Goal: Task Accomplishment & Management: Manage account settings

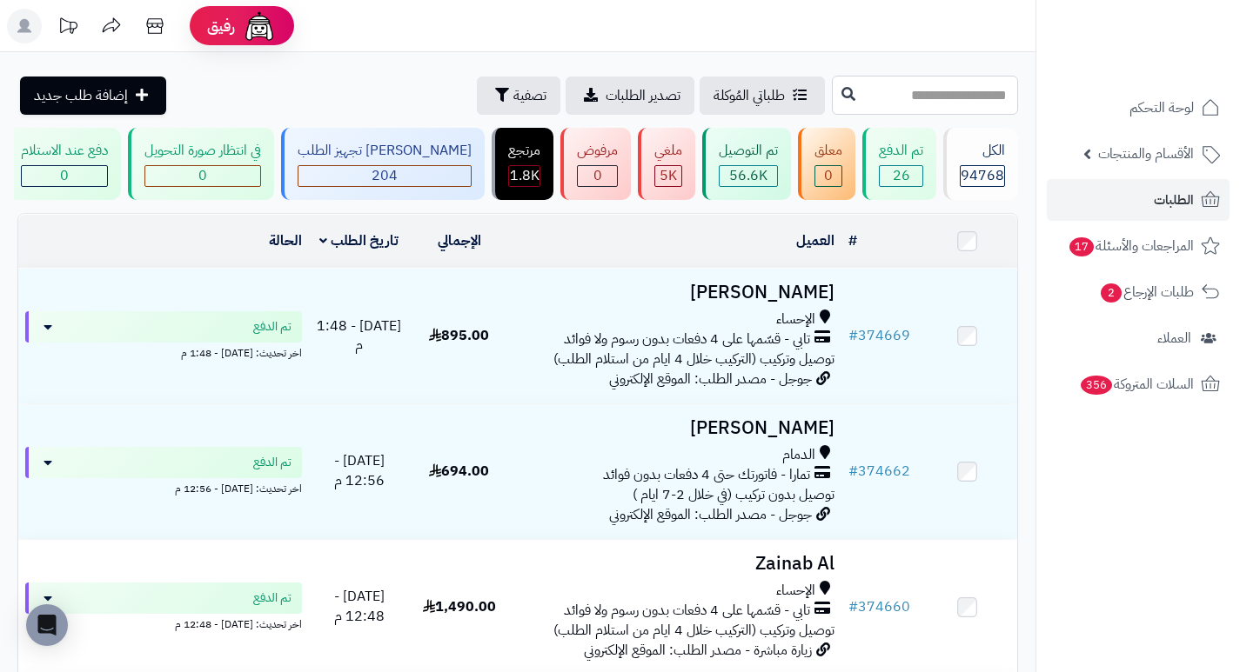
click at [947, 102] on input "text" at bounding box center [925, 95] width 186 height 39
click at [495, 99] on icon "button" at bounding box center [502, 94] width 14 height 14
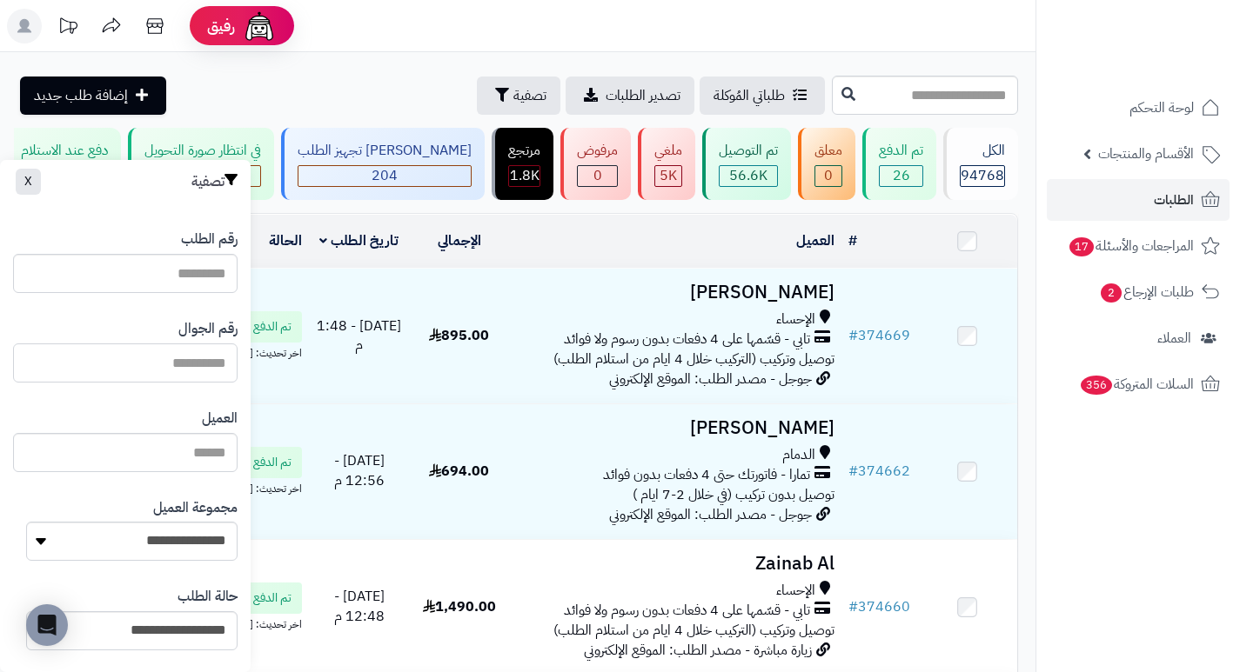
click at [198, 357] on input "text" at bounding box center [125, 363] width 224 height 39
paste input "*********"
type input "*********"
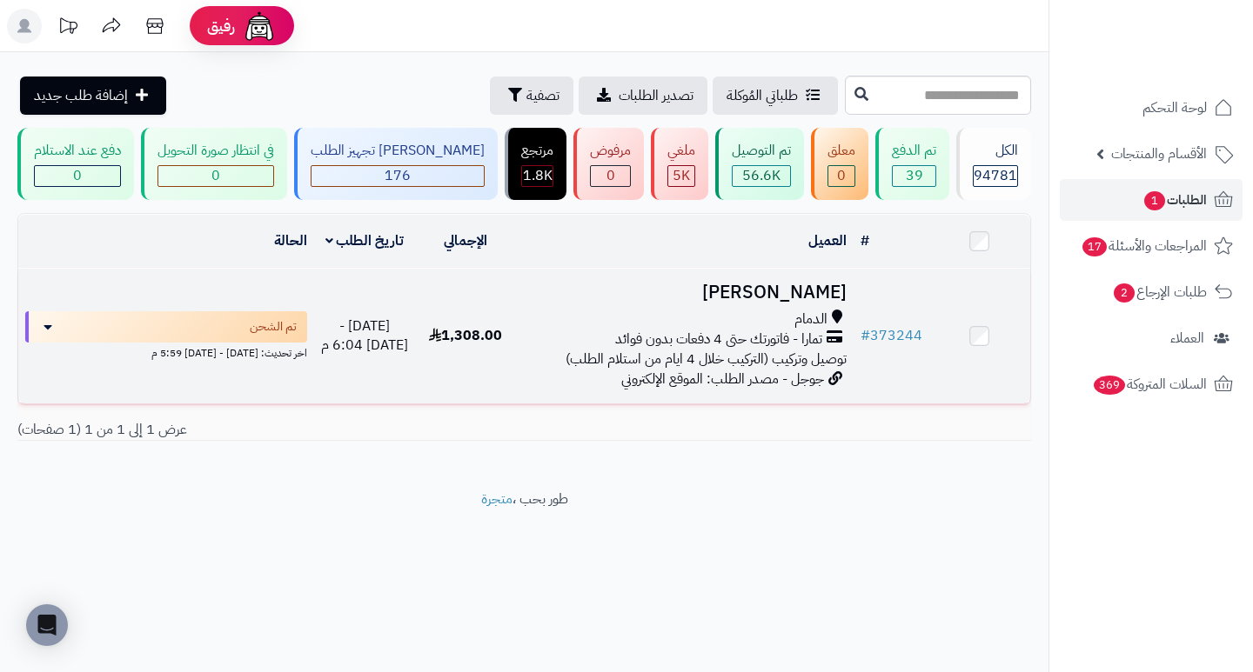
click at [779, 291] on h3 "Amani Alzhrani" at bounding box center [684, 293] width 323 height 20
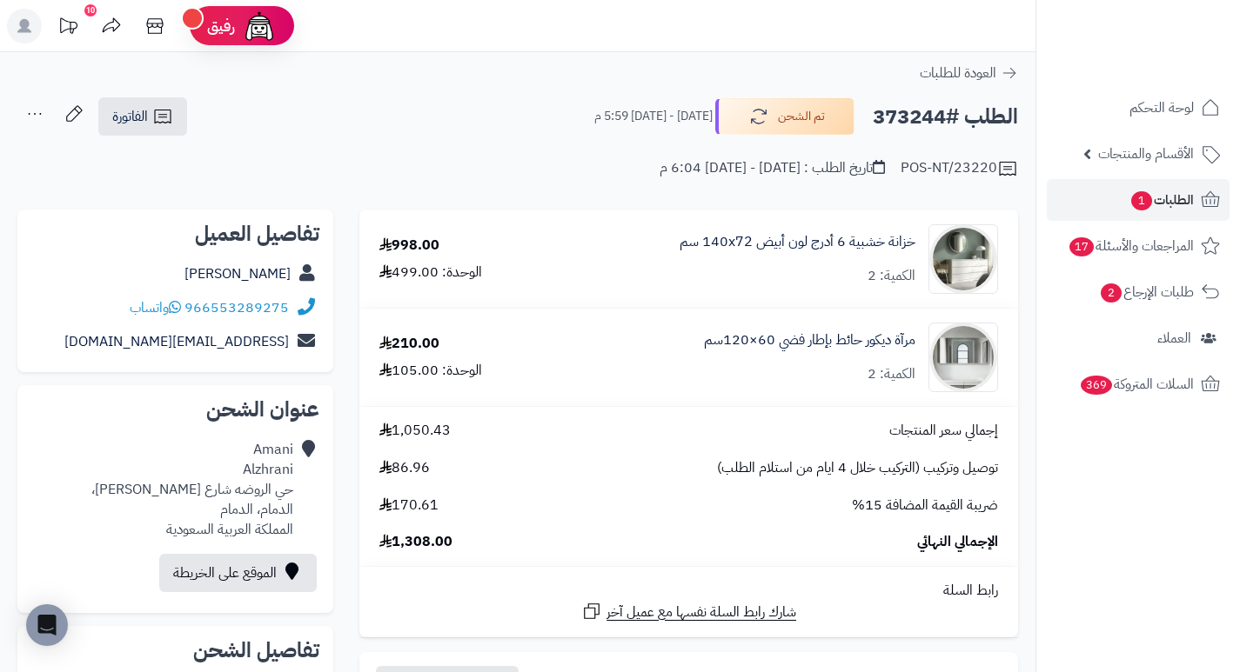
click at [910, 124] on h2 "الطلب #373244" at bounding box center [945, 117] width 145 height 36
copy h2 "373244"
click at [1153, 190] on span "الطلبات 1" at bounding box center [1161, 200] width 64 height 24
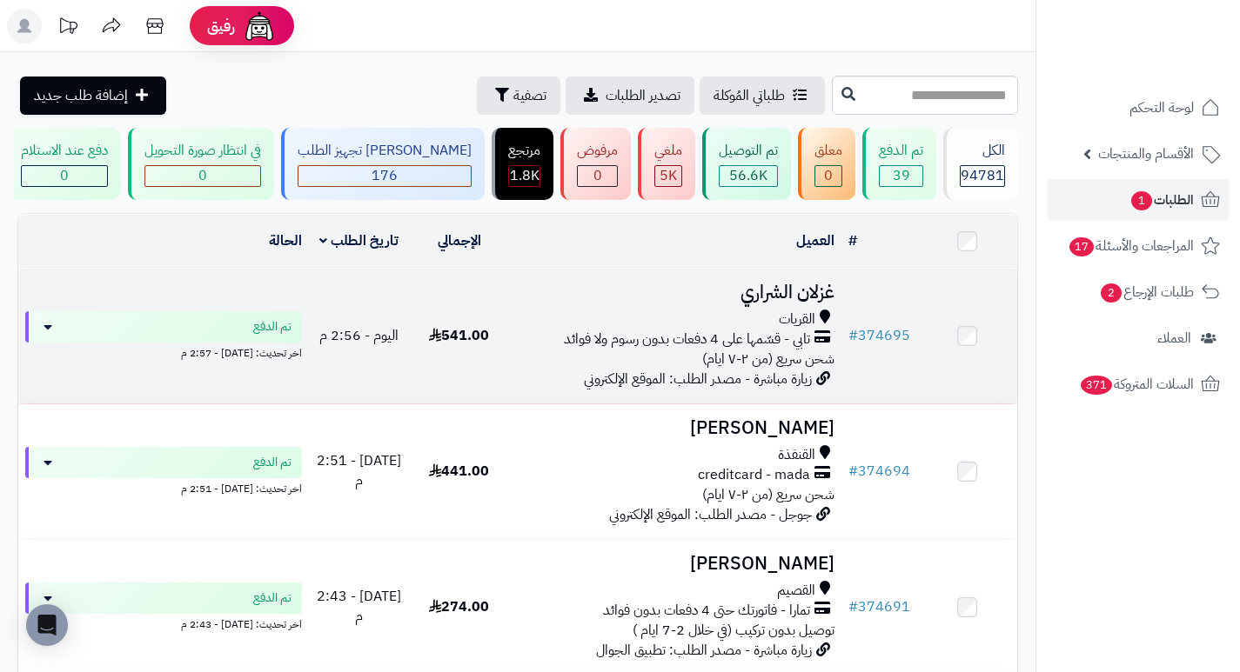
click at [796, 303] on h3 "غزلان الشراري" at bounding box center [675, 293] width 318 height 20
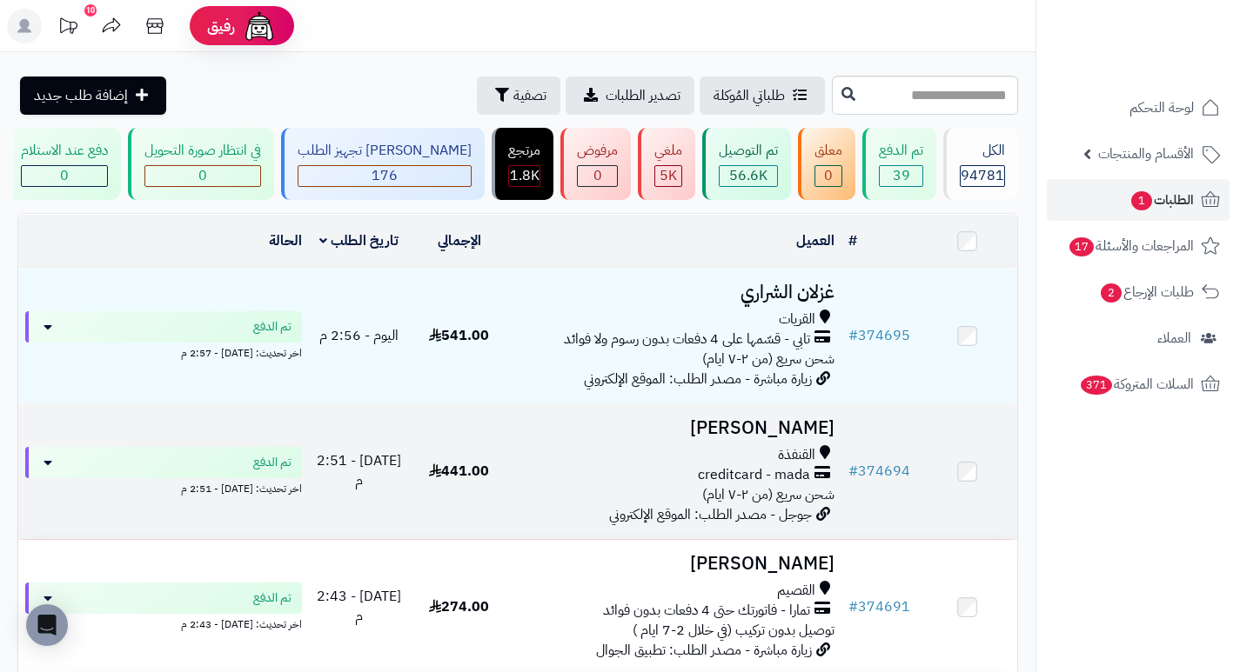
click at [799, 438] on h3 "[PERSON_NAME]" at bounding box center [675, 428] width 318 height 20
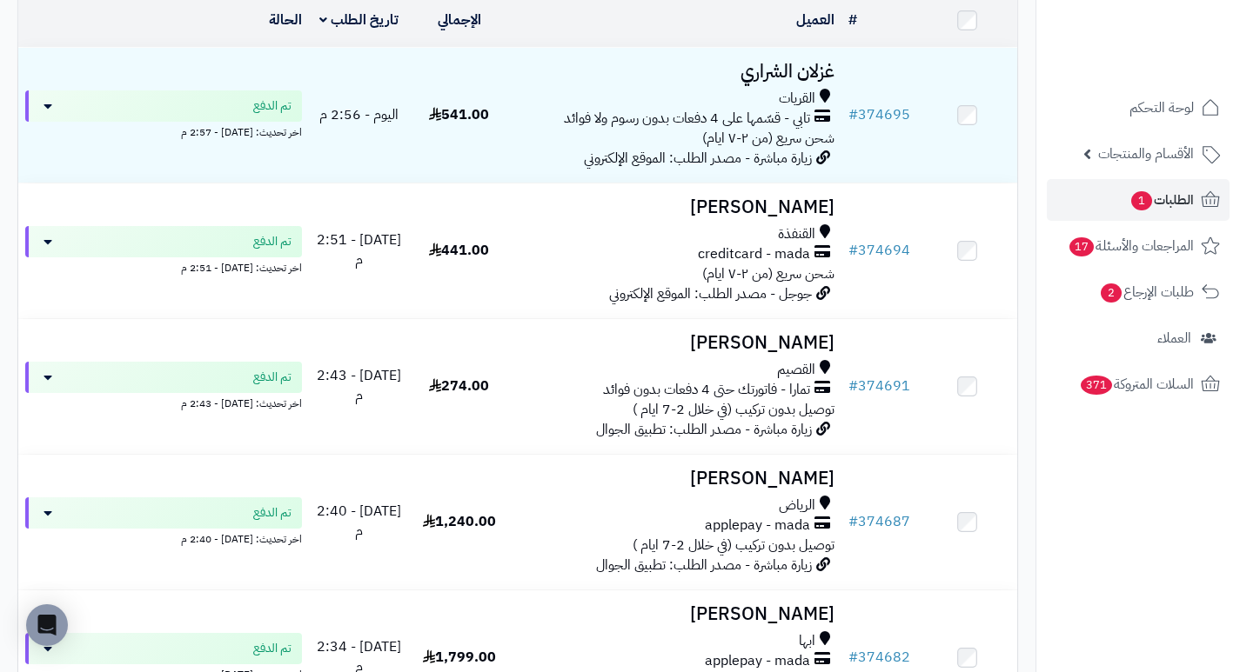
scroll to position [261, 0]
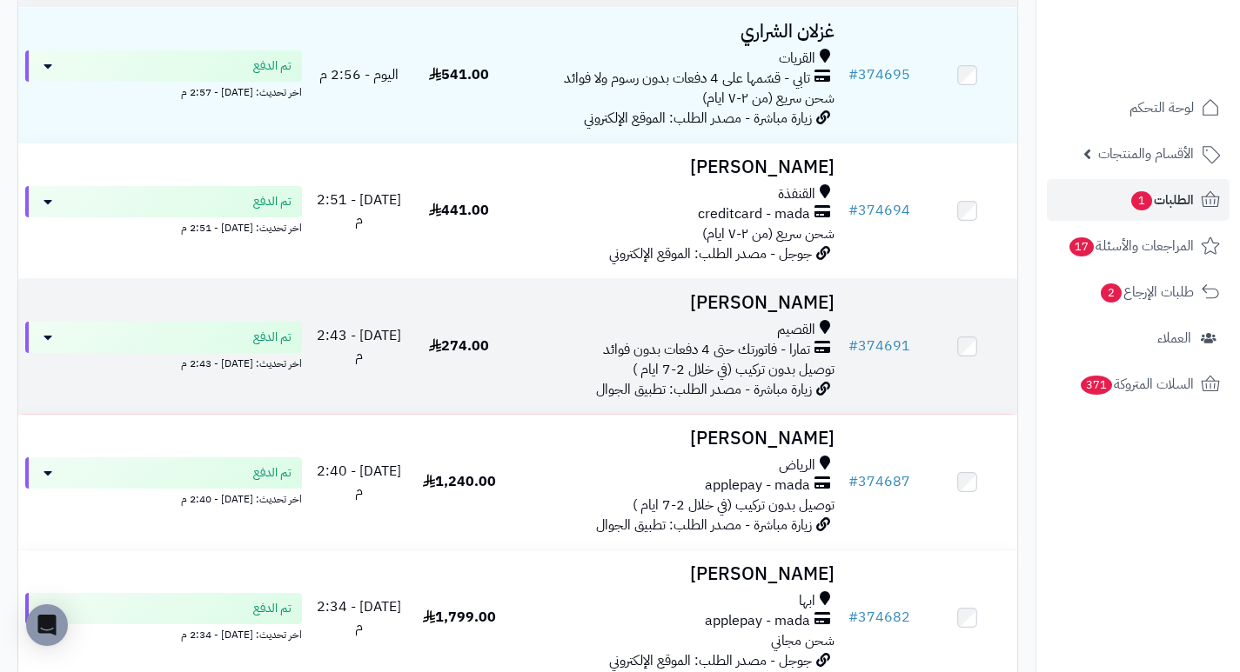
click at [786, 306] on h3 "Afrah Alsalhi" at bounding box center [675, 303] width 318 height 20
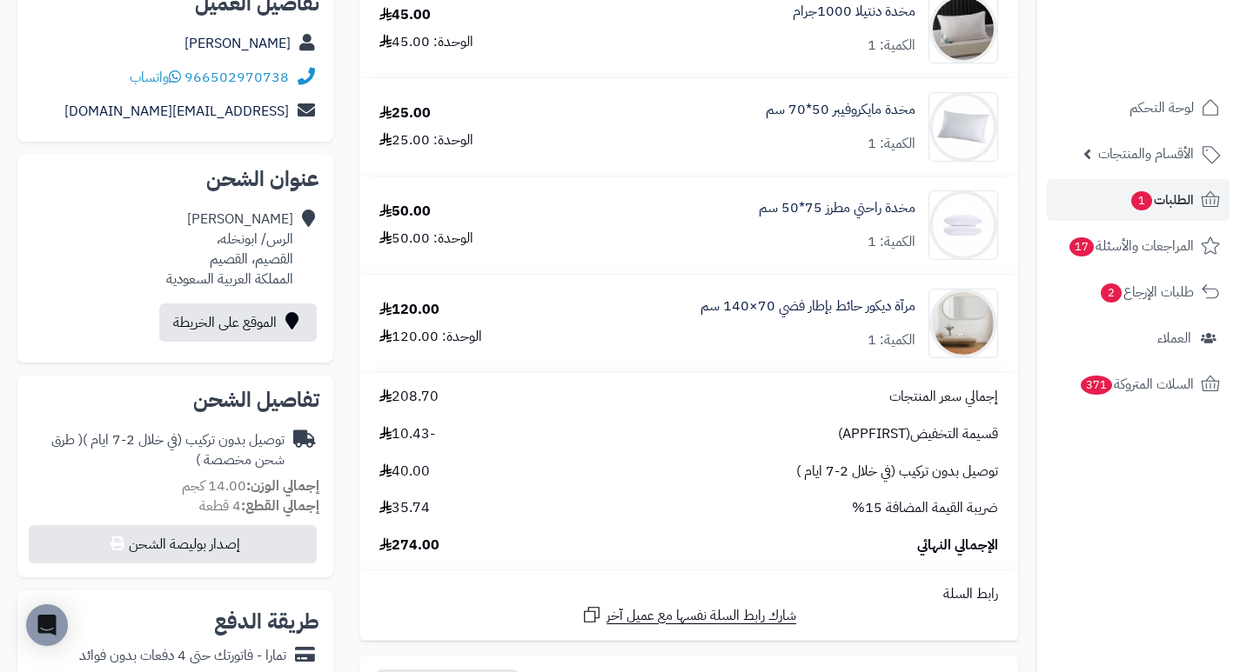
scroll to position [261, 0]
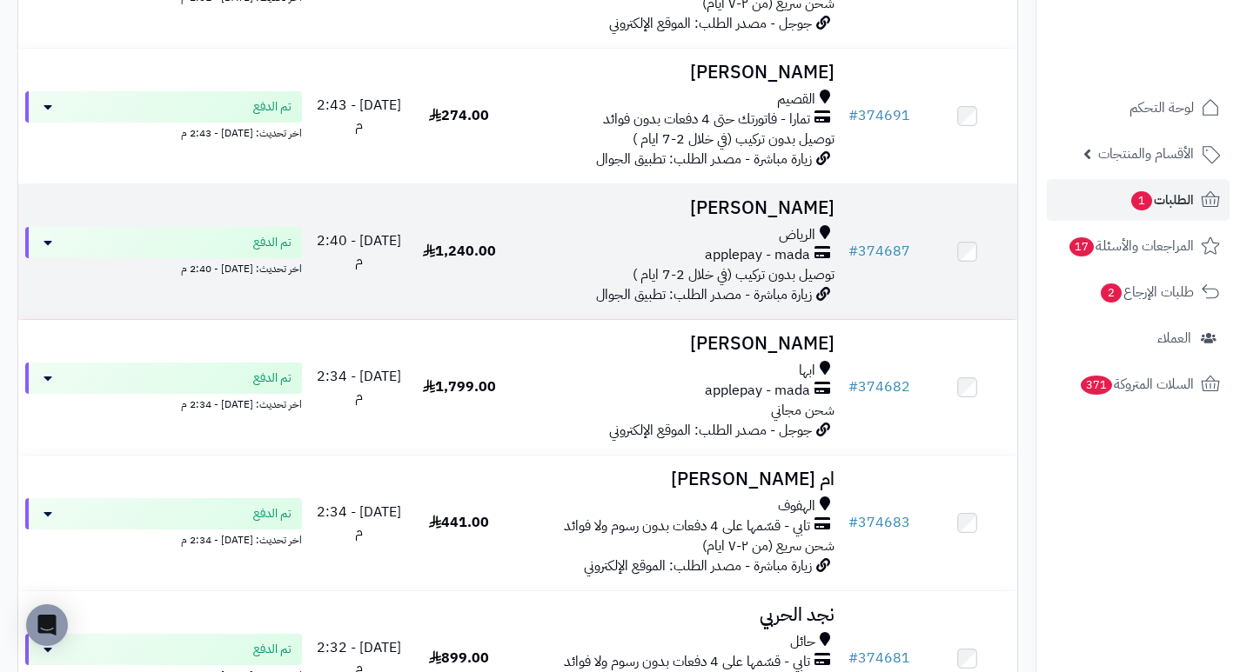
scroll to position [522, 0]
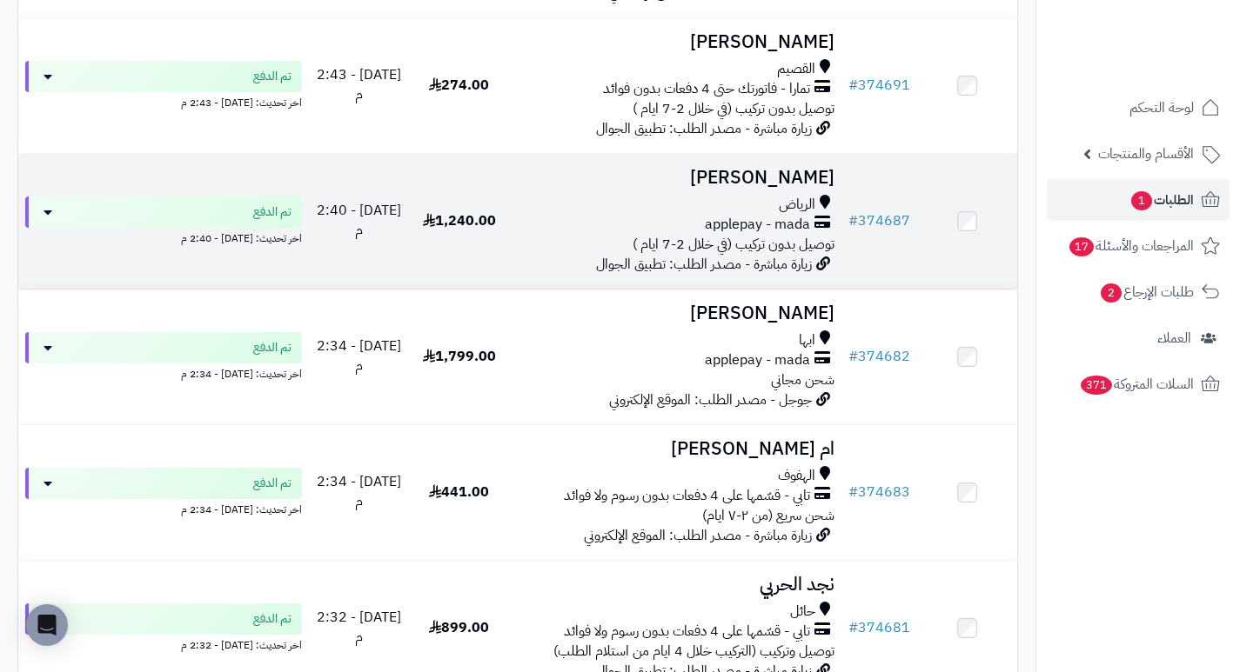
click at [807, 185] on h3 "عبدالغني الغامدي" at bounding box center [675, 178] width 318 height 20
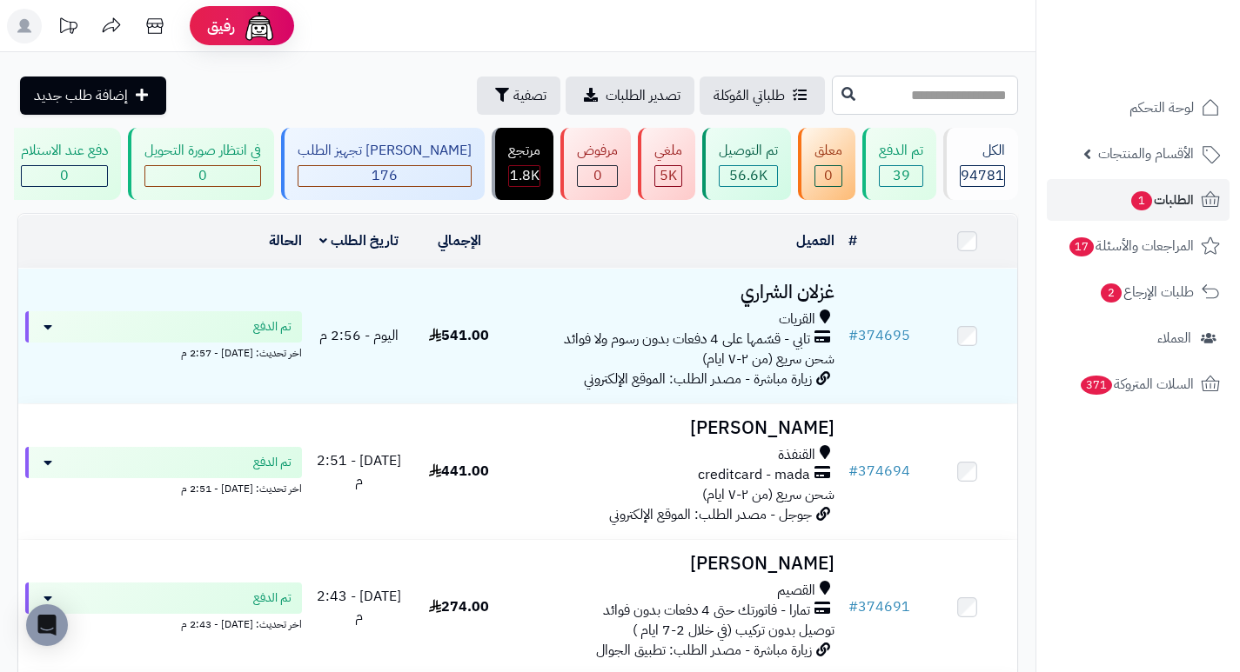
click at [978, 98] on input "text" at bounding box center [925, 95] width 186 height 39
type input "*"
click at [891, 92] on input "text" at bounding box center [925, 95] width 186 height 39
click at [513, 95] on span "تصفية" at bounding box center [529, 94] width 33 height 21
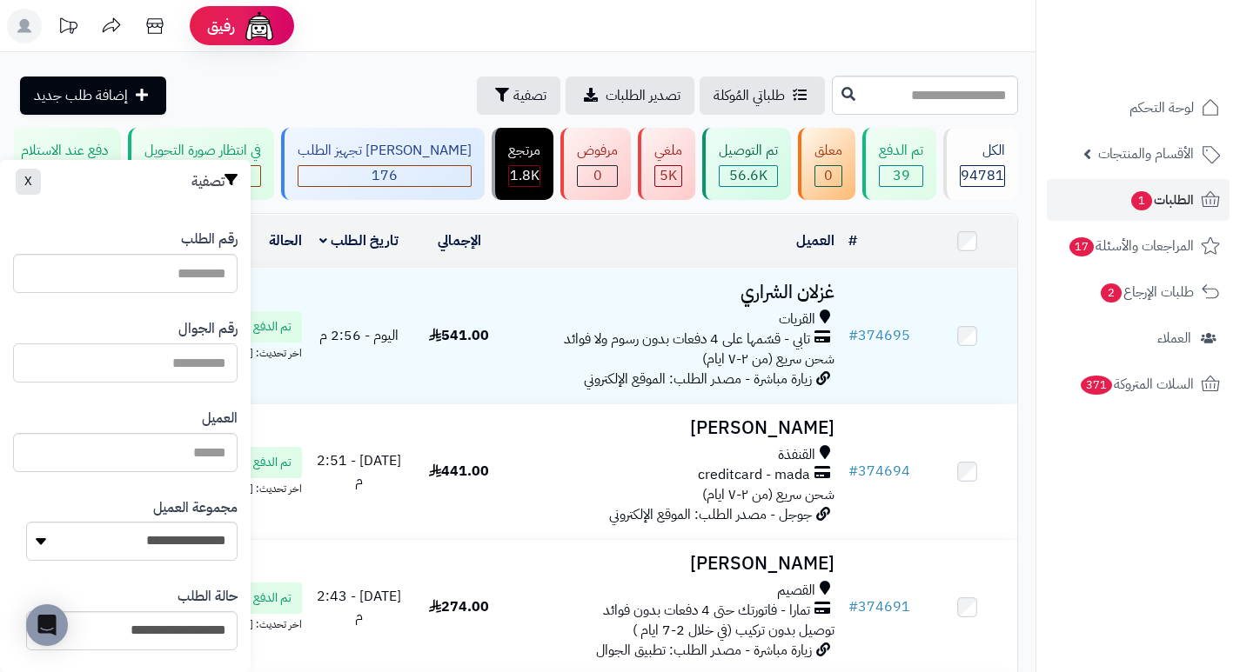
click at [171, 356] on input "text" at bounding box center [125, 363] width 224 height 39
type input "*"
type input "*********"
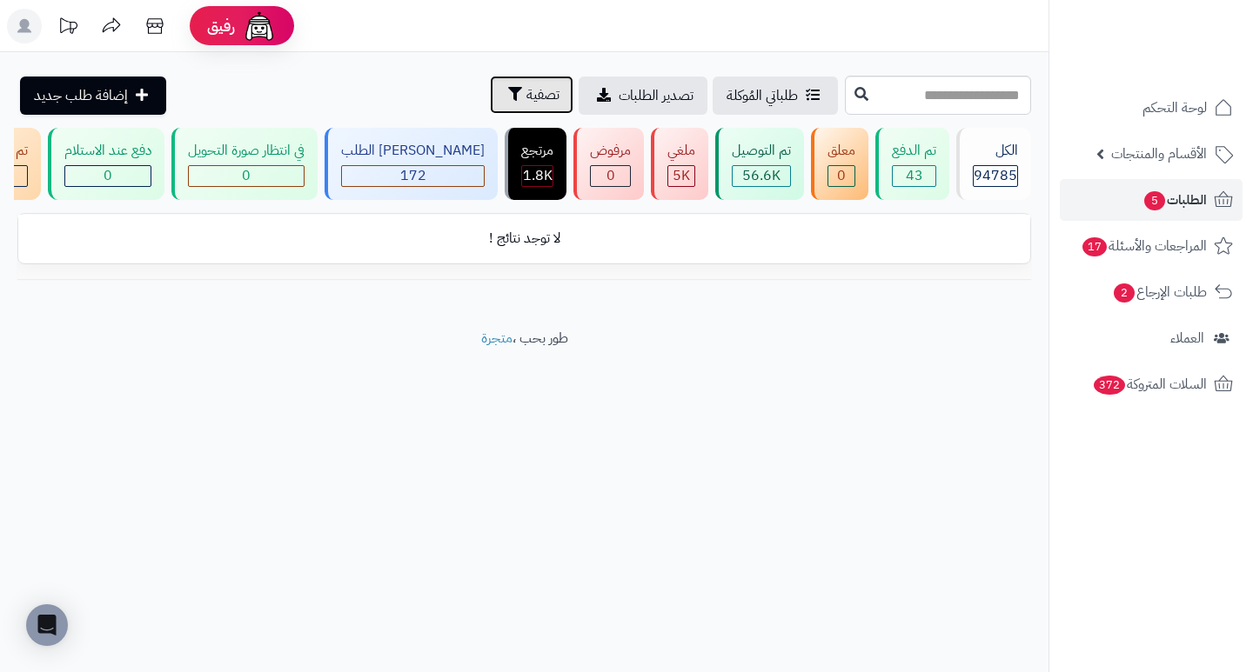
click at [526, 100] on span "تصفية" at bounding box center [542, 94] width 33 height 21
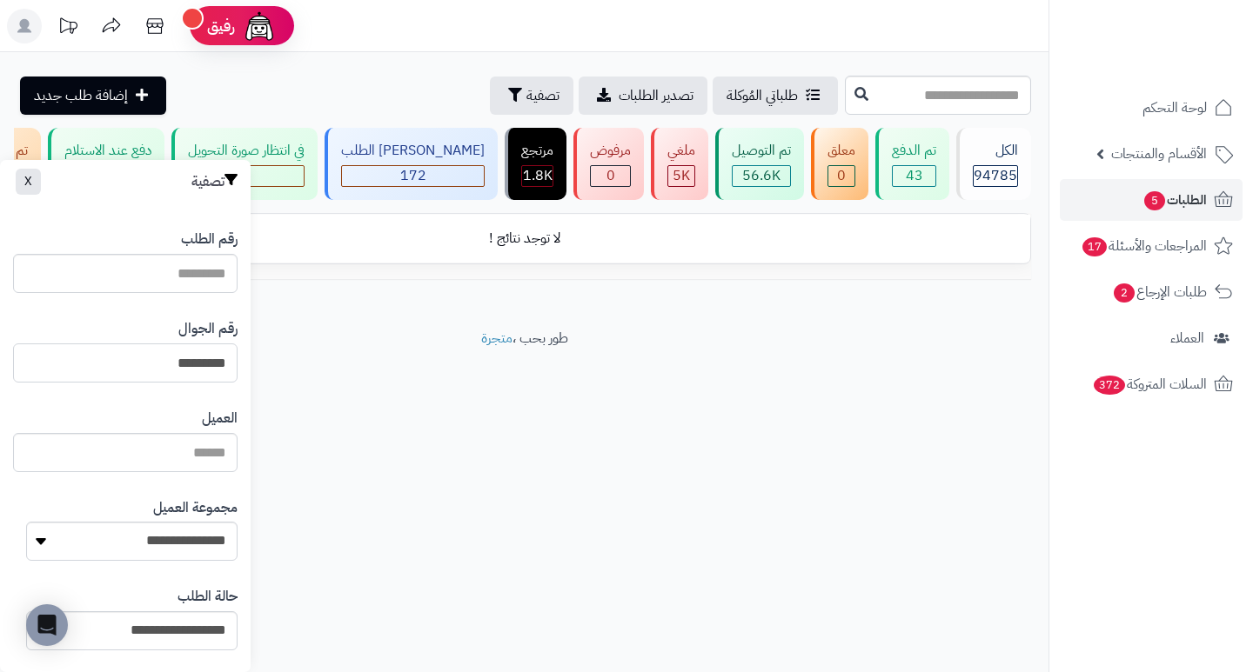
click at [125, 361] on input "*********" at bounding box center [125, 363] width 224 height 39
type input "*********"
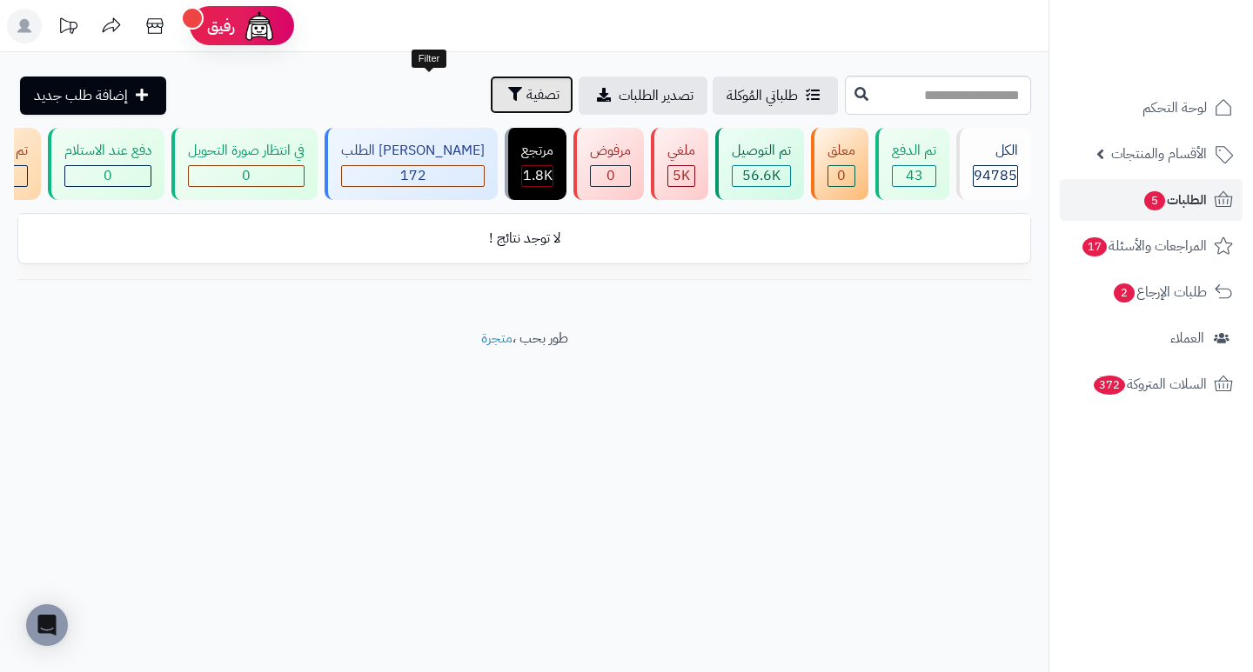
click at [526, 92] on span "تصفية" at bounding box center [542, 94] width 33 height 21
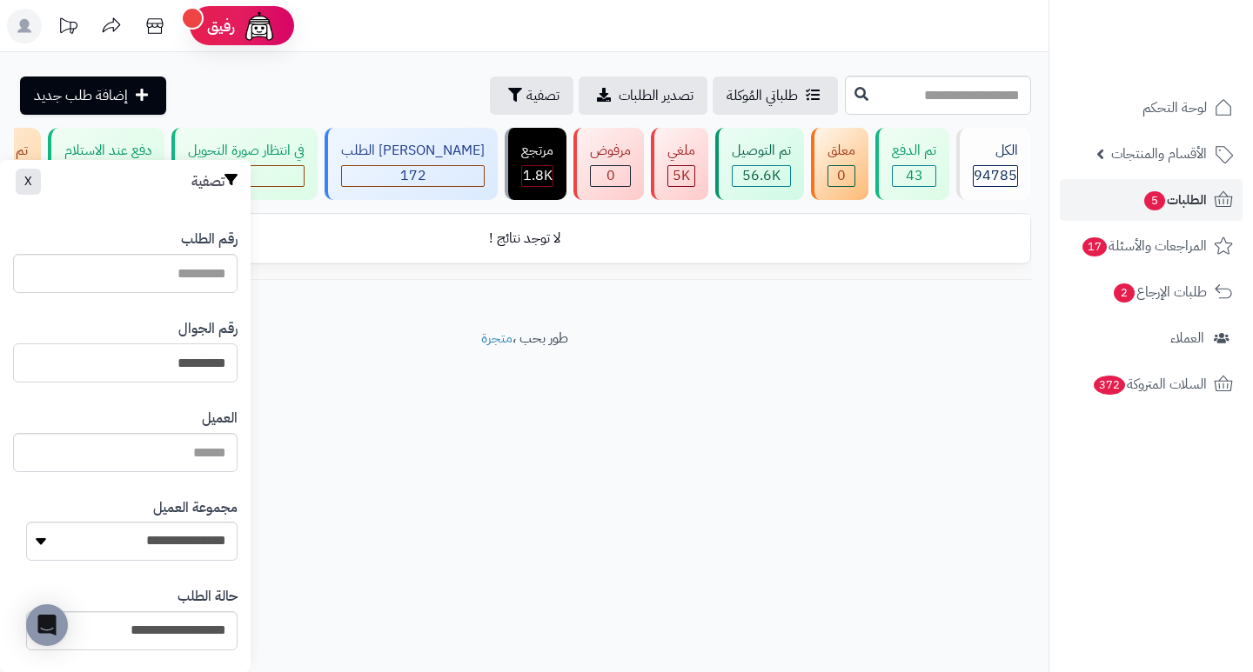
click at [122, 367] on input "*********" at bounding box center [125, 363] width 224 height 39
type input "*********"
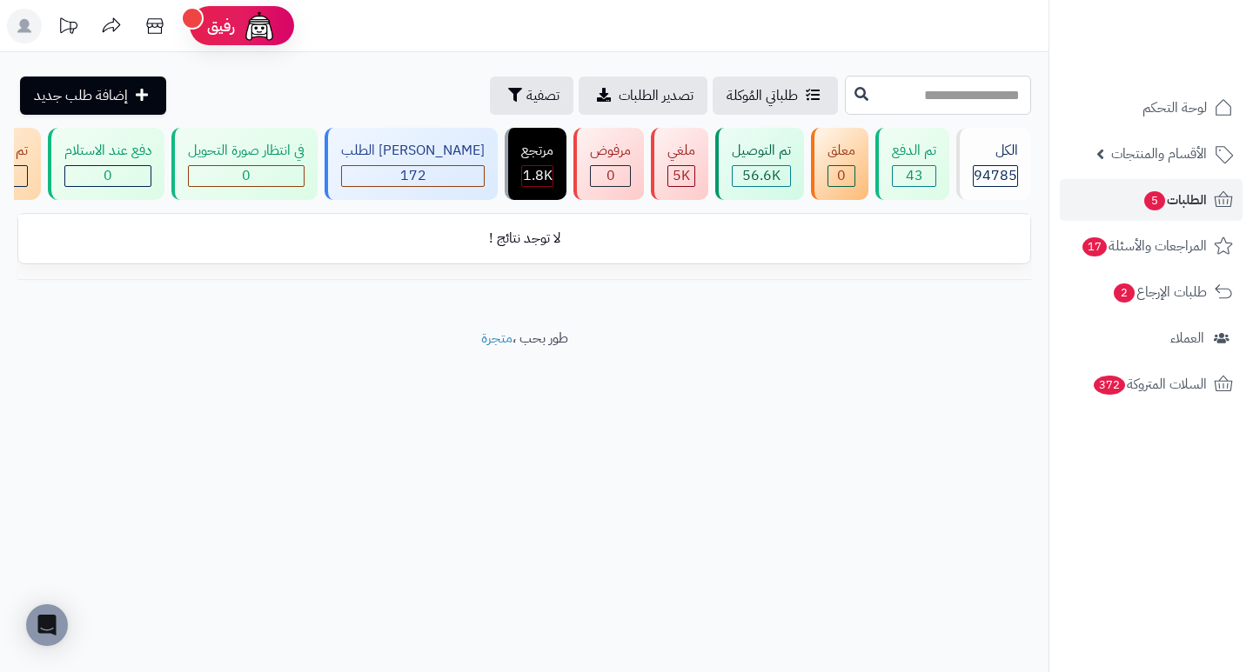
click at [969, 89] on input "text" at bounding box center [938, 95] width 186 height 39
click at [1153, 205] on span "5" at bounding box center [1154, 200] width 21 height 19
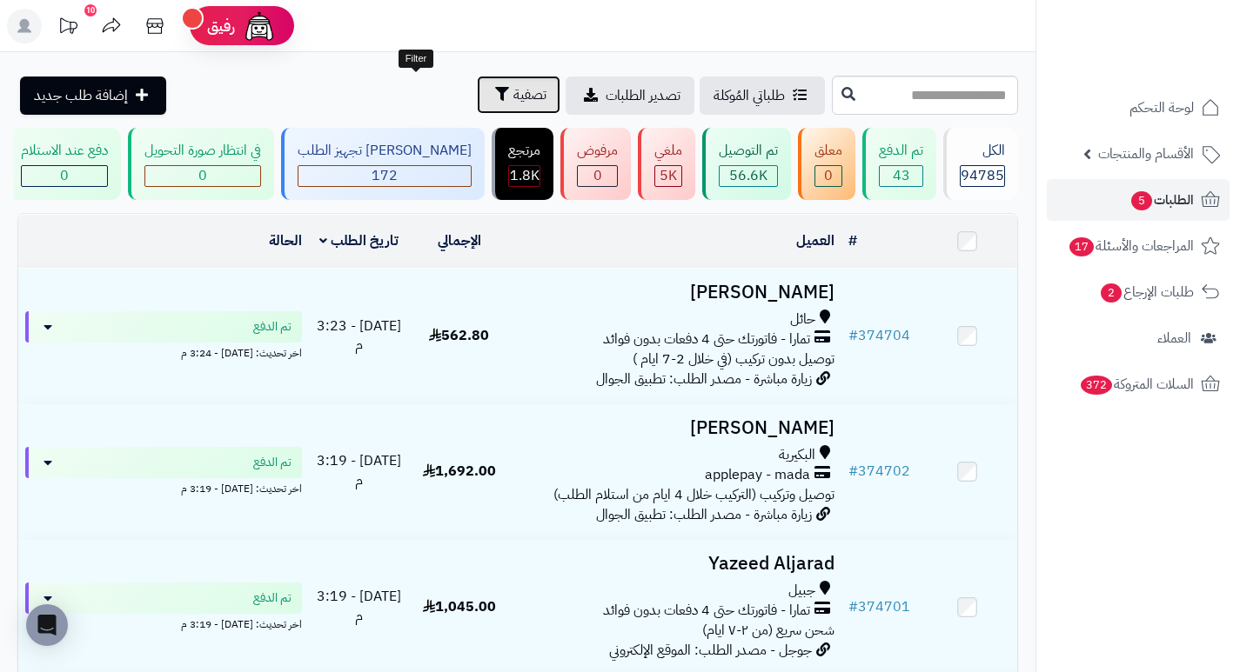
click at [513, 93] on span "تصفية" at bounding box center [529, 94] width 33 height 21
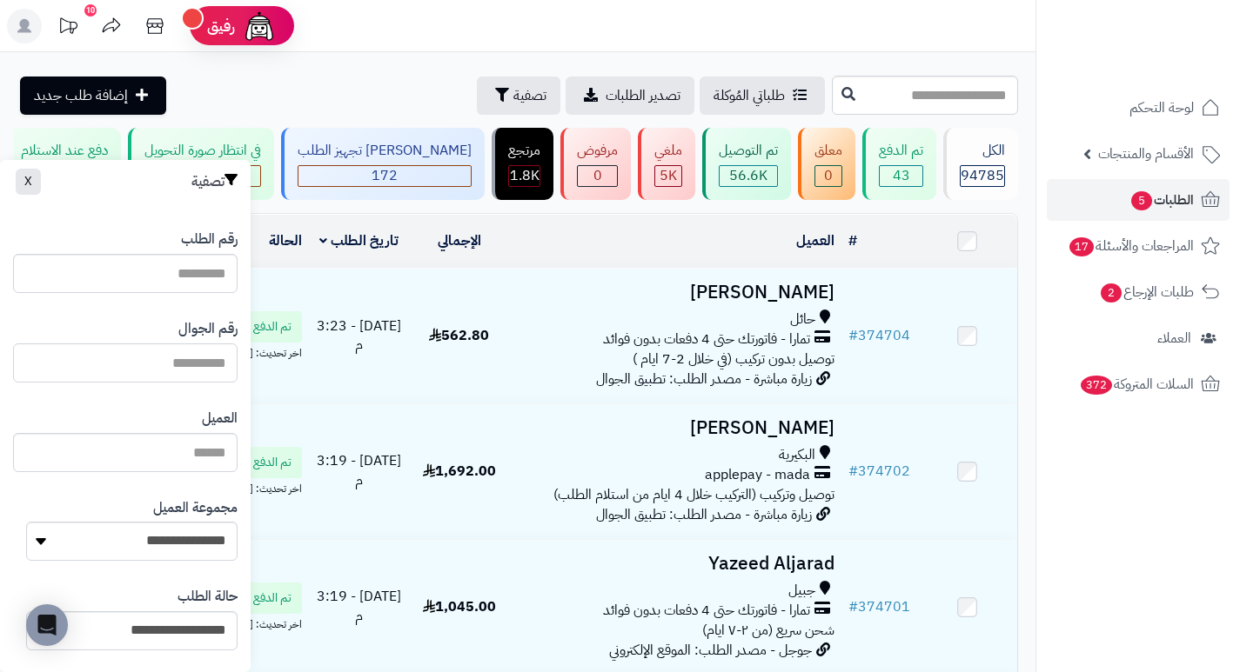
click at [159, 371] on input "text" at bounding box center [125, 363] width 224 height 39
paste input "*********"
type input "*********"
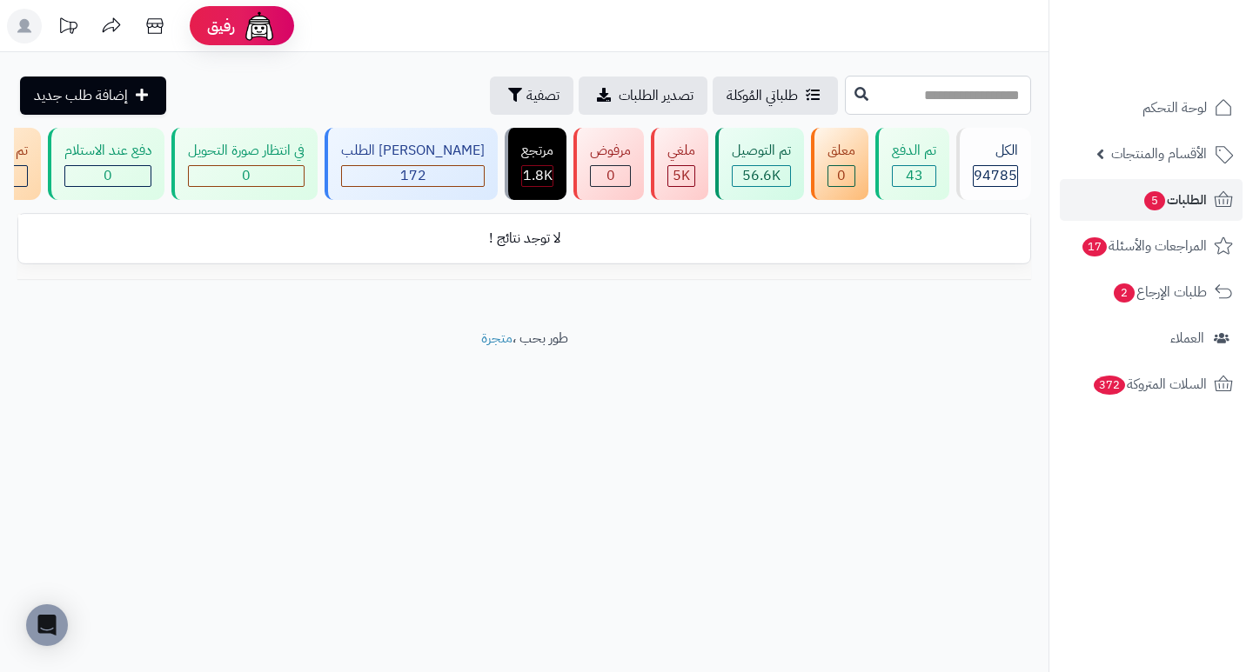
click at [966, 97] on input "text" at bounding box center [938, 95] width 186 height 39
click at [981, 84] on input "text" at bounding box center [938, 95] width 186 height 39
type input "*"
click at [526, 96] on span "تصفية" at bounding box center [542, 94] width 33 height 21
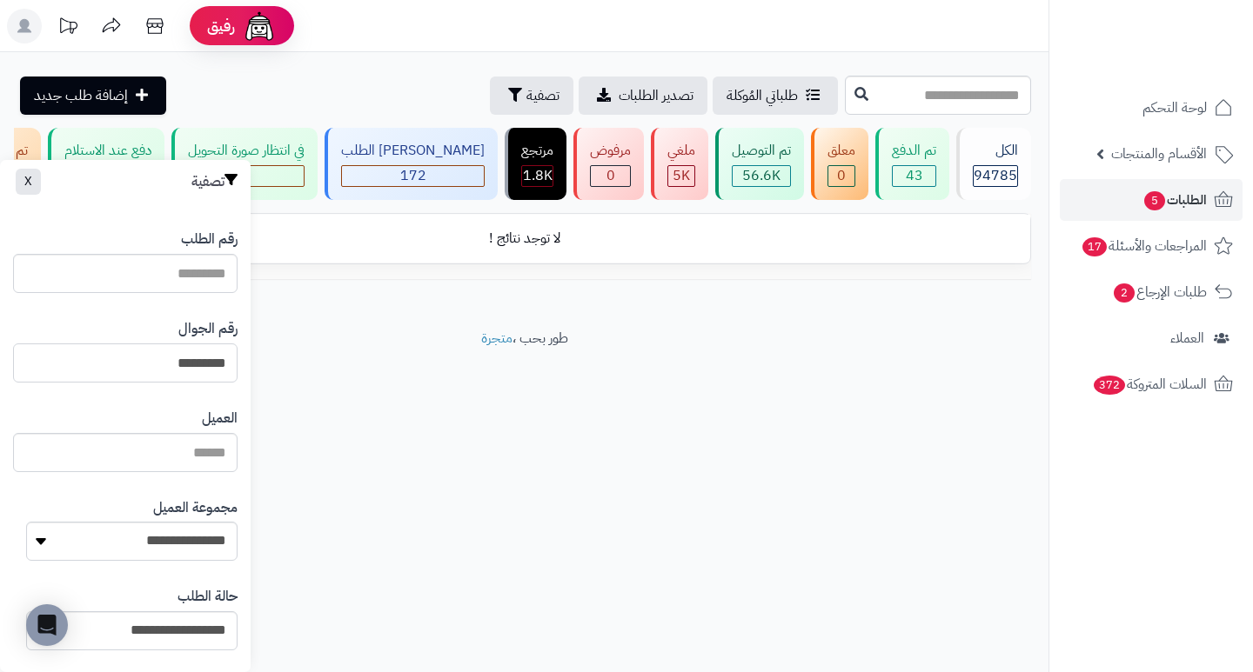
click at [119, 364] on input "*********" at bounding box center [125, 363] width 224 height 39
paste input "*********"
type input "*********"
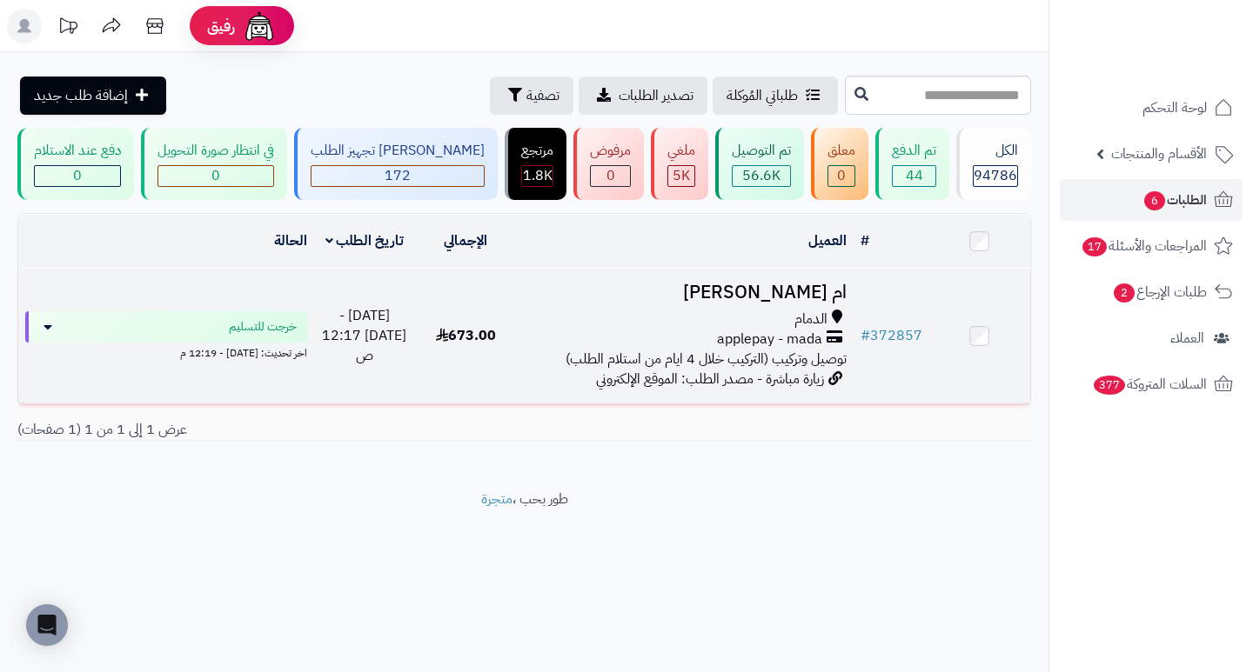
click at [794, 303] on h3 "ام [PERSON_NAME]" at bounding box center [684, 293] width 323 height 20
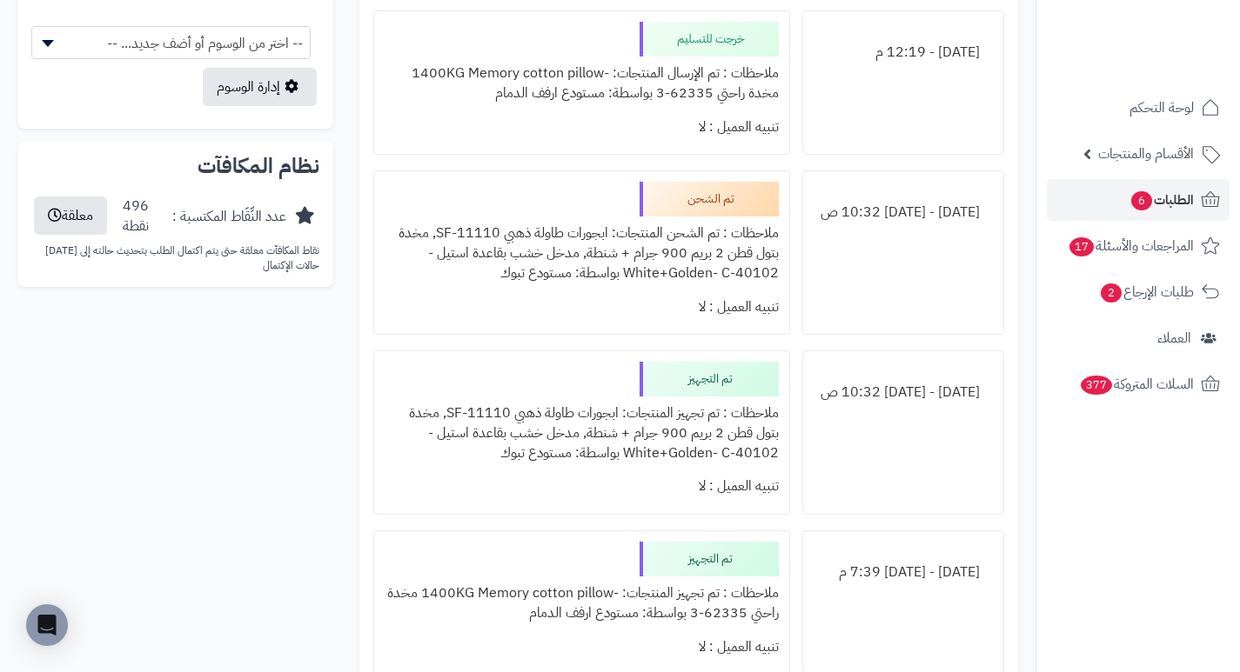
scroll to position [1131, 0]
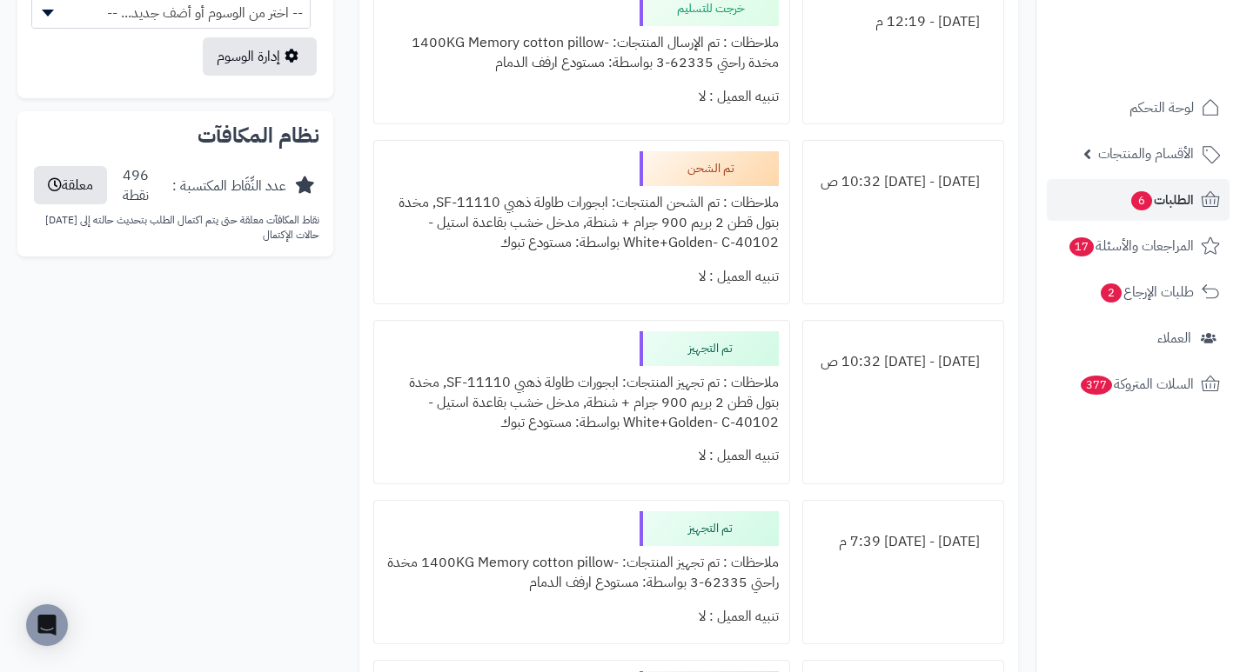
drag, startPoint x: 975, startPoint y: 200, endPoint x: 863, endPoint y: 204, distance: 112.3
click at [875, 199] on div "[DATE] - [DATE] 10:32 ص" at bounding box center [902, 182] width 179 height 34
click at [848, 199] on div "[DATE] - [DATE] 10:32 ص" at bounding box center [902, 182] width 179 height 34
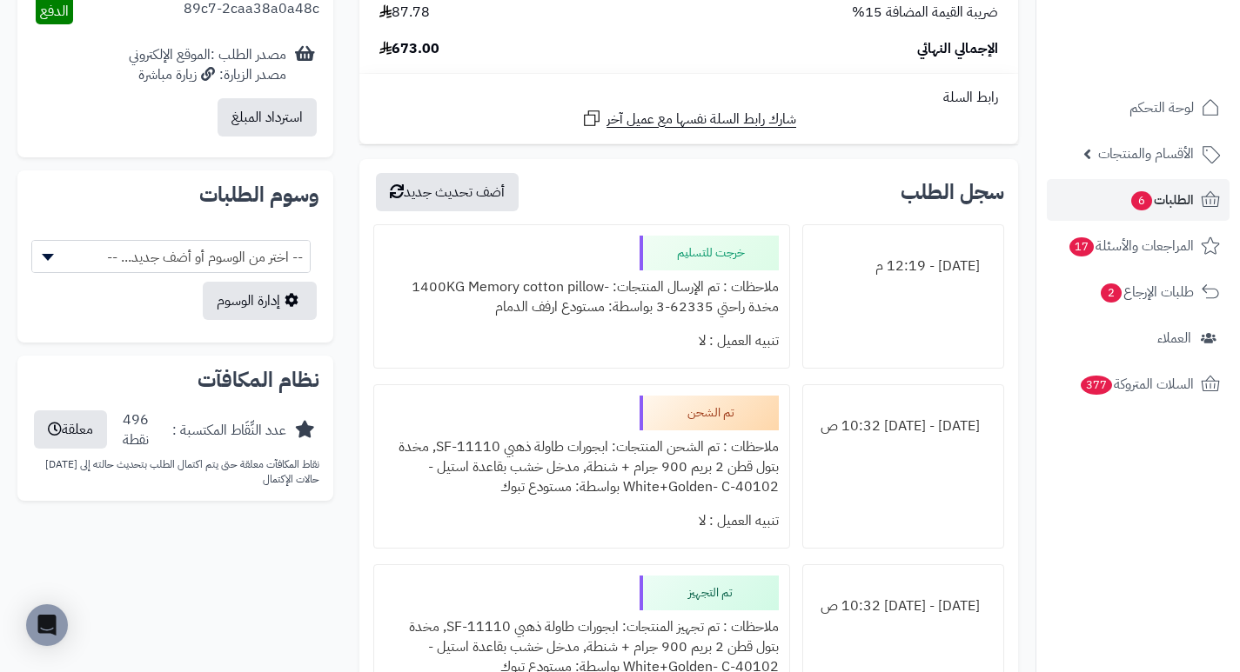
scroll to position [870, 0]
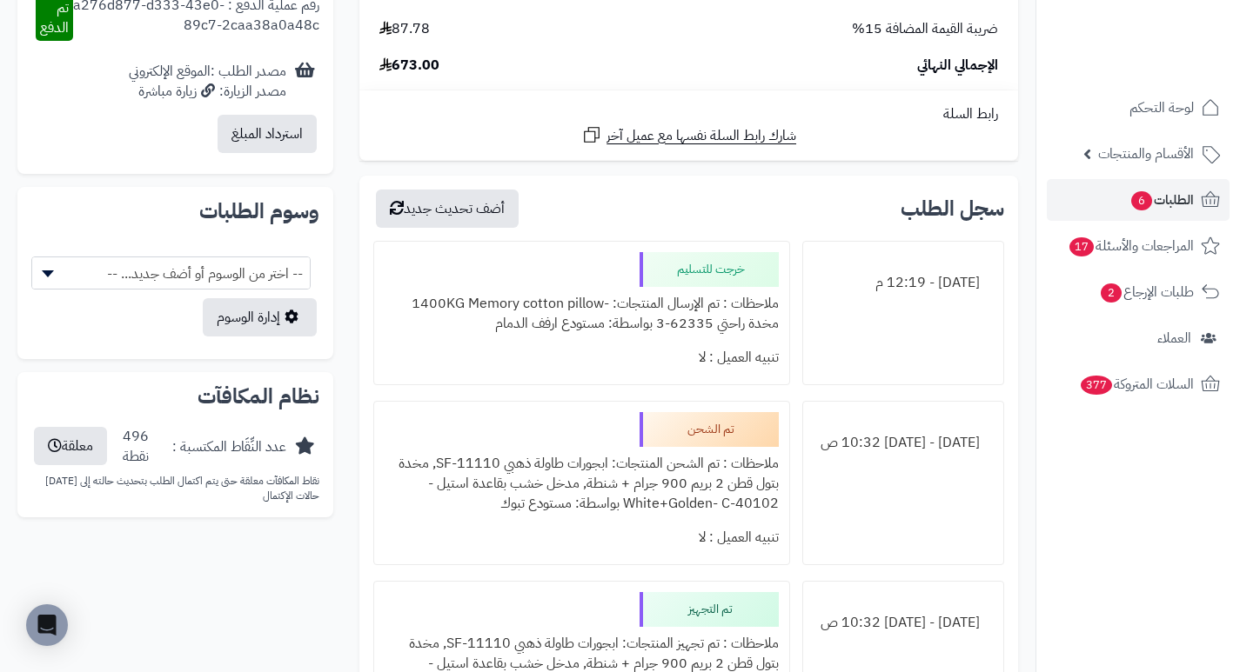
drag, startPoint x: 753, startPoint y: 271, endPoint x: 618, endPoint y: 281, distance: 136.1
click at [618, 281] on div "خرجت للتسليم ملاحظات : تم الإرسال المنتجات: -1400KG Memory cotton pillow مخدة ر…" at bounding box center [581, 313] width 416 height 145
click at [813, 348] on div "[DATE] - 12:19 م" at bounding box center [903, 313] width 202 height 145
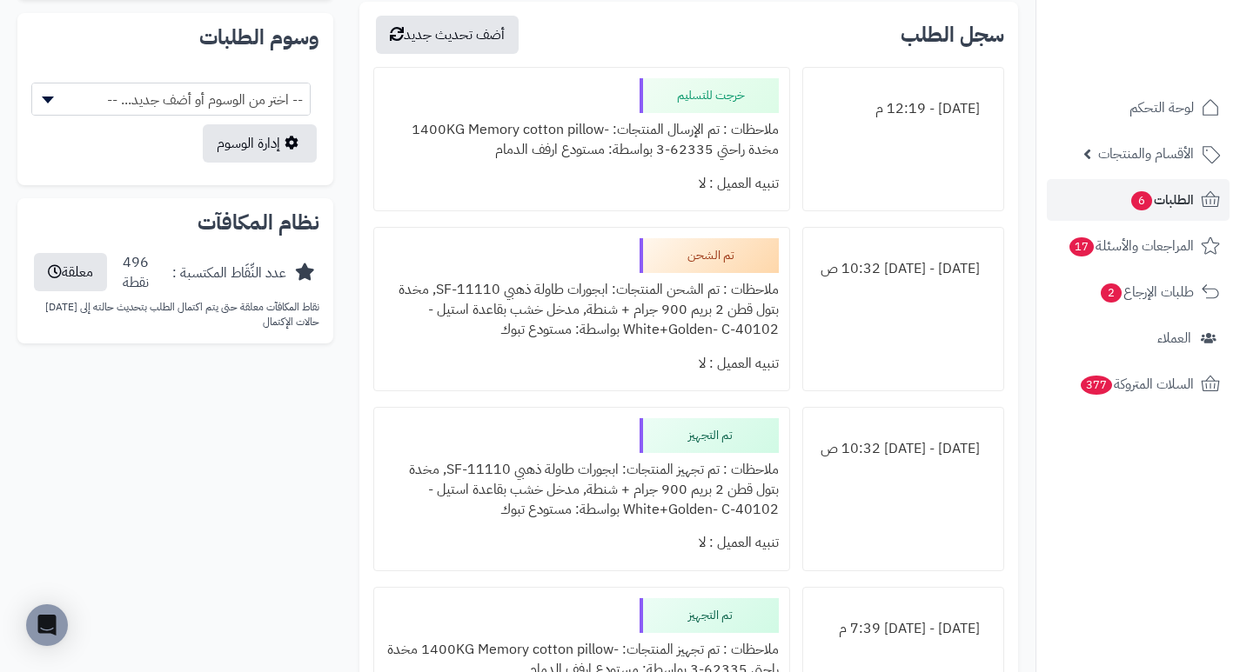
scroll to position [957, 0]
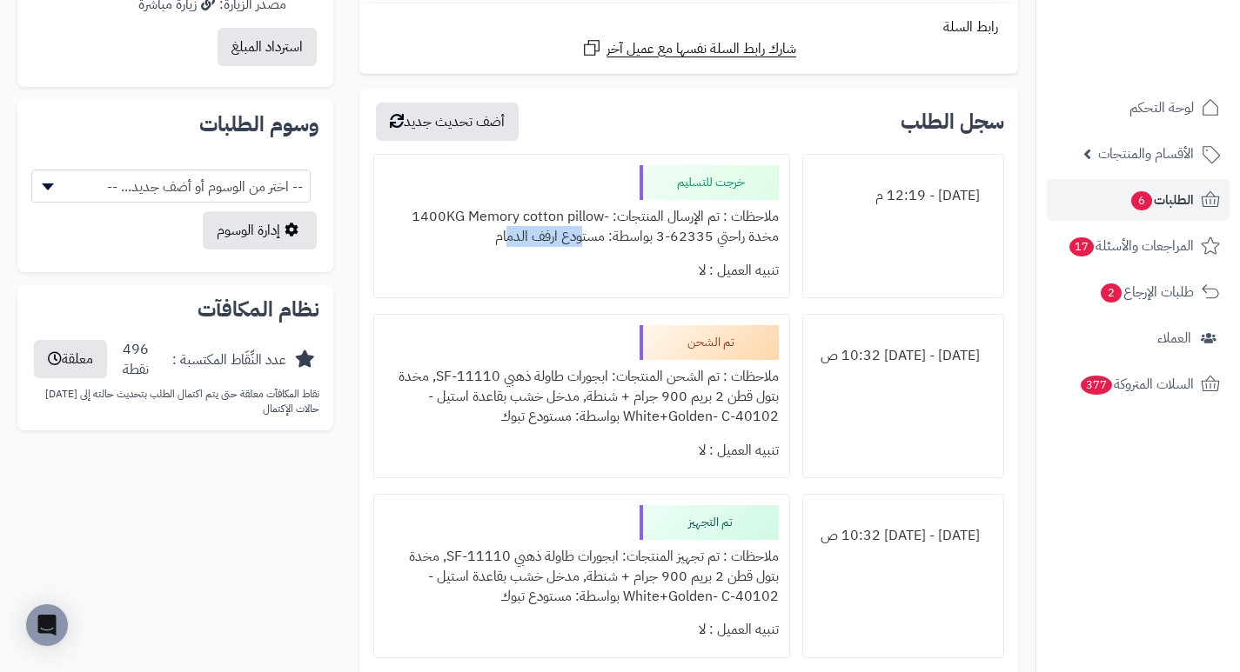
drag, startPoint x: 595, startPoint y: 235, endPoint x: 502, endPoint y: 242, distance: 93.3
click at [502, 242] on div "ملاحظات : تم الإرسال المنتجات: -1400KG Memory cotton pillow مخدة راحتي 62335-3 …" at bounding box center [580, 227] width 393 height 54
click at [518, 324] on div "تم الشحن ملاحظات : تم الشحن المنتجات: ابجورات طاولة ذهبي SF-11110, مخدة بتول قط…" at bounding box center [581, 396] width 416 height 164
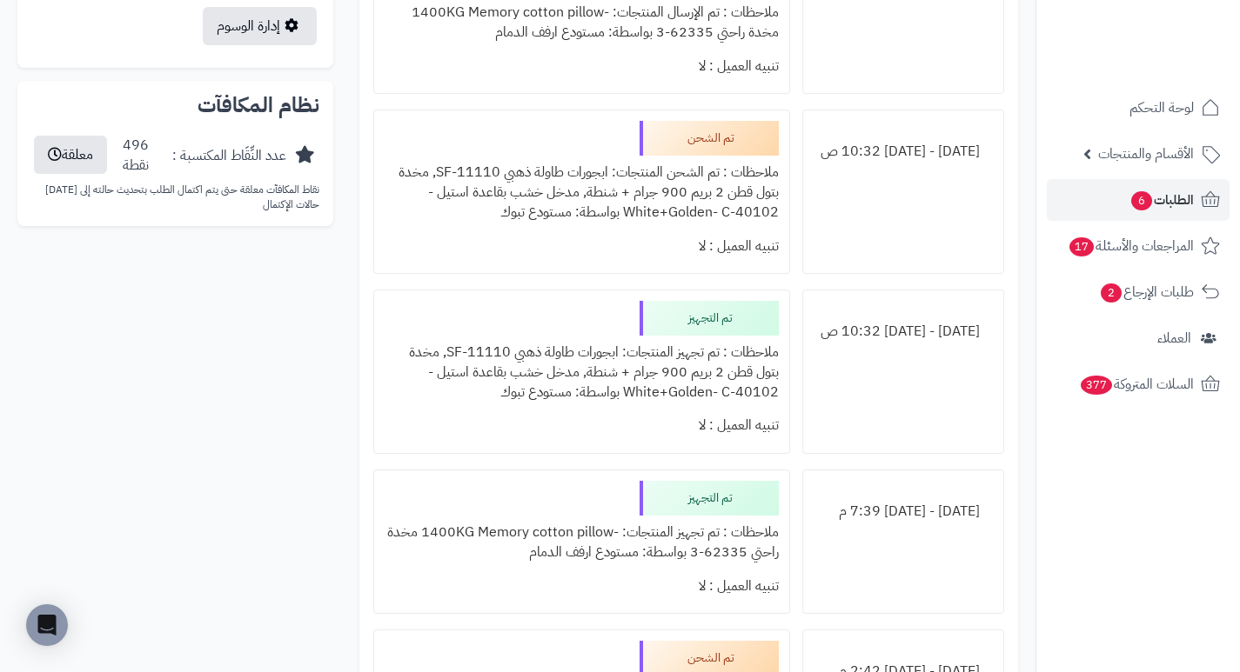
scroll to position [1131, 0]
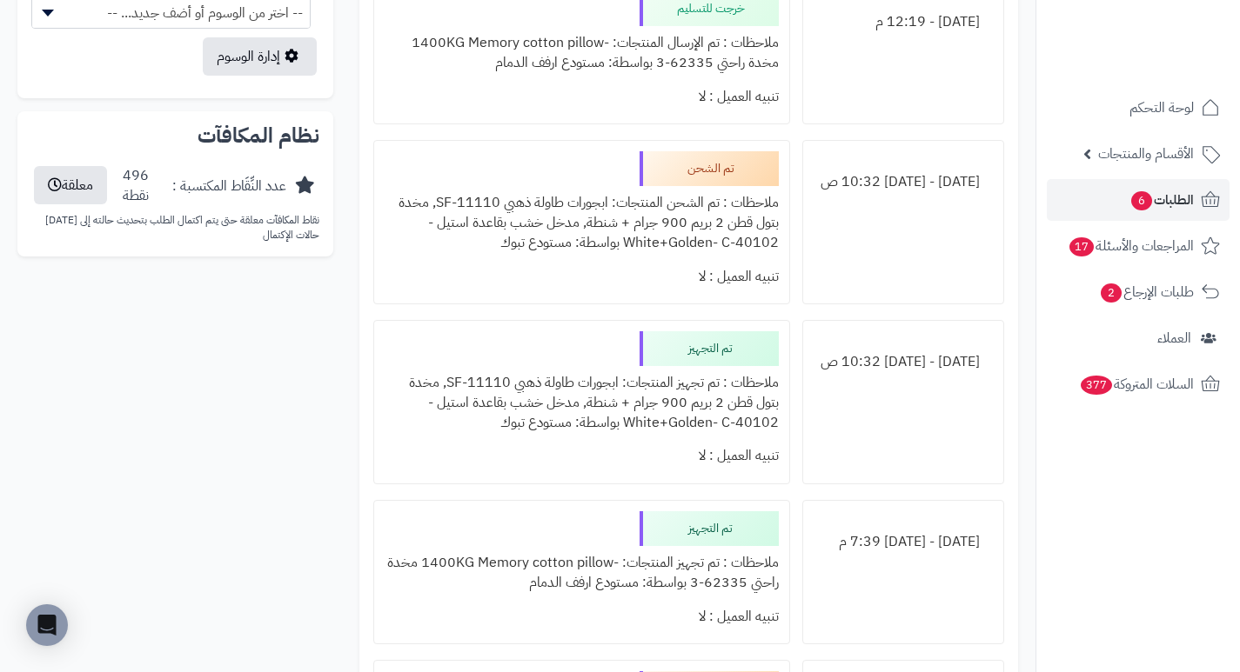
drag, startPoint x: 572, startPoint y: 249, endPoint x: 495, endPoint y: 251, distance: 77.5
click at [497, 251] on div "ملاحظات : تم الشحن المنتجات: ابجورات طاولة ذهبي SF-11110, مخدة بتول قطن 2 بريم …" at bounding box center [580, 223] width 393 height 74
click at [466, 260] on div "تنبيه العميل : لا" at bounding box center [580, 277] width 393 height 34
drag, startPoint x: 575, startPoint y: 217, endPoint x: 411, endPoint y: 231, distance: 164.1
click at [411, 231] on div "ملاحظات : تم الشحن المنتجات: ابجورات طاولة ذهبي SF-11110, مخدة بتول قطن 2 بريم …" at bounding box center [580, 223] width 393 height 74
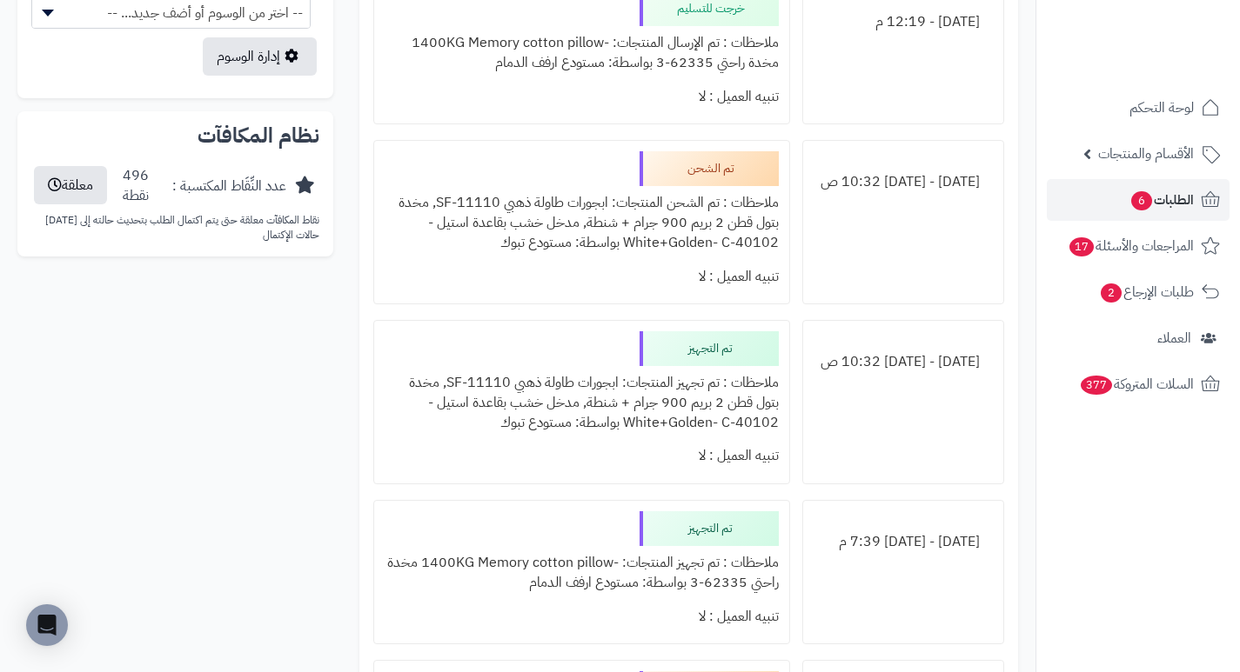
click at [505, 277] on div "تنبيه العميل : لا" at bounding box center [580, 277] width 393 height 34
drag, startPoint x: 614, startPoint y: 247, endPoint x: 500, endPoint y: 260, distance: 114.7
click at [500, 260] on div "تم الشحن ملاحظات : تم الشحن المنتجات: ابجورات طاولة ذهبي SF-11110, مخدة بتول قط…" at bounding box center [581, 222] width 416 height 164
click at [700, 299] on div "تم الشحن ملاحظات : تم الشحن المنتجات: ابجورات طاولة ذهبي SF-11110, مخدة بتول قط…" at bounding box center [581, 222] width 416 height 164
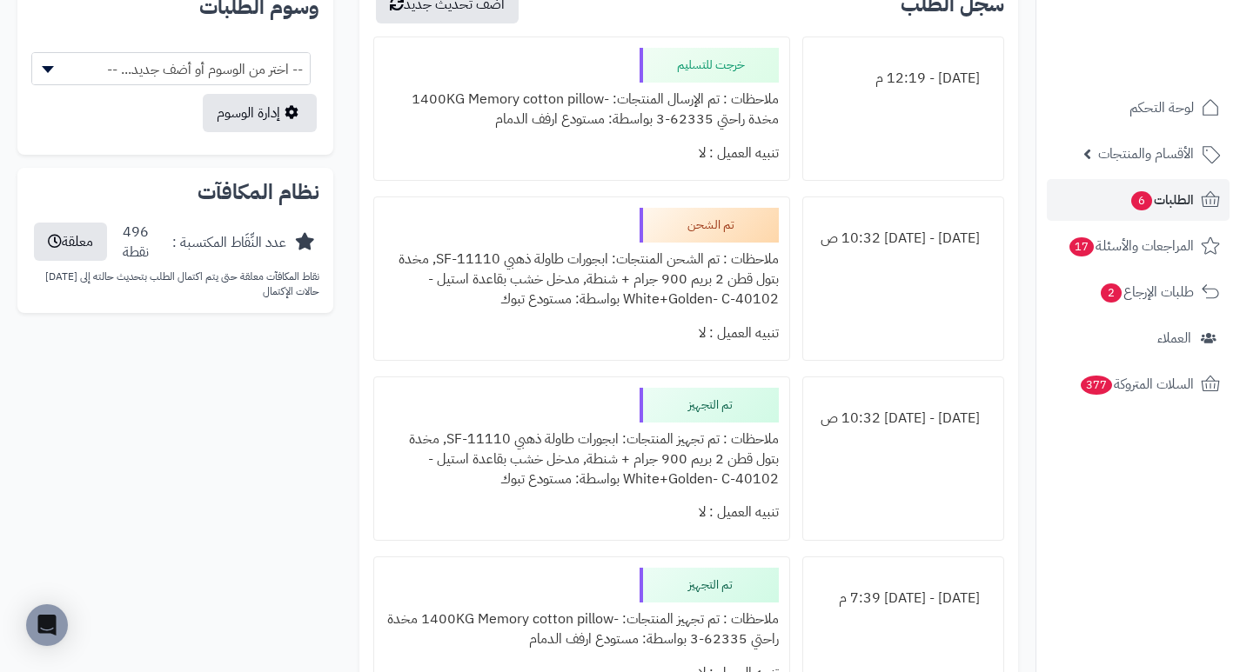
scroll to position [1044, 0]
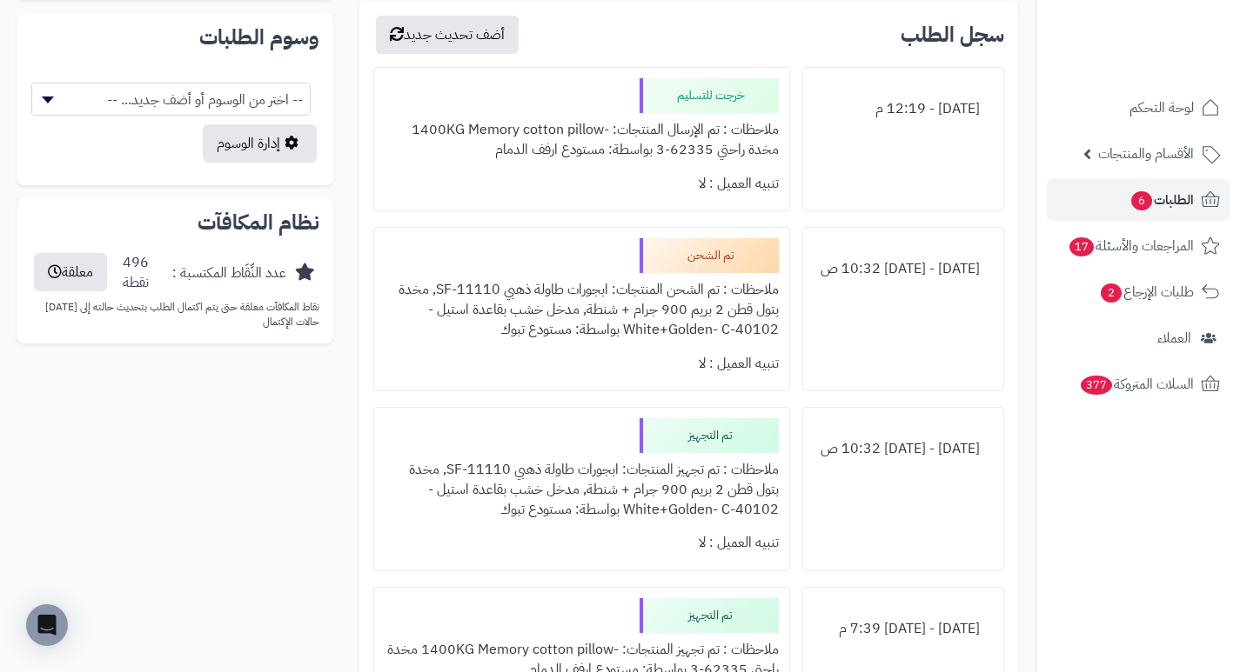
drag, startPoint x: 752, startPoint y: 286, endPoint x: 485, endPoint y: 331, distance: 270.0
click at [485, 331] on div "ملاحظات : تم الشحن المنتجات: ابجورات طاولة ذهبي SF-11110, مخدة بتول قطن 2 بريم …" at bounding box center [580, 310] width 393 height 74
click at [570, 376] on div "تنبيه العميل : لا" at bounding box center [580, 364] width 393 height 34
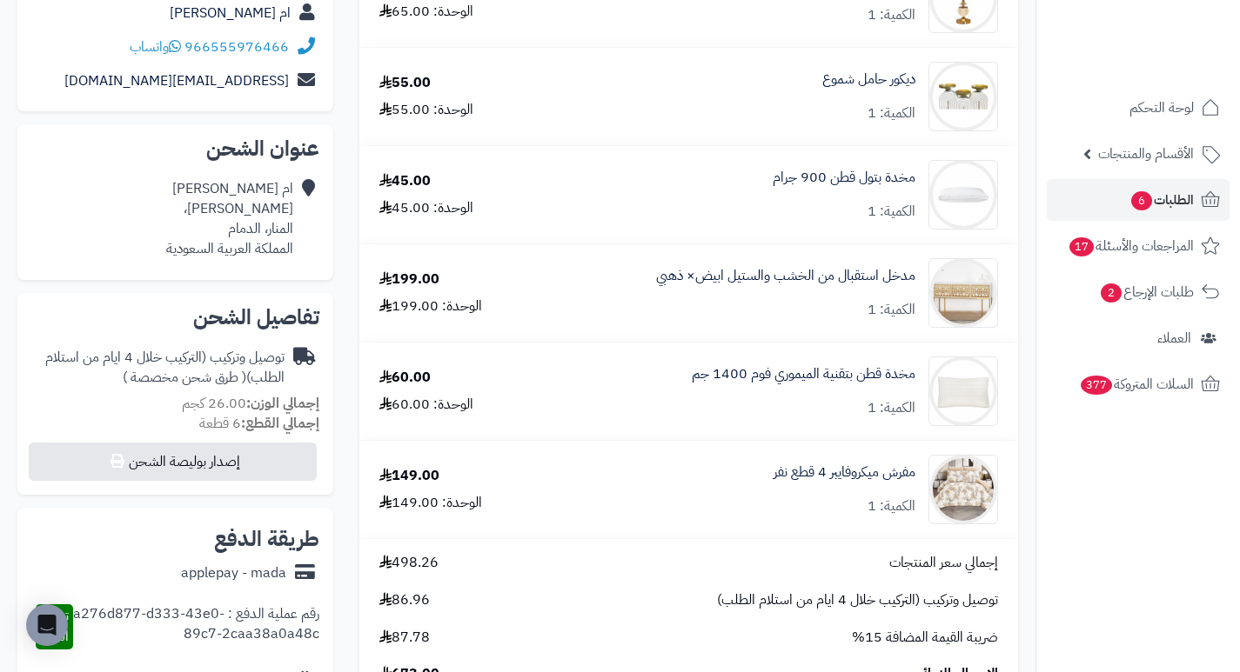
scroll to position [0, 0]
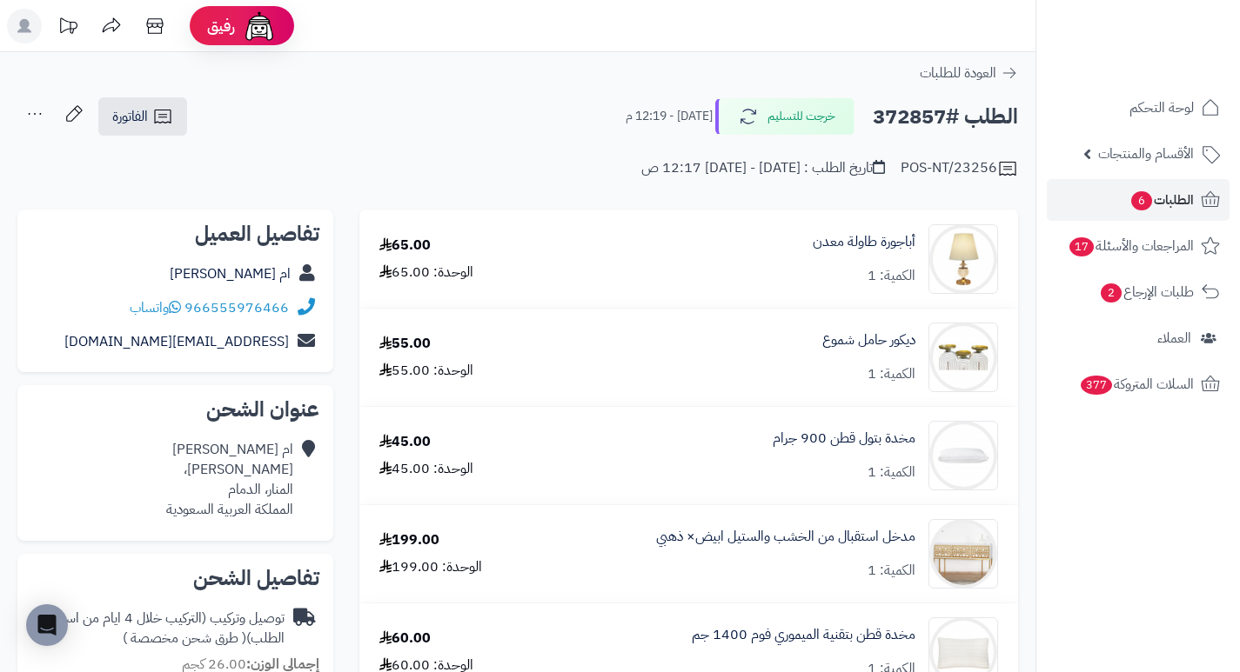
click at [901, 120] on h2 "الطلب #372857" at bounding box center [945, 117] width 145 height 36
click at [902, 130] on h2 "الطلب #372857" at bounding box center [945, 117] width 145 height 36
click at [899, 123] on h2 "الطلب #372857" at bounding box center [945, 117] width 145 height 36
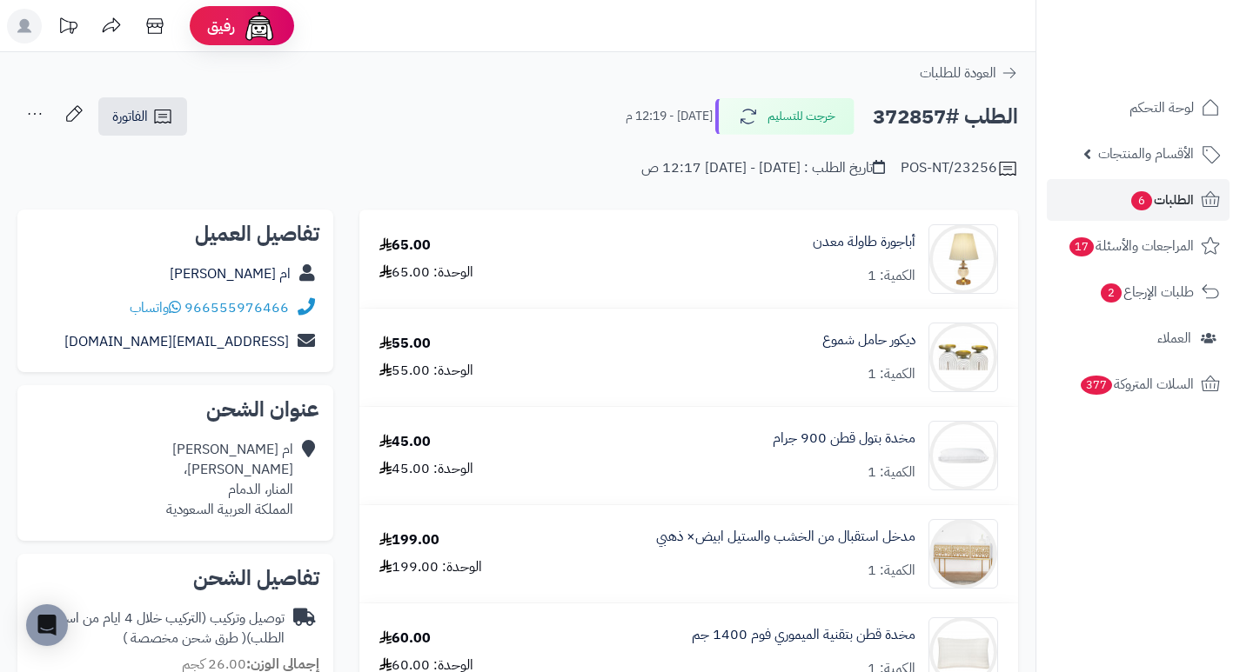
click at [899, 123] on h2 "الطلب #372857" at bounding box center [945, 117] width 145 height 36
click at [725, 276] on div "أباجورة طاولة معدن الكمية: 1" at bounding box center [777, 259] width 465 height 70
click at [905, 117] on h2 "الطلب #372857" at bounding box center [945, 117] width 145 height 36
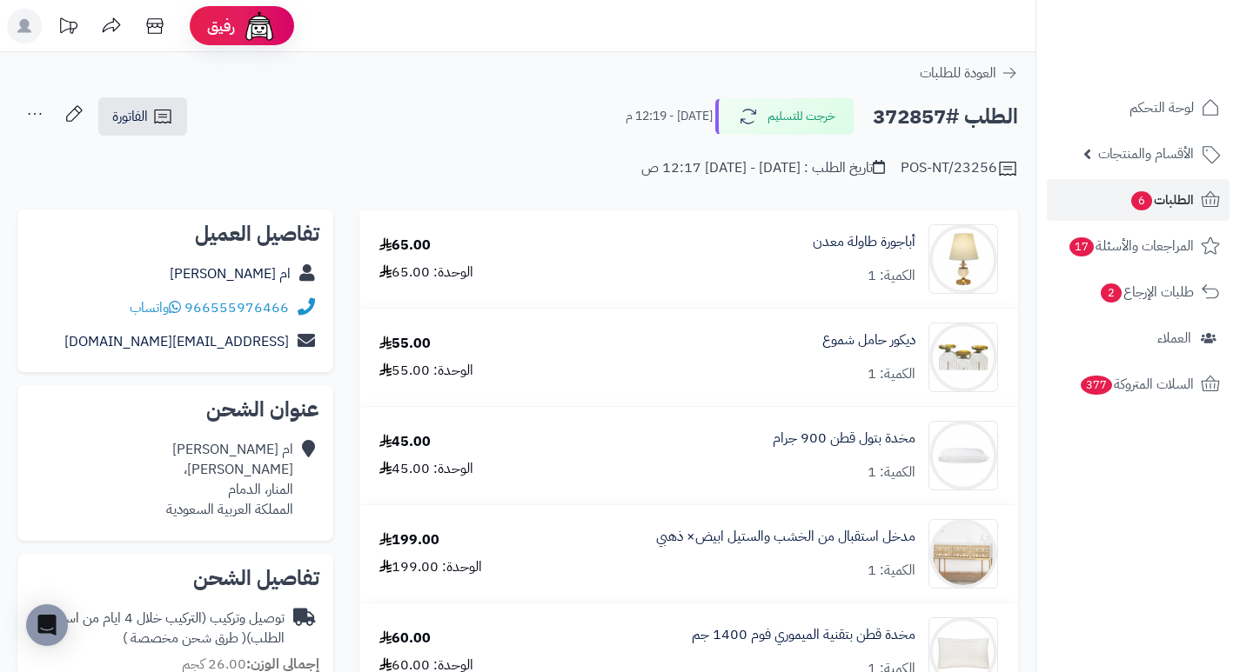
click at [905, 117] on h2 "الطلب #372857" at bounding box center [945, 117] width 145 height 36
click at [898, 117] on h2 "الطلب #372857" at bounding box center [945, 117] width 145 height 36
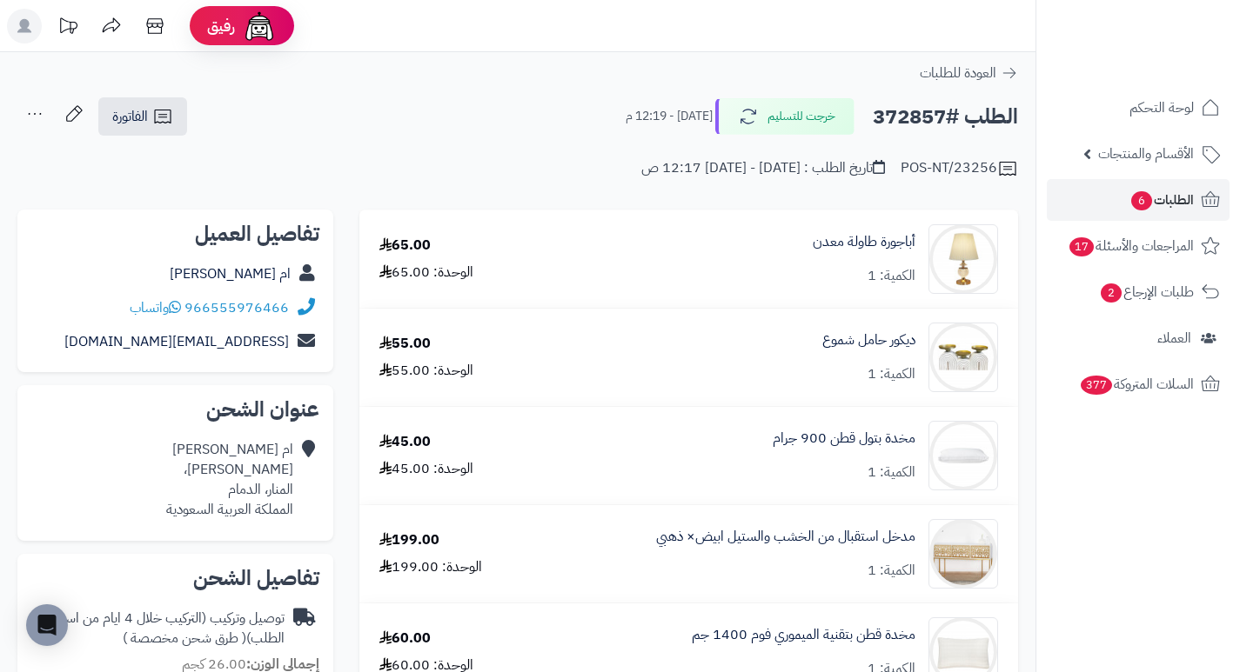
click at [898, 117] on h2 "الطلب #372857" at bounding box center [945, 117] width 145 height 36
click at [897, 120] on h2 "الطلب #372857" at bounding box center [945, 117] width 145 height 36
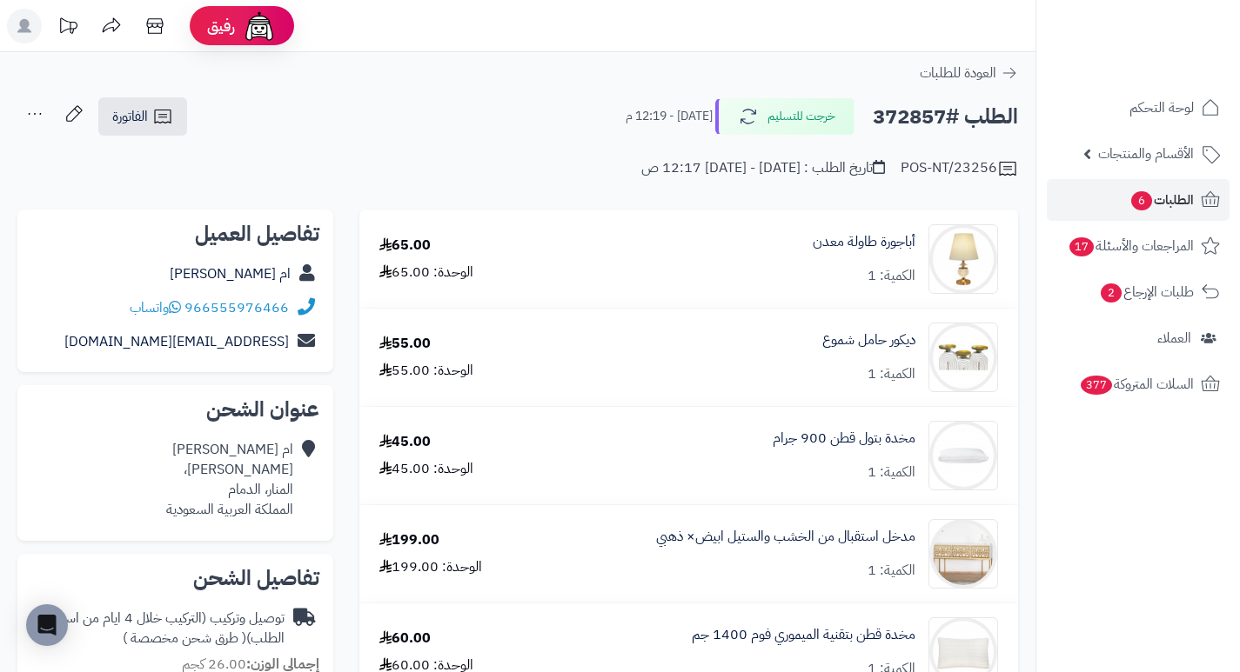
click at [897, 120] on h2 "الطلب #372857" at bounding box center [945, 117] width 145 height 36
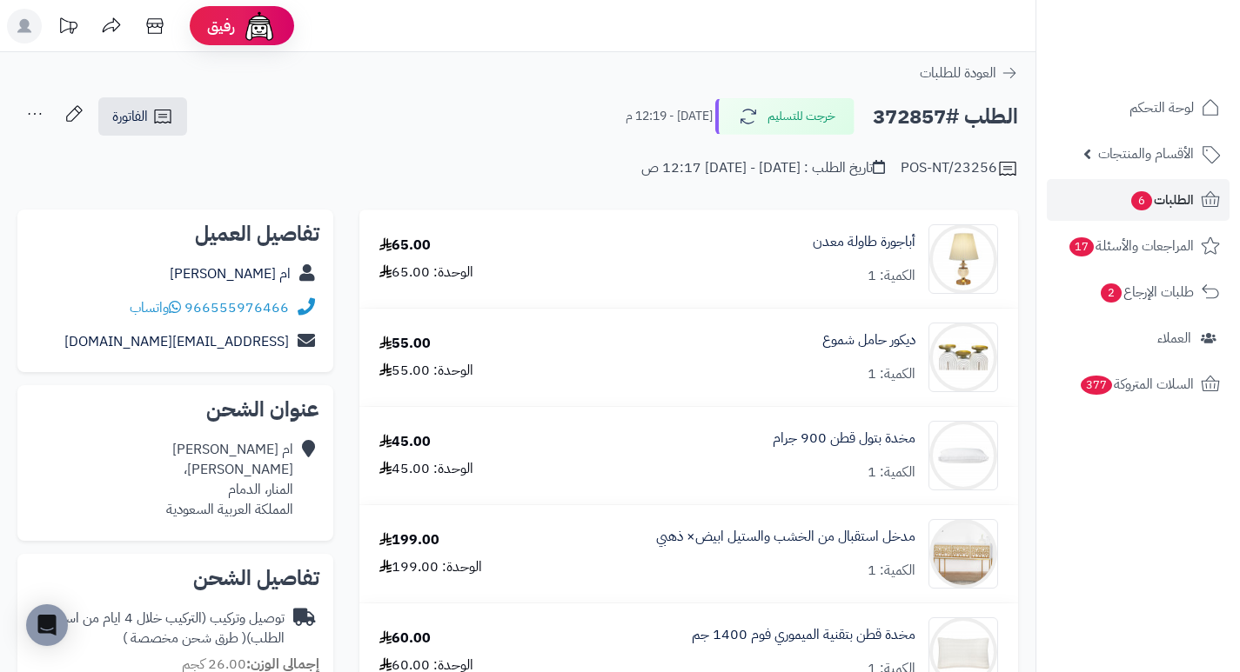
click at [909, 113] on h2 "الطلب #372857" at bounding box center [945, 117] width 145 height 36
click at [911, 118] on h2 "الطلب #372857" at bounding box center [945, 117] width 145 height 36
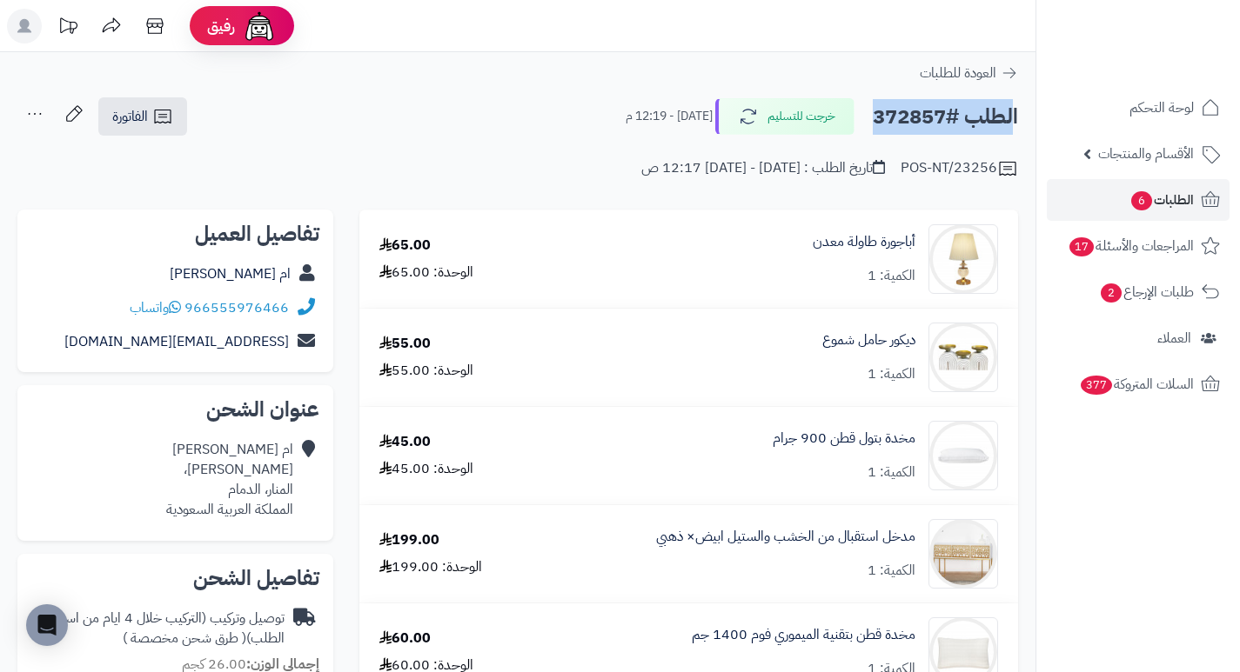
click at [911, 118] on h2 "الطلب #372857" at bounding box center [945, 117] width 145 height 36
click at [910, 119] on h2 "الطلب #372857" at bounding box center [945, 117] width 145 height 36
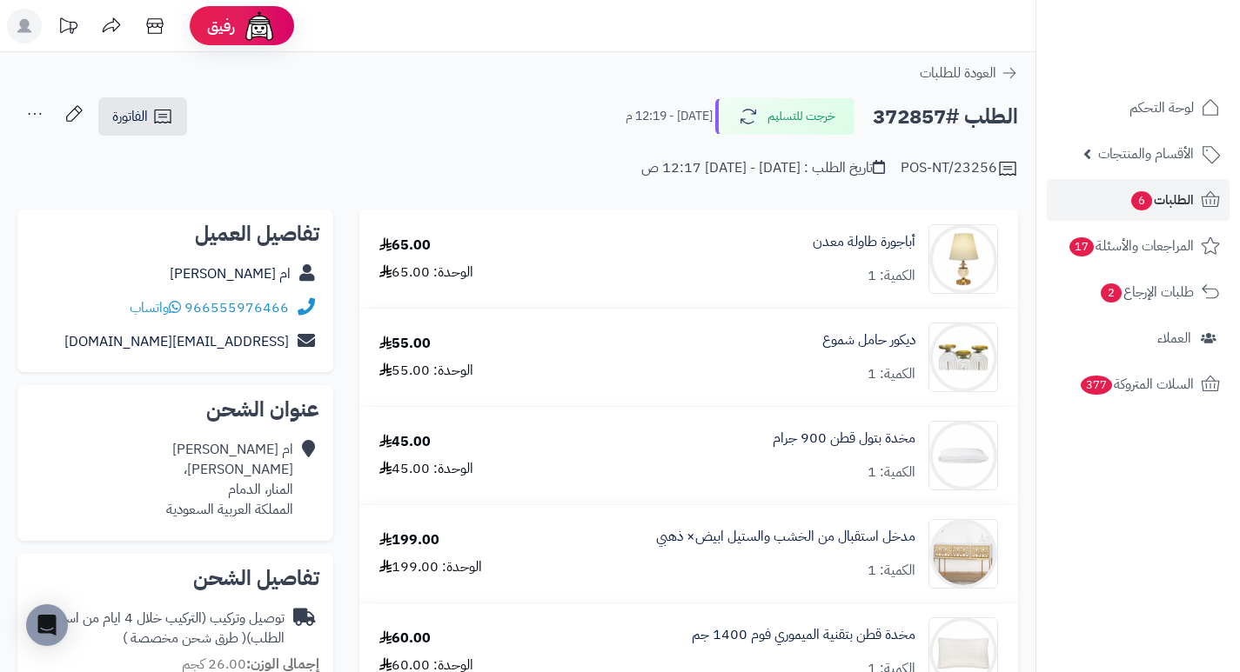
click at [902, 123] on h2 "الطلب #372857" at bounding box center [945, 117] width 145 height 36
drag, startPoint x: 879, startPoint y: 187, endPoint x: 747, endPoint y: 204, distance: 133.4
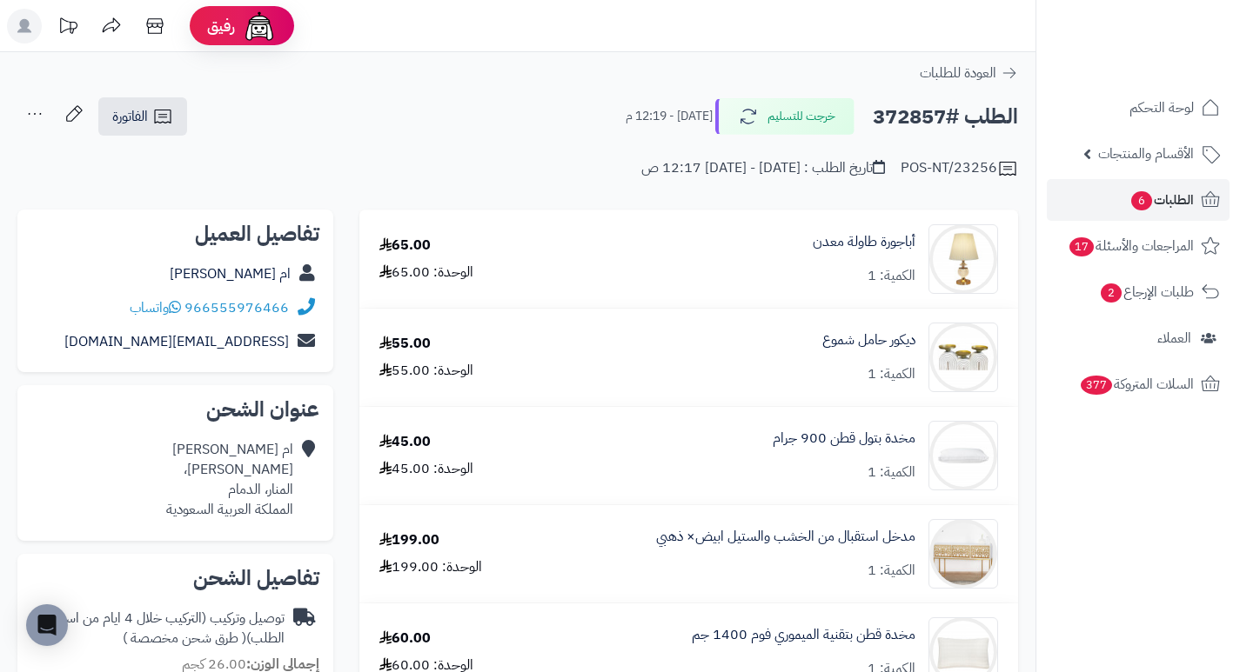
click at [1139, 197] on span "6" at bounding box center [1141, 200] width 21 height 19
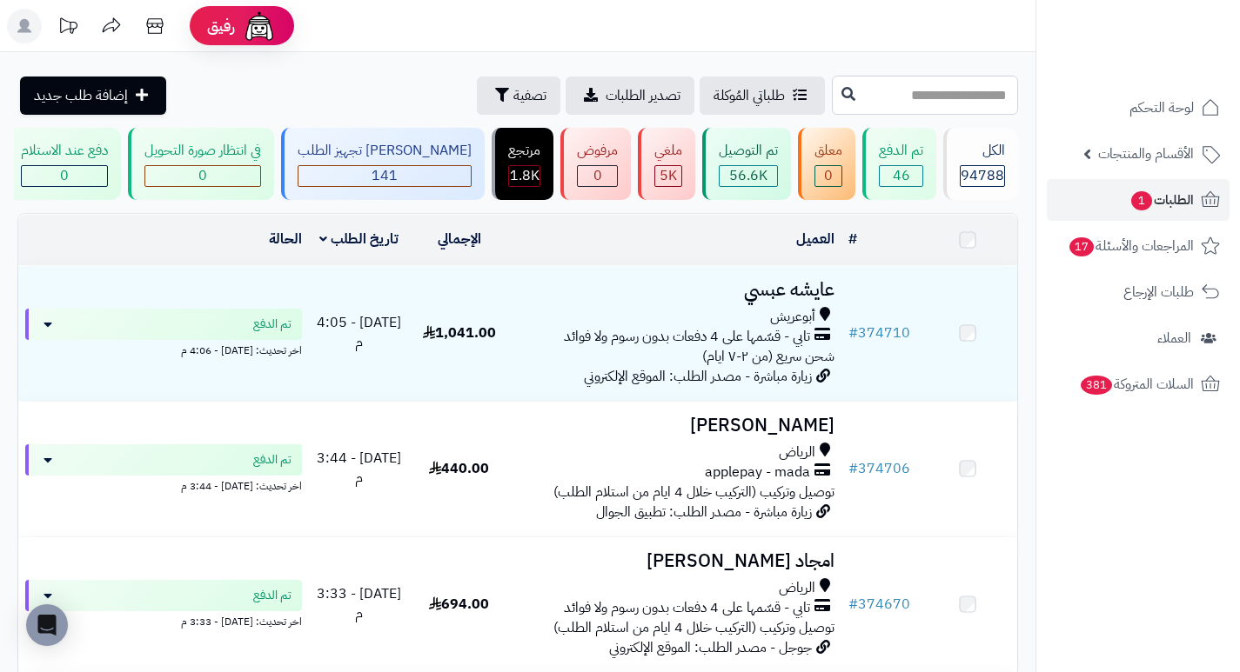
drag, startPoint x: 0, startPoint y: 0, endPoint x: 983, endPoint y: 93, distance: 987.4
click at [983, 93] on input "text" at bounding box center [925, 95] width 186 height 39
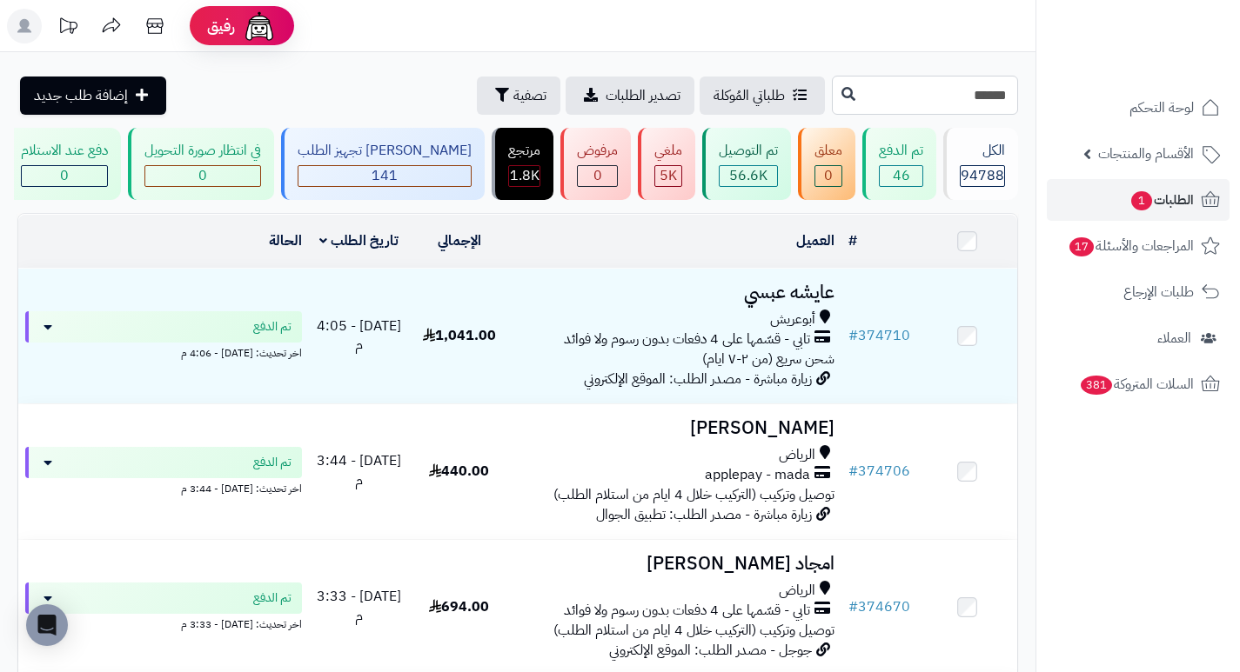
type input "******"
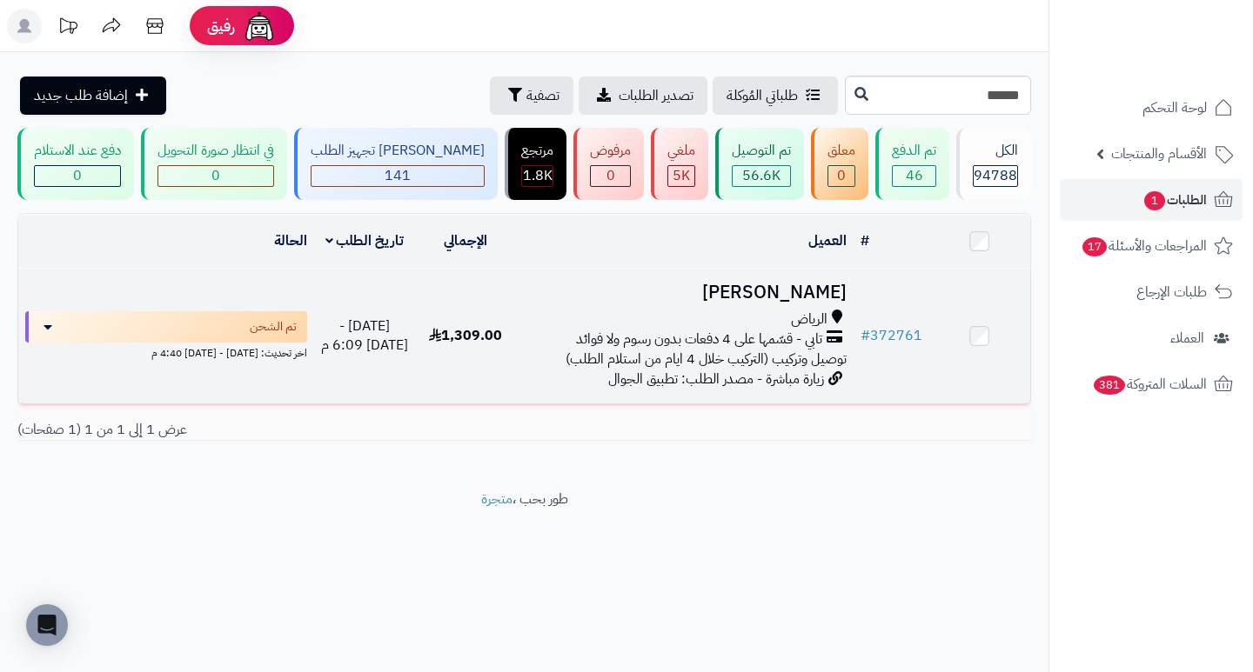
click at [790, 303] on h3 "[PERSON_NAME]" at bounding box center [684, 293] width 323 height 20
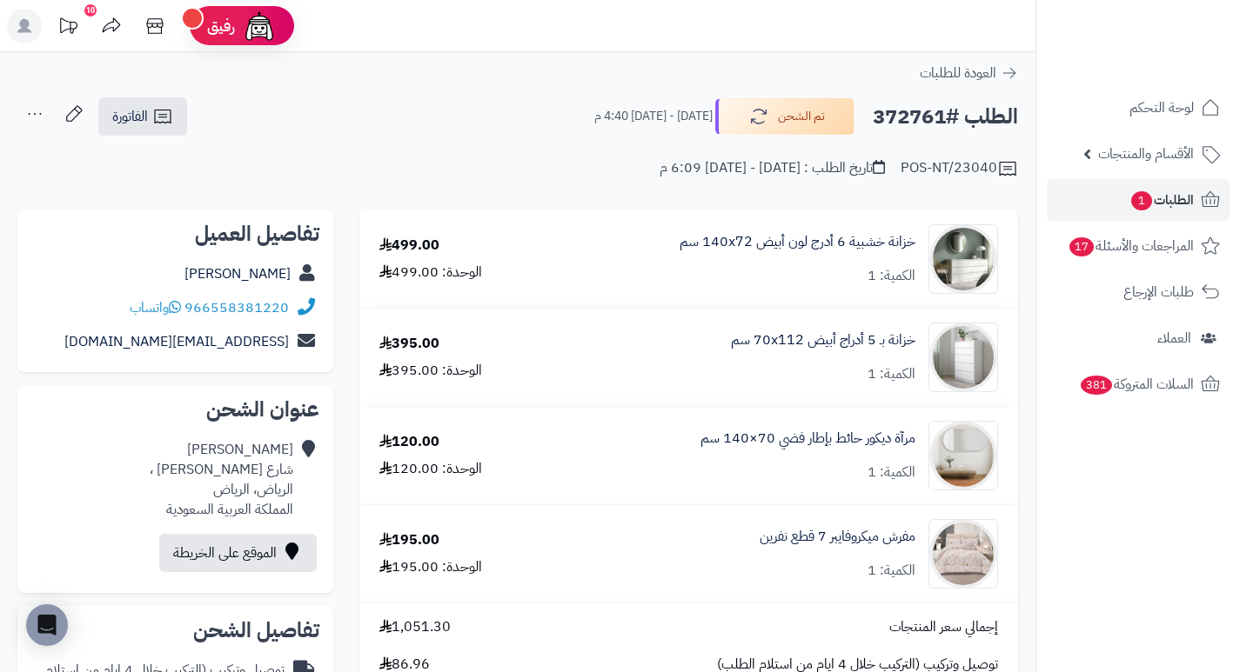
click at [899, 113] on h2 "الطلب #372761" at bounding box center [945, 117] width 145 height 36
copy h2 "372761"
click at [1167, 205] on span "الطلبات 1" at bounding box center [1161, 200] width 64 height 24
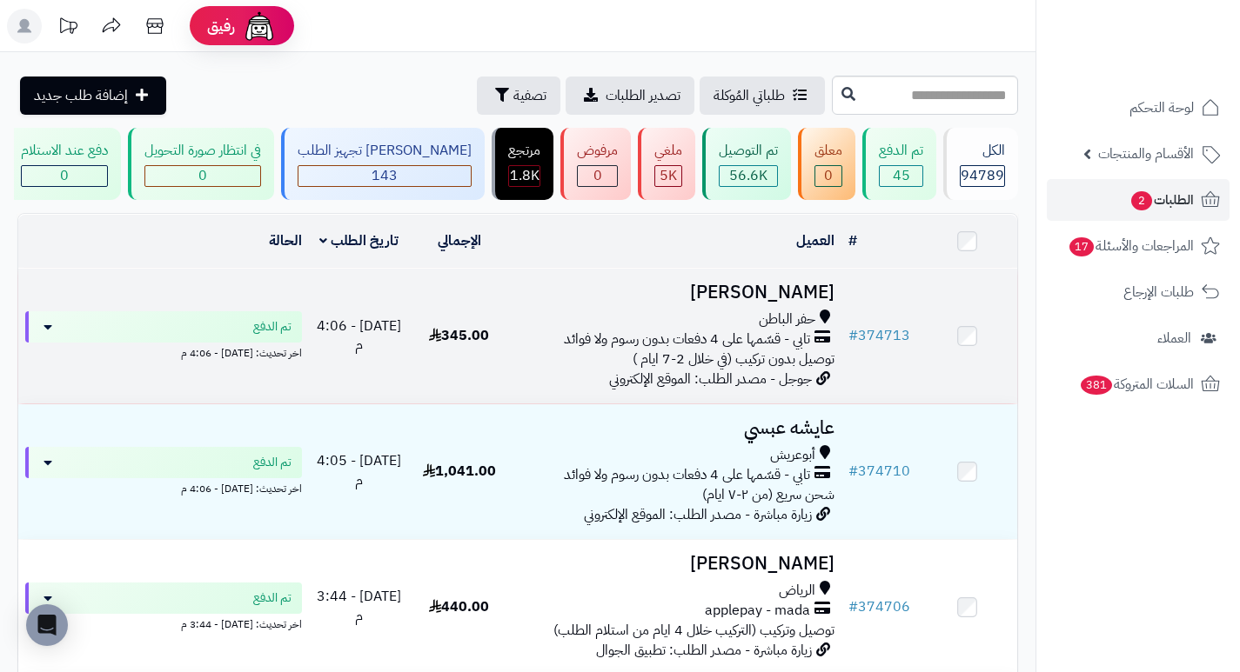
click at [809, 302] on h3 "[PERSON_NAME]" at bounding box center [675, 293] width 318 height 20
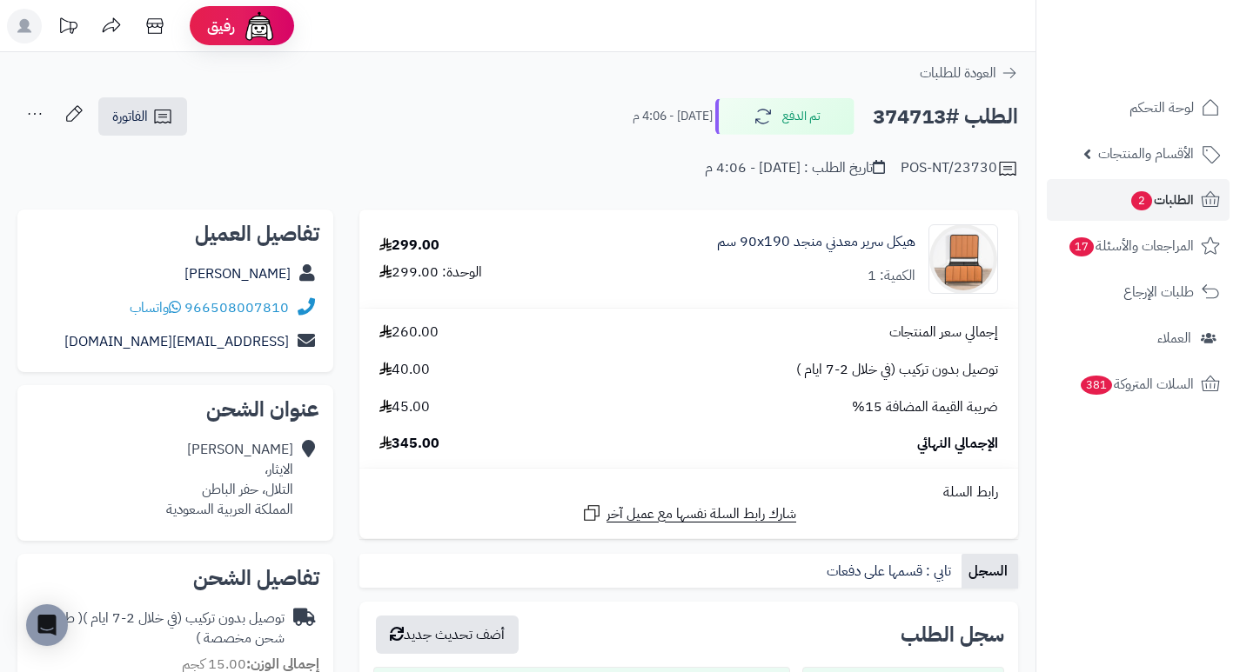
drag, startPoint x: 0, startPoint y: 0, endPoint x: 761, endPoint y: 302, distance: 818.8
click at [761, 302] on td "هيكل سرير معدني منجد 90x190 سم الكمية: 1" at bounding box center [790, 259] width 456 height 97
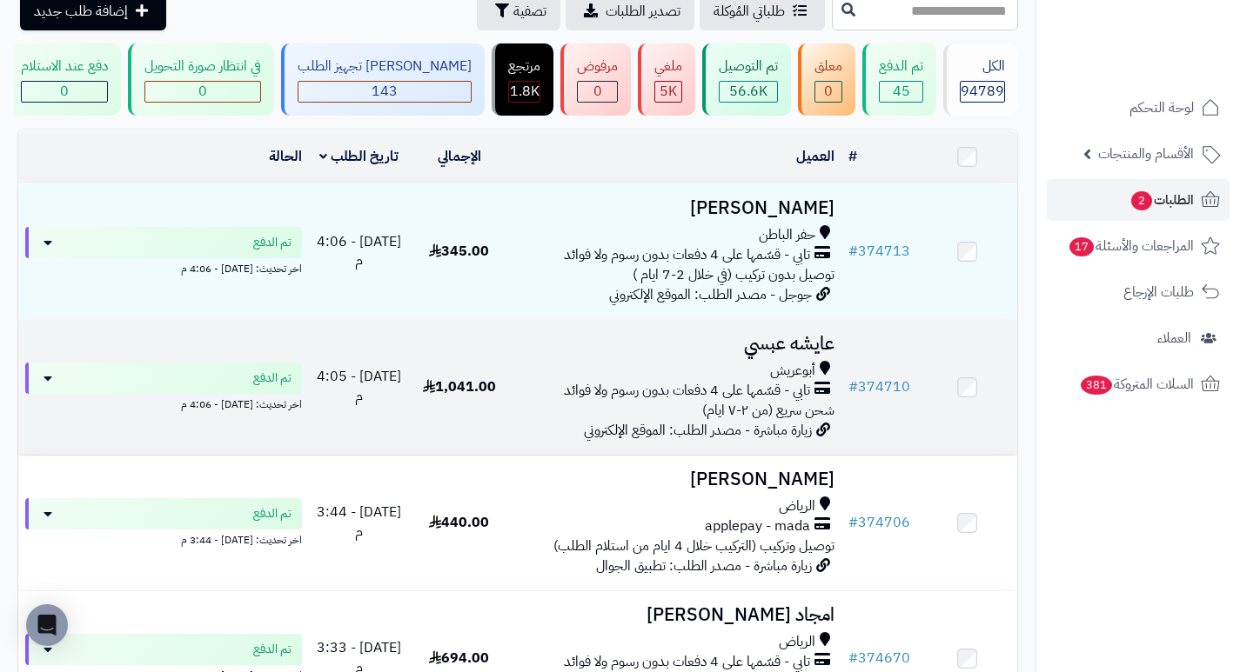
scroll to position [174, 0]
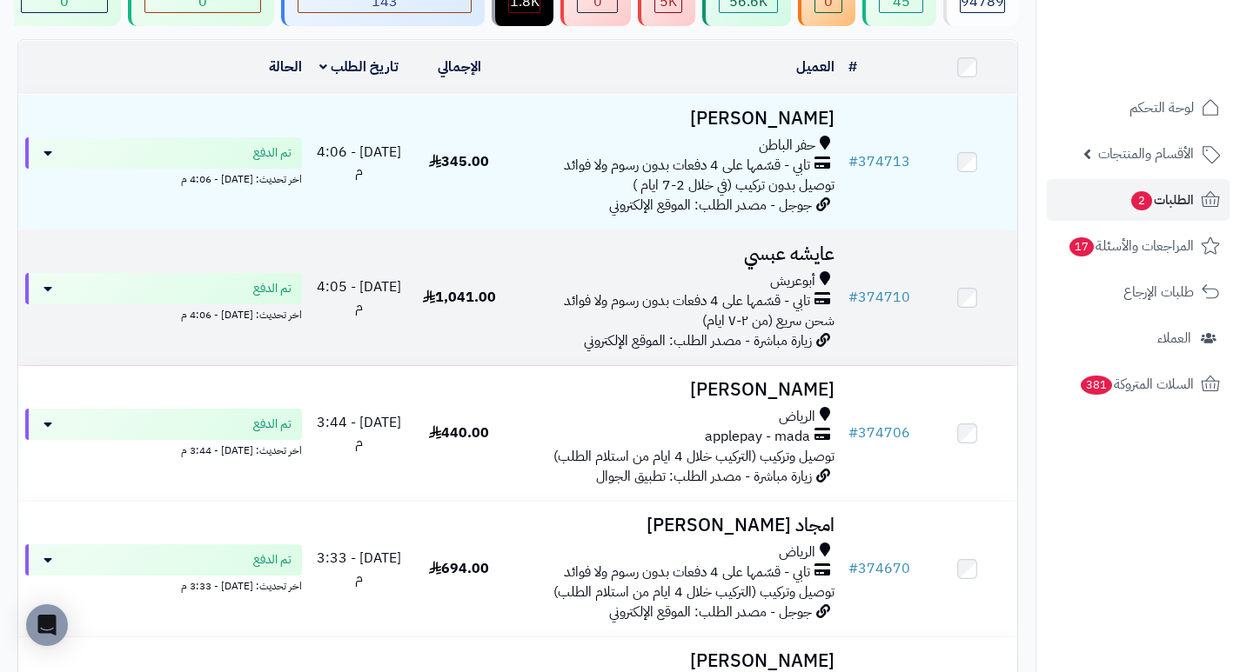
click at [785, 264] on h3 "عايشه عبسي" at bounding box center [675, 254] width 318 height 20
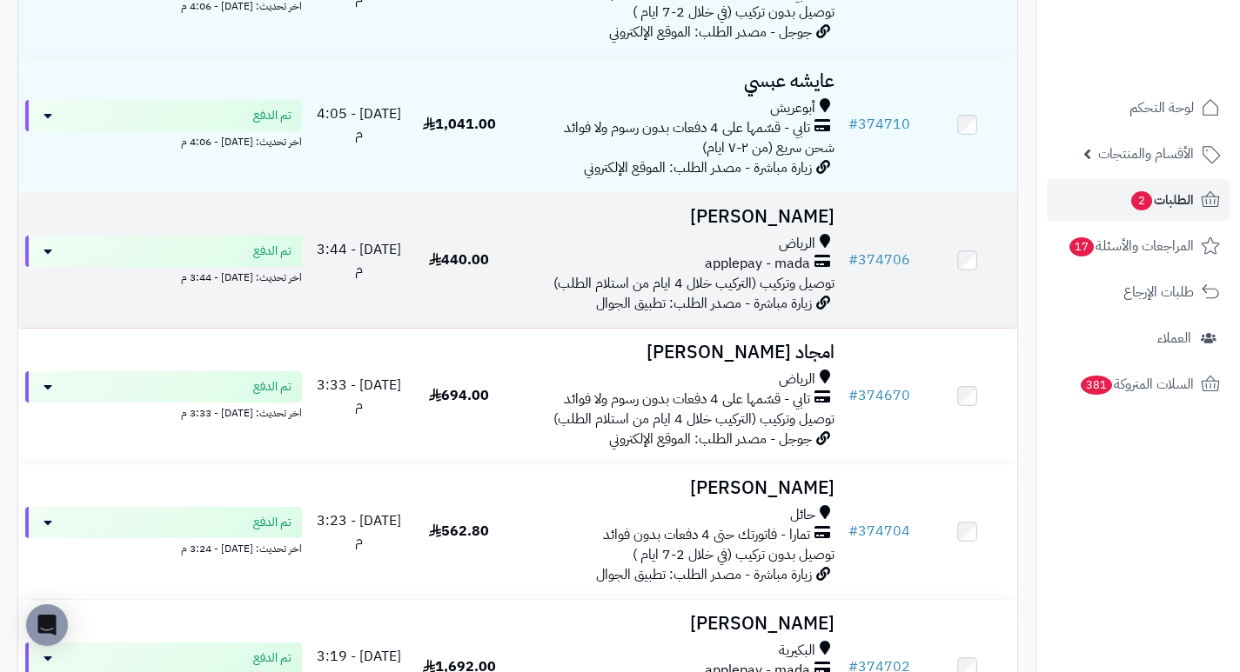
scroll to position [348, 0]
click at [818, 226] on h3 "فهد البدراني" at bounding box center [675, 216] width 318 height 20
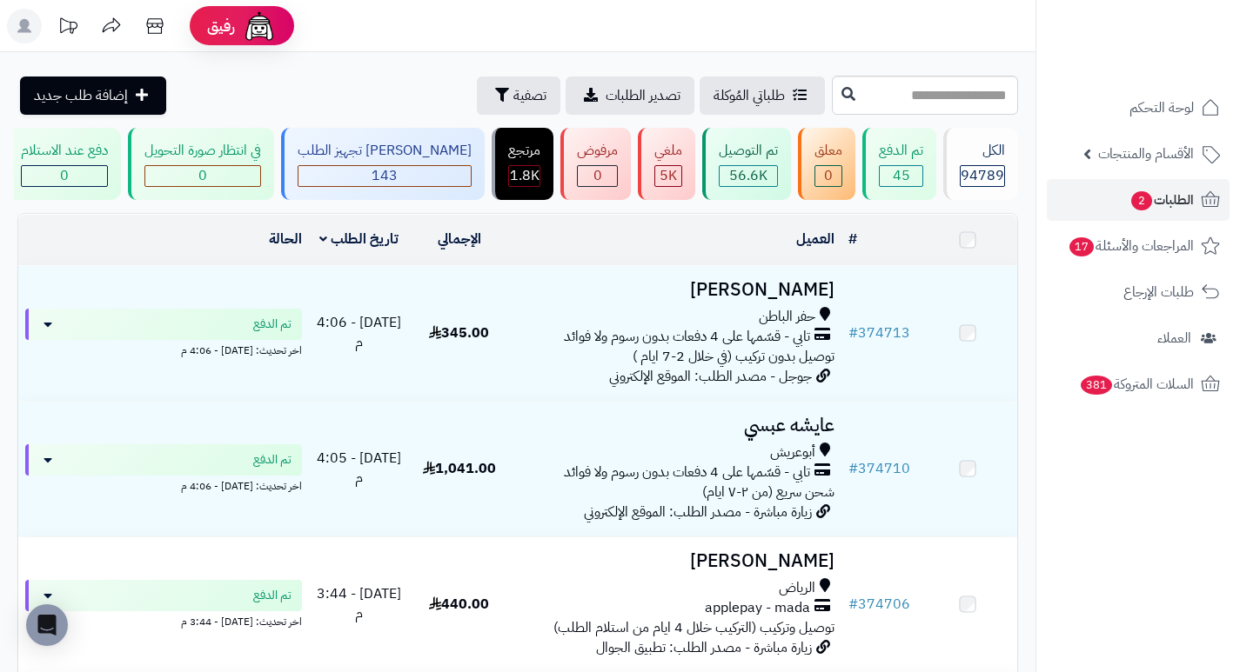
scroll to position [348, 0]
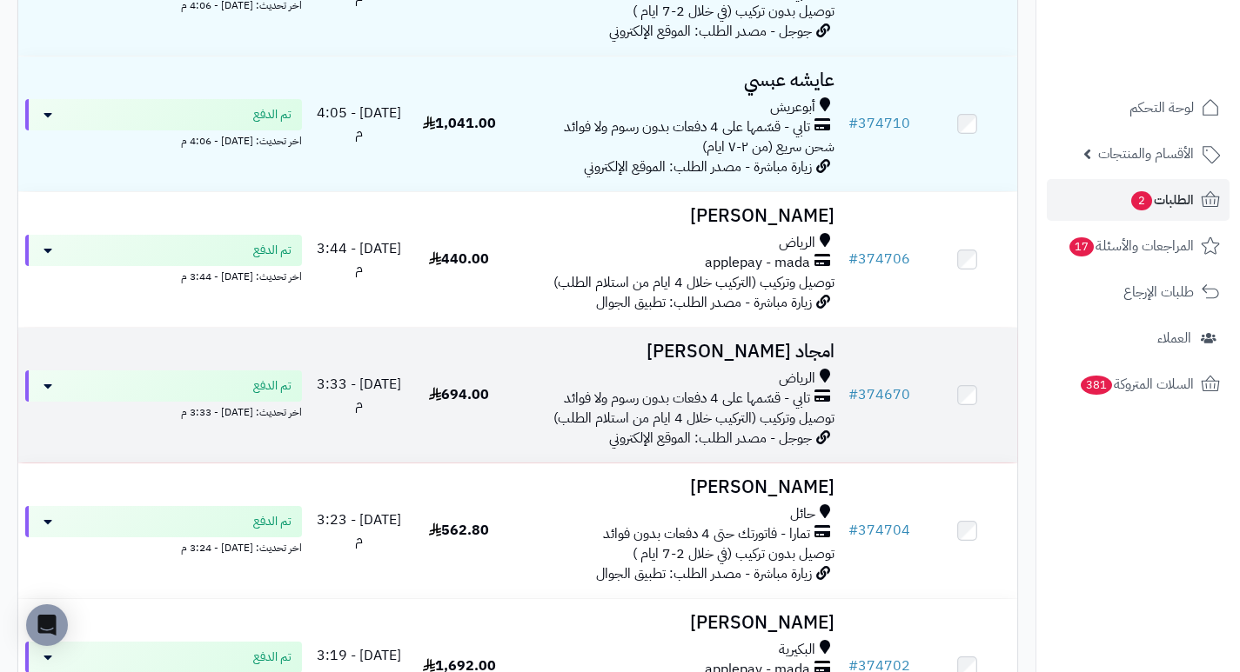
click at [838, 361] on td "امجاد [PERSON_NAME] تابي - قسّمها على 4 دفعات بدون رسوم ولا فوائد توصيل وتركيب …" at bounding box center [675, 395] width 332 height 135
click at [806, 358] on h3 "امجاد [PERSON_NAME]" at bounding box center [675, 352] width 318 height 20
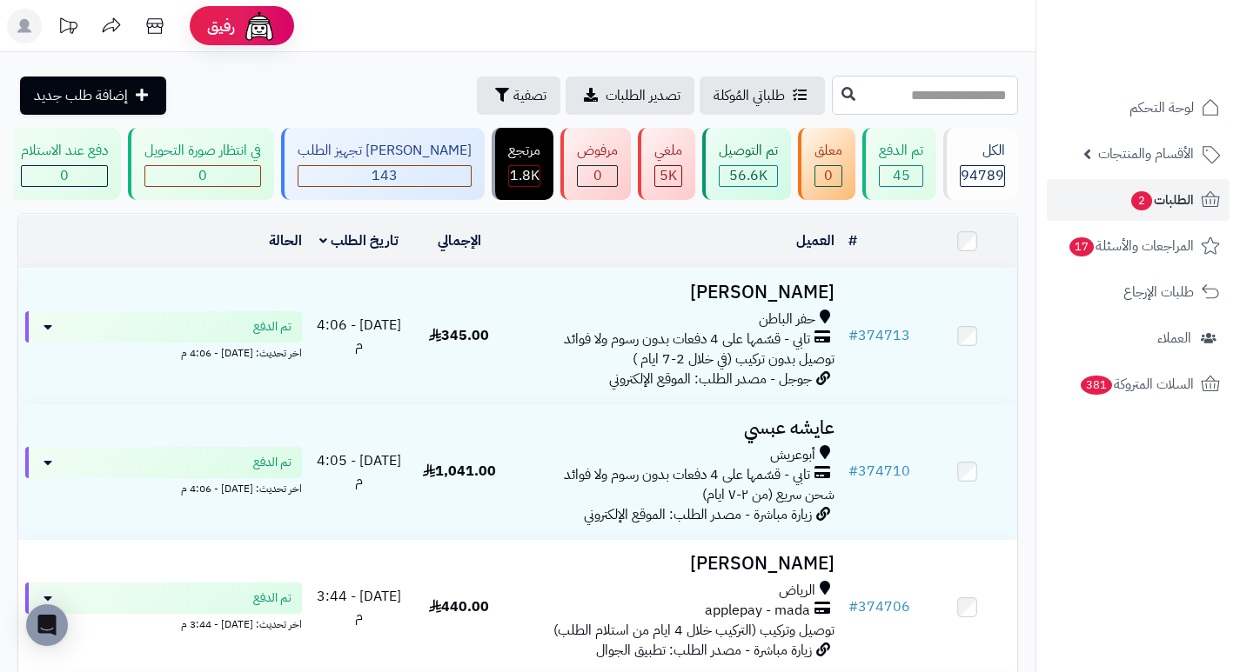
click at [958, 107] on input "text" at bounding box center [925, 95] width 186 height 39
type input "******"
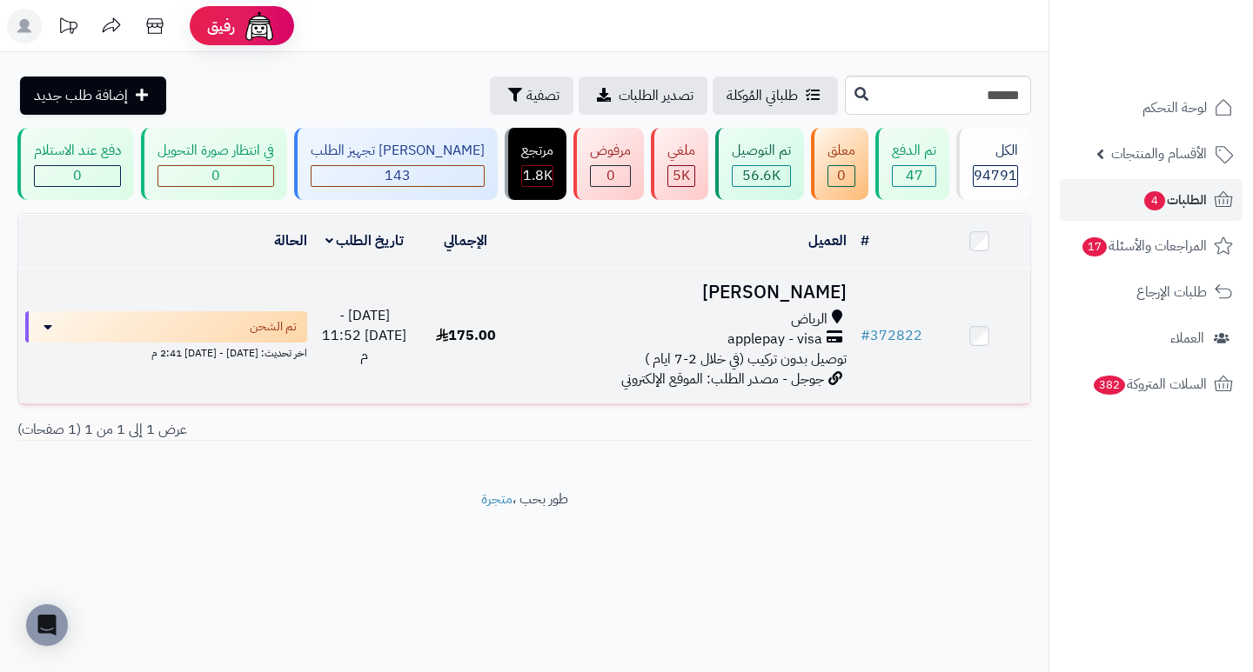
click at [803, 302] on h3 "[PERSON_NAME]" at bounding box center [684, 293] width 323 height 20
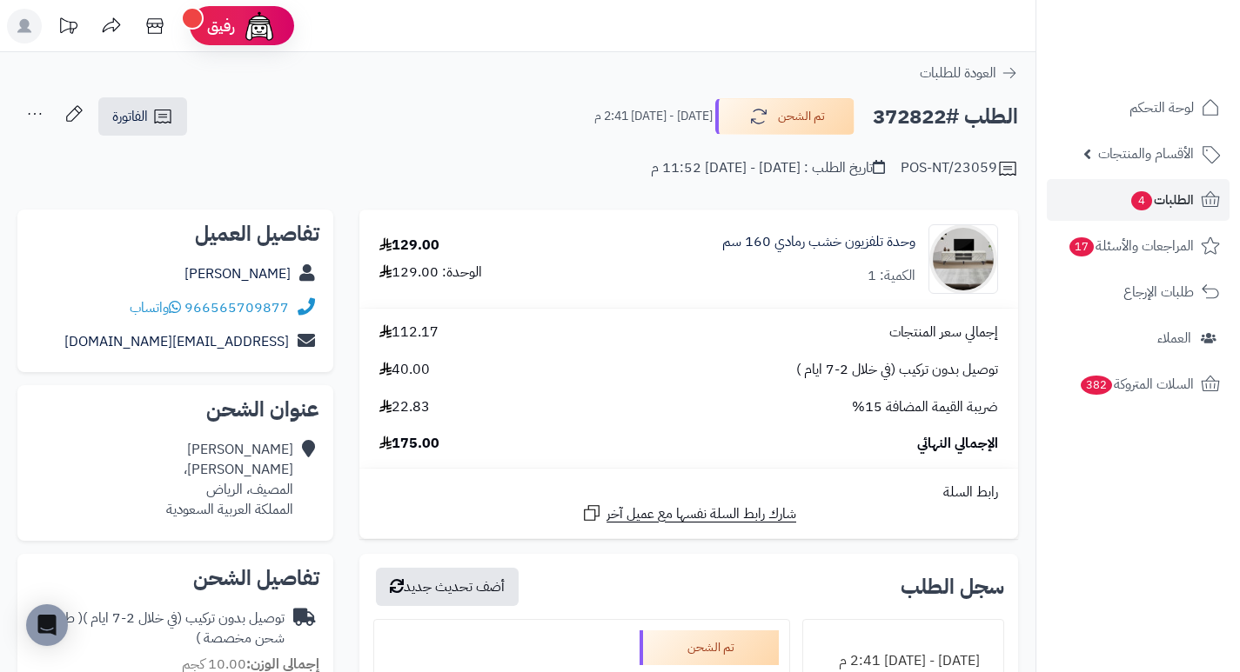
click at [896, 117] on h2 "الطلب #372822" at bounding box center [945, 117] width 145 height 36
copy h2 "372822"
click at [755, 387] on div "إجمالي سعر المنتجات 112.17 توصيل بدون تركيب (في خلال 2-7 ايام ) 40.00 ضريبة الق…" at bounding box center [688, 388] width 645 height 131
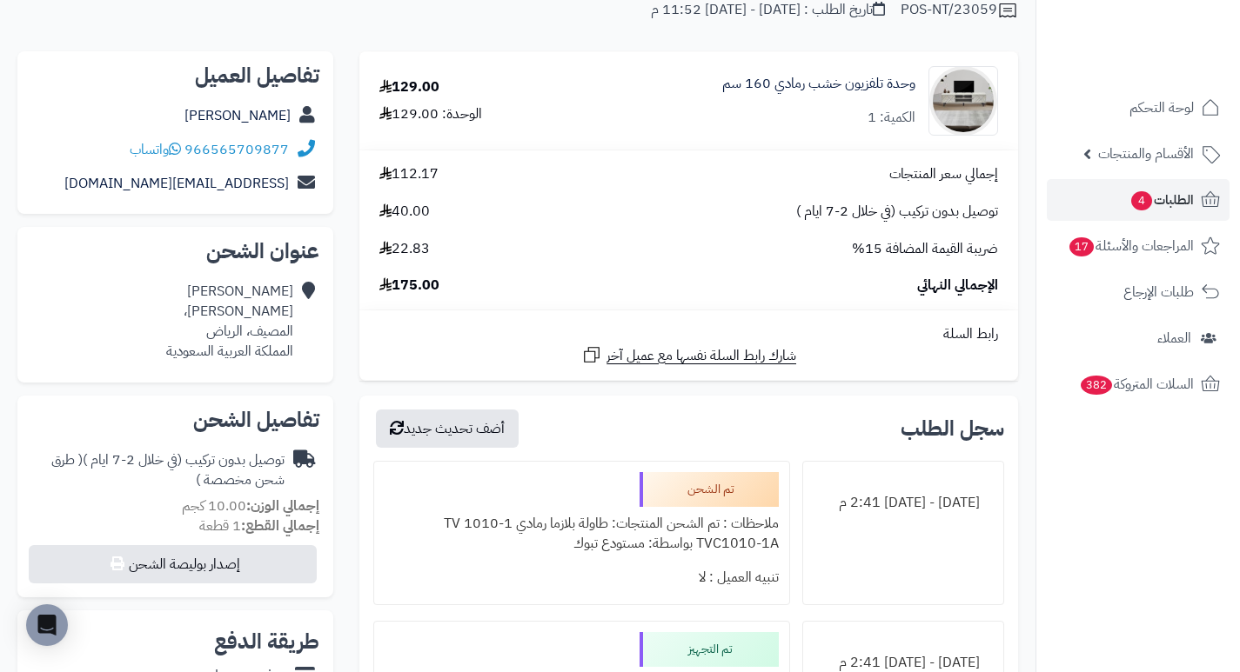
scroll to position [348, 0]
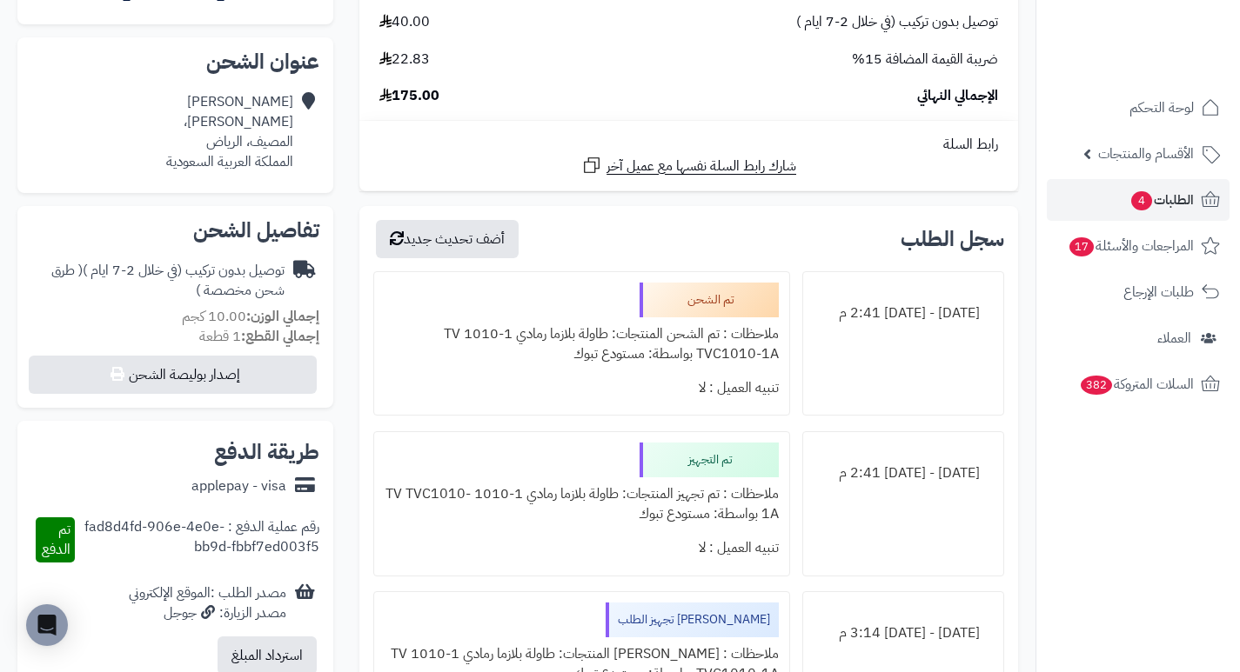
click at [790, 441] on li "الأحد - ٣١ أغسطس ٢٠٢٥ - 2:41 م تم التجهيز ملاحظات : تم تجهيز المنتجات: طاولة بل…" at bounding box center [688, 503] width 631 height 145
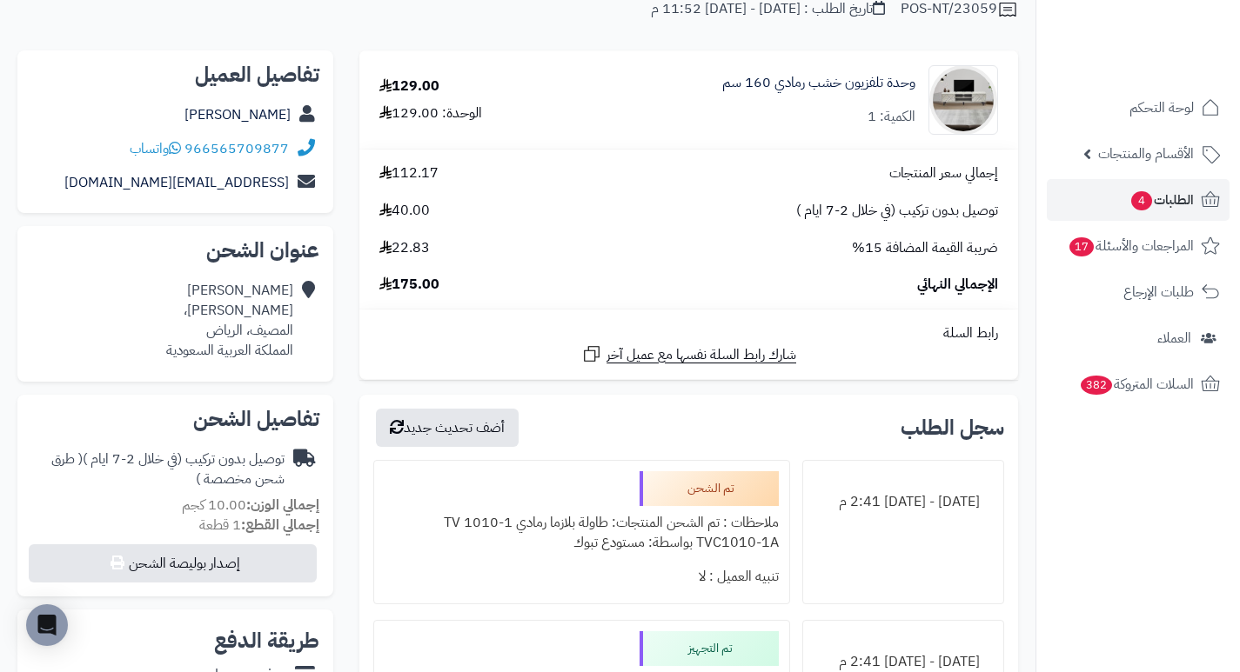
scroll to position [0, 0]
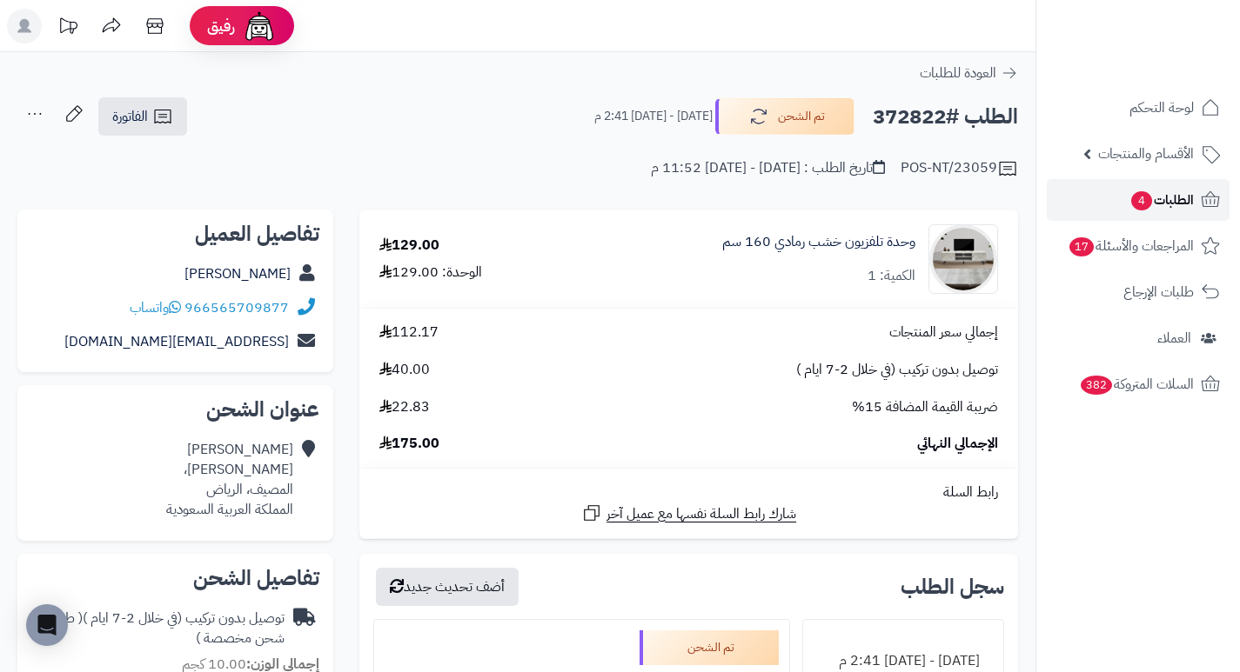
click at [1173, 202] on span "الطلبات 4" at bounding box center [1161, 200] width 64 height 24
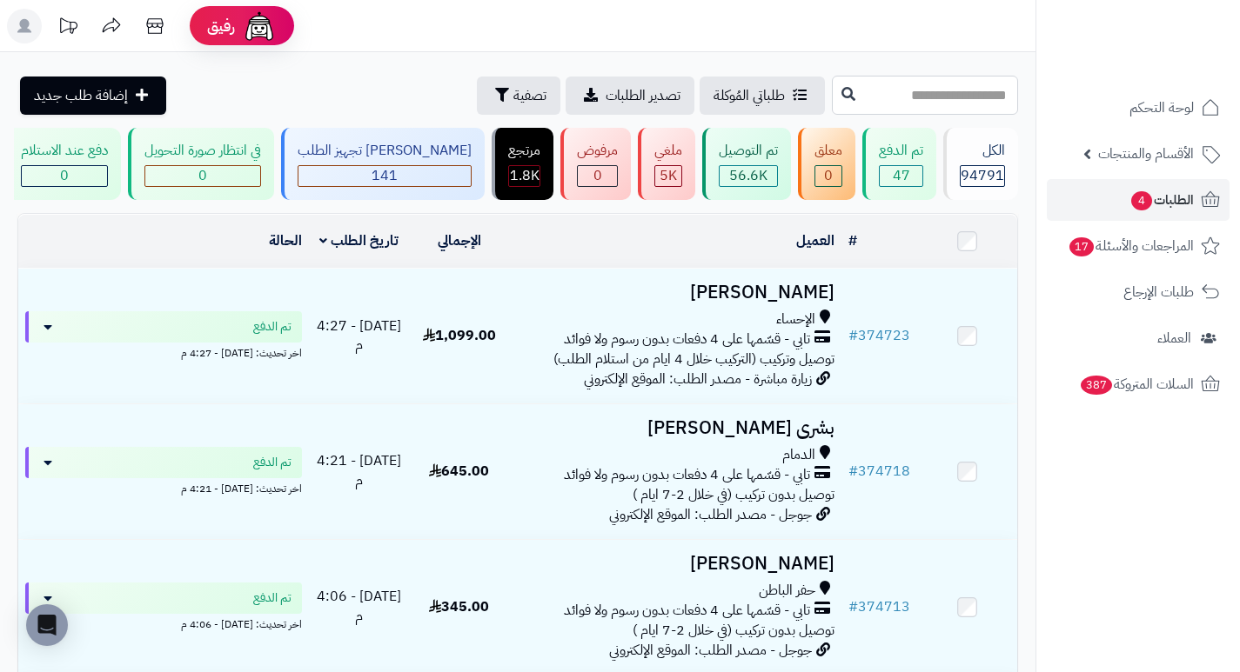
click at [997, 88] on input "text" at bounding box center [925, 95] width 186 height 39
type input "******"
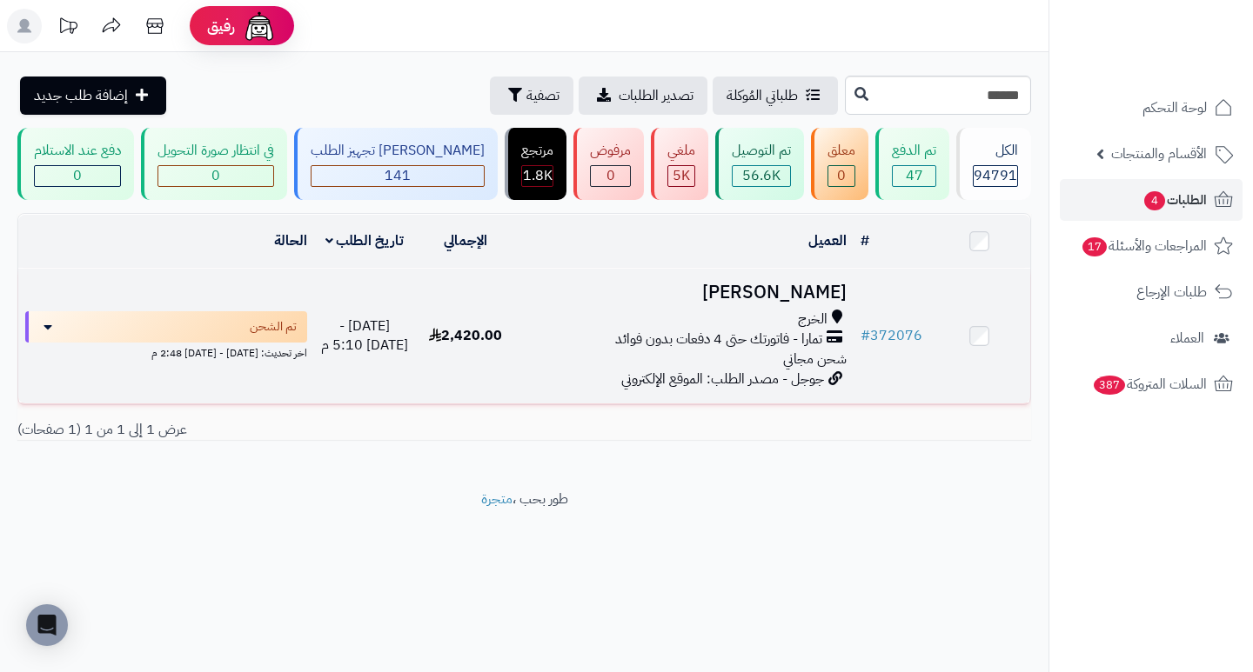
click at [775, 302] on h3 "سلطان عبدالله" at bounding box center [684, 293] width 323 height 20
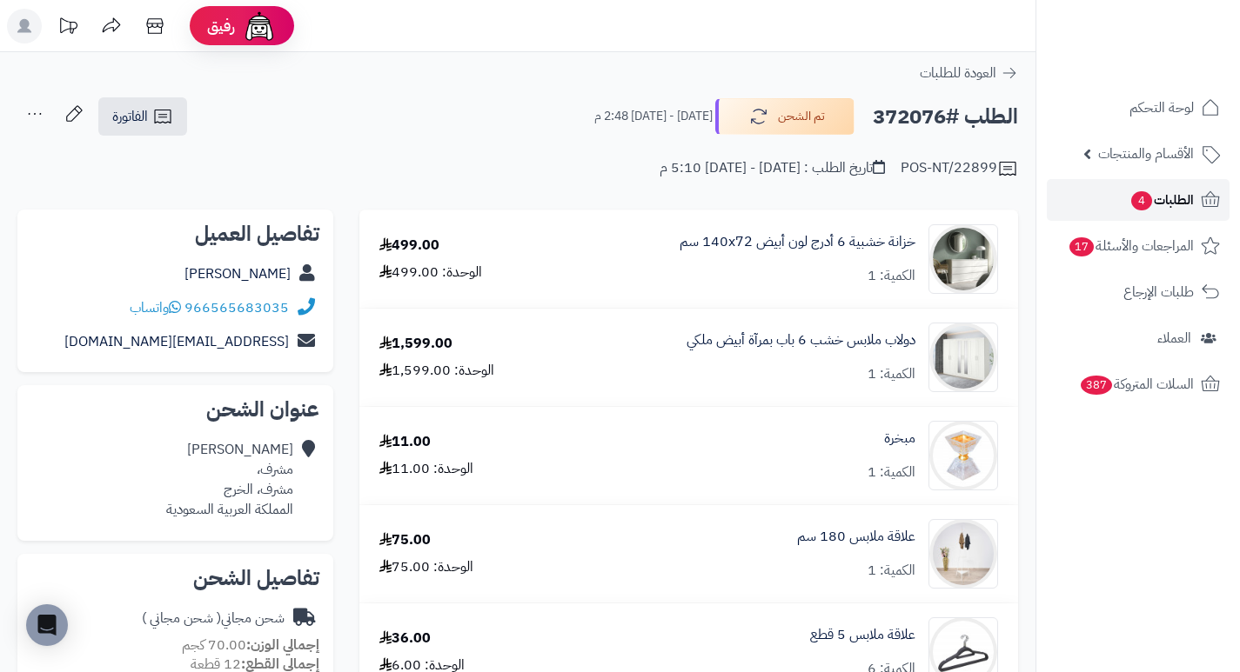
click at [1117, 211] on link "الطلبات 4" at bounding box center [1137, 200] width 183 height 42
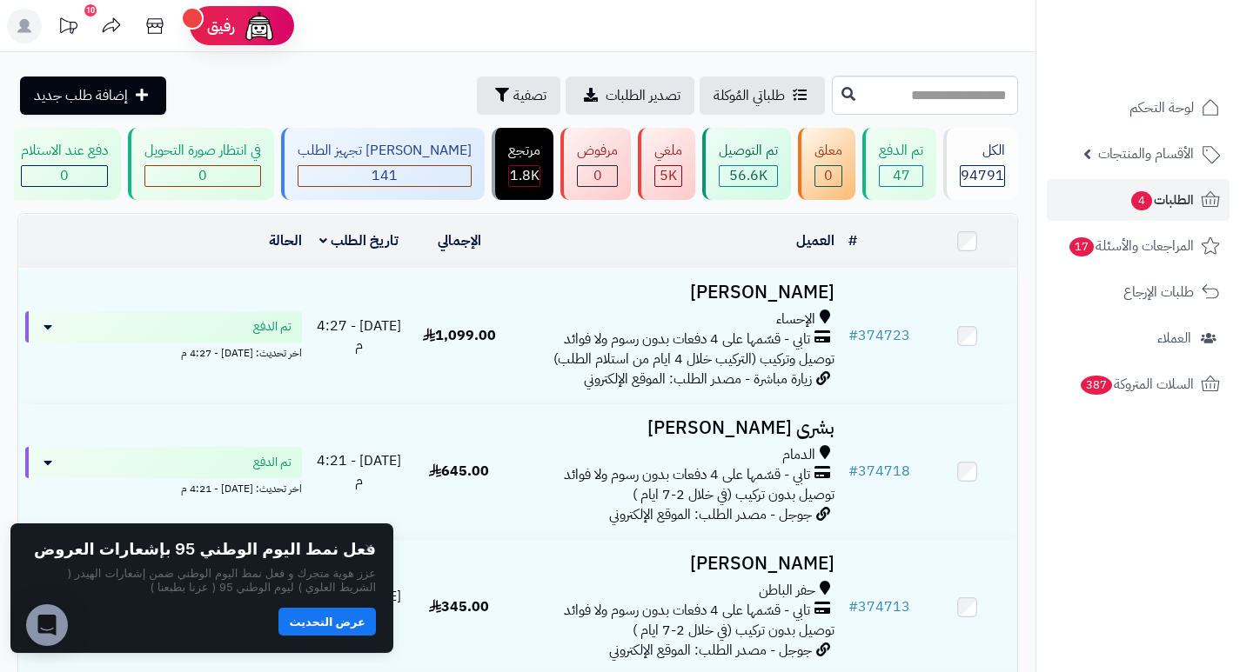
click at [1090, 477] on nav "لوحة التحكم الأقسام والمنتجات المنتجات الأقسام الماركات مواصفات المنتجات مواصفا…" at bounding box center [1137, 358] width 204 height 672
click at [973, 97] on input "text" at bounding box center [925, 95] width 186 height 39
click at [976, 101] on input "text" at bounding box center [925, 95] width 186 height 39
type input "*"
click at [911, 96] on input "text" at bounding box center [925, 95] width 186 height 39
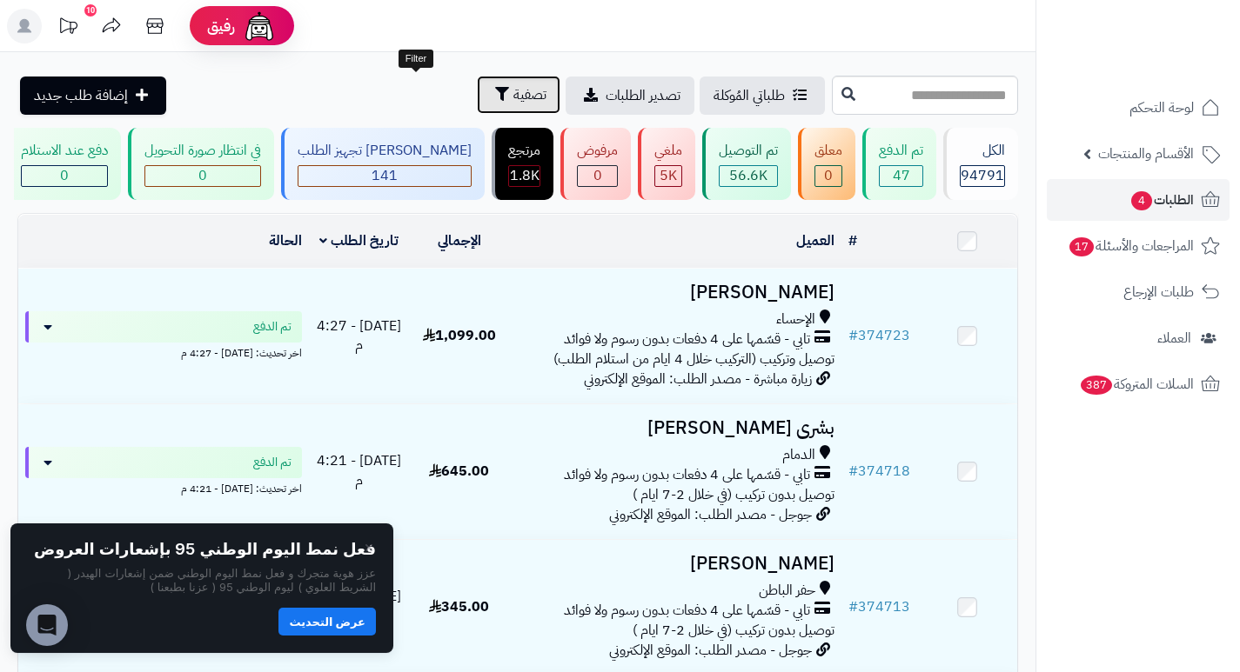
click at [513, 95] on span "تصفية" at bounding box center [529, 94] width 33 height 21
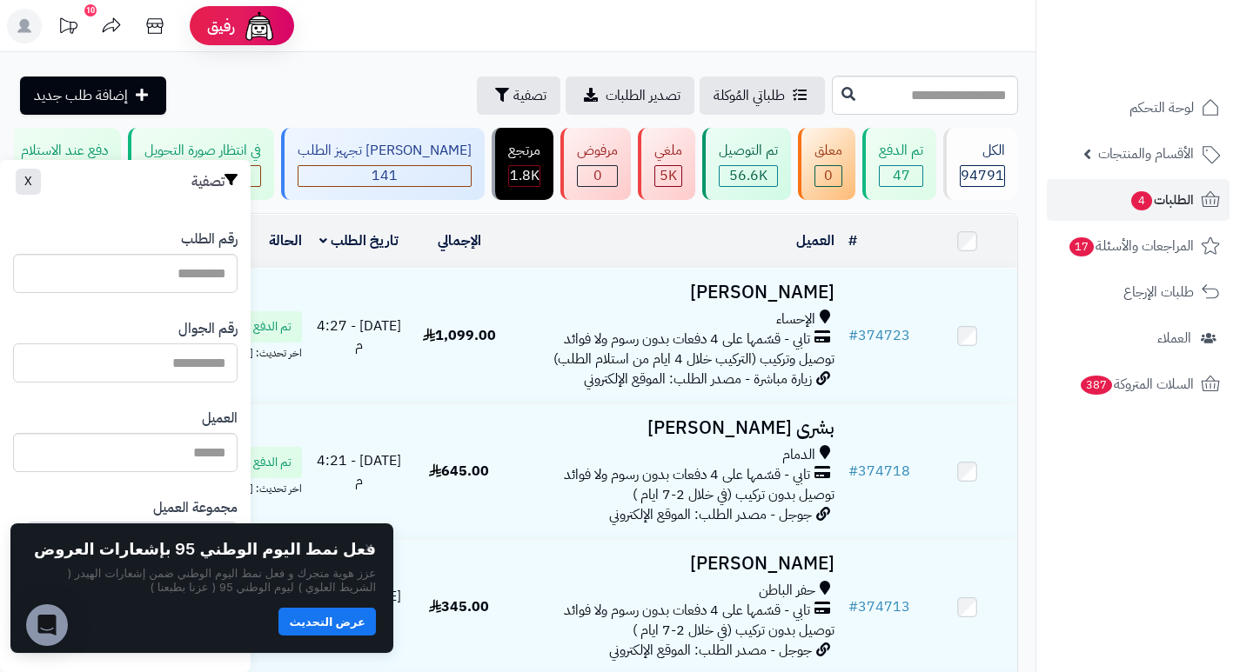
click at [136, 365] on input "text" at bounding box center [125, 363] width 224 height 39
paste input "*********"
type input "*********"
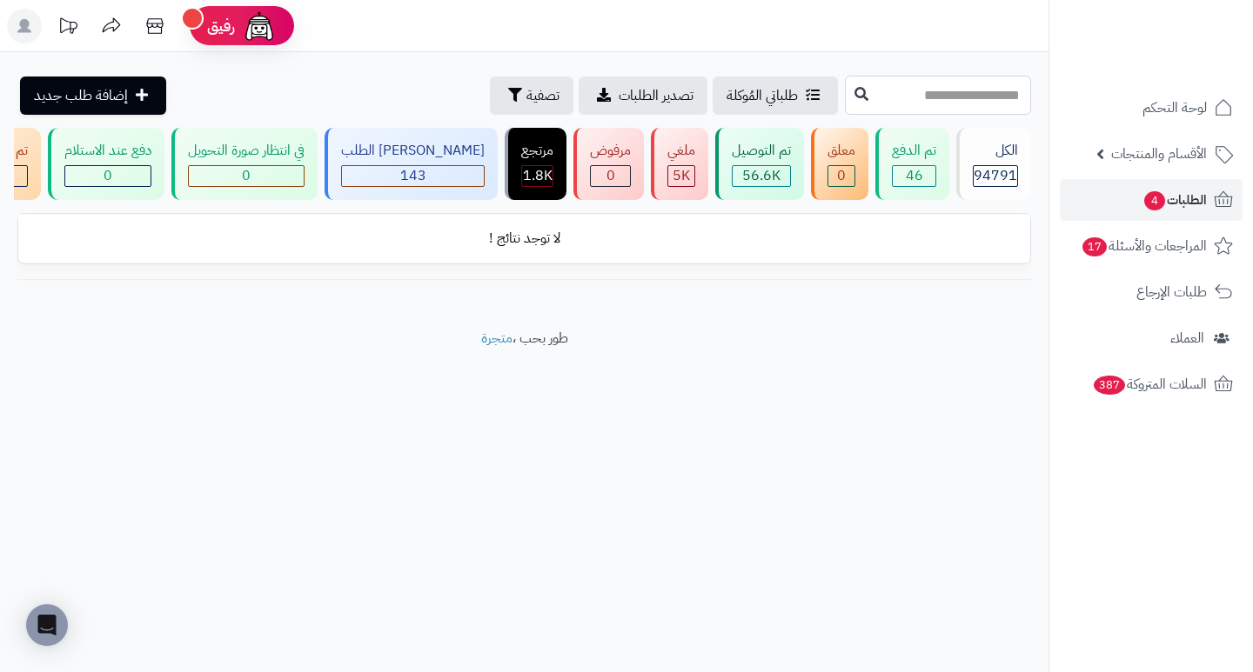
click at [970, 97] on input "text" at bounding box center [938, 95] width 186 height 39
type input "*"
click at [1160, 198] on span "4" at bounding box center [1154, 201] width 23 height 21
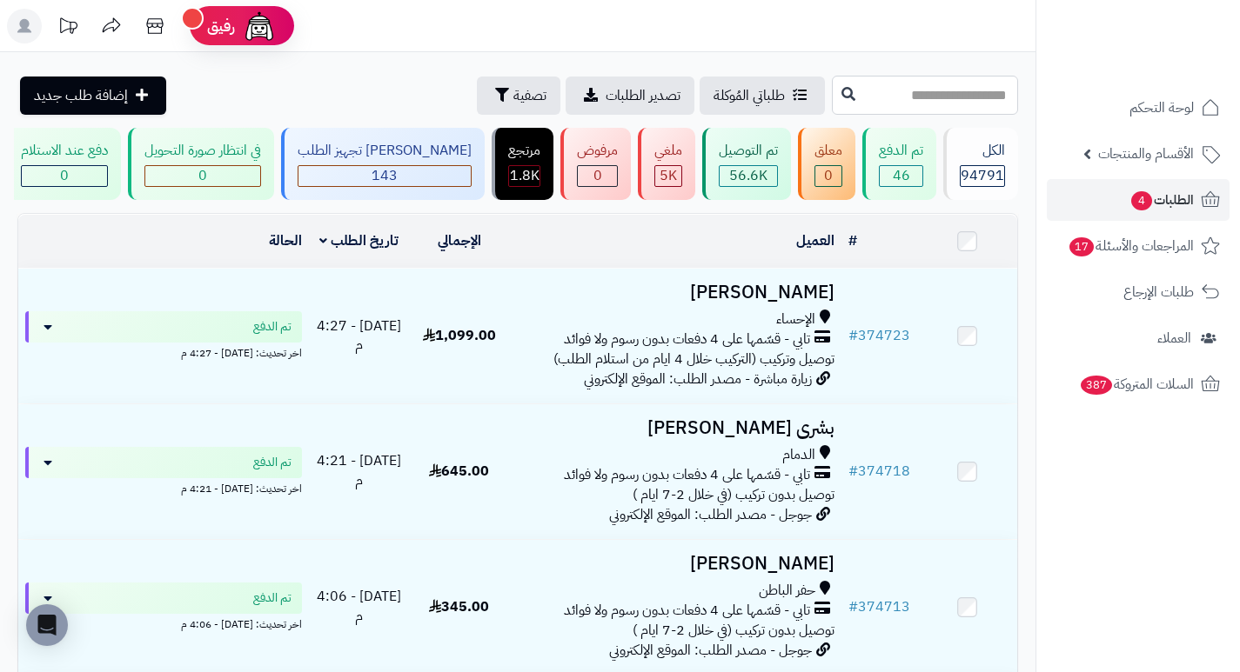
click at [969, 97] on input "text" at bounding box center [925, 95] width 186 height 39
type input "*"
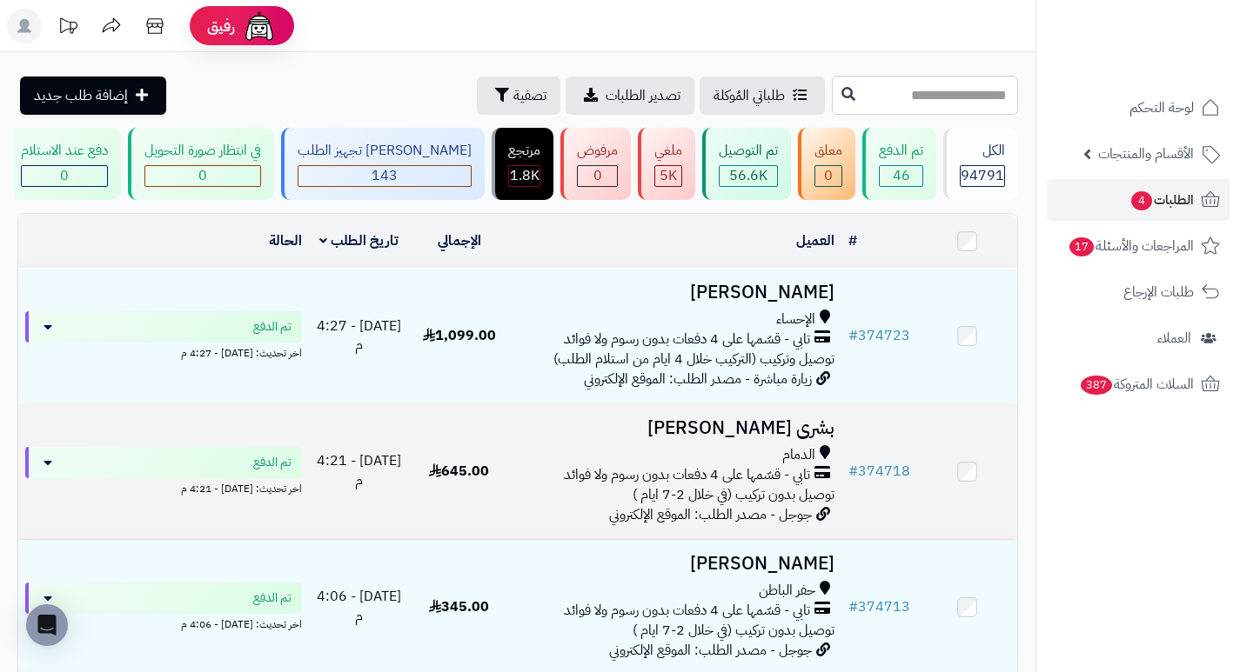
click at [804, 432] on h3 "بشرى الربعان" at bounding box center [675, 428] width 318 height 20
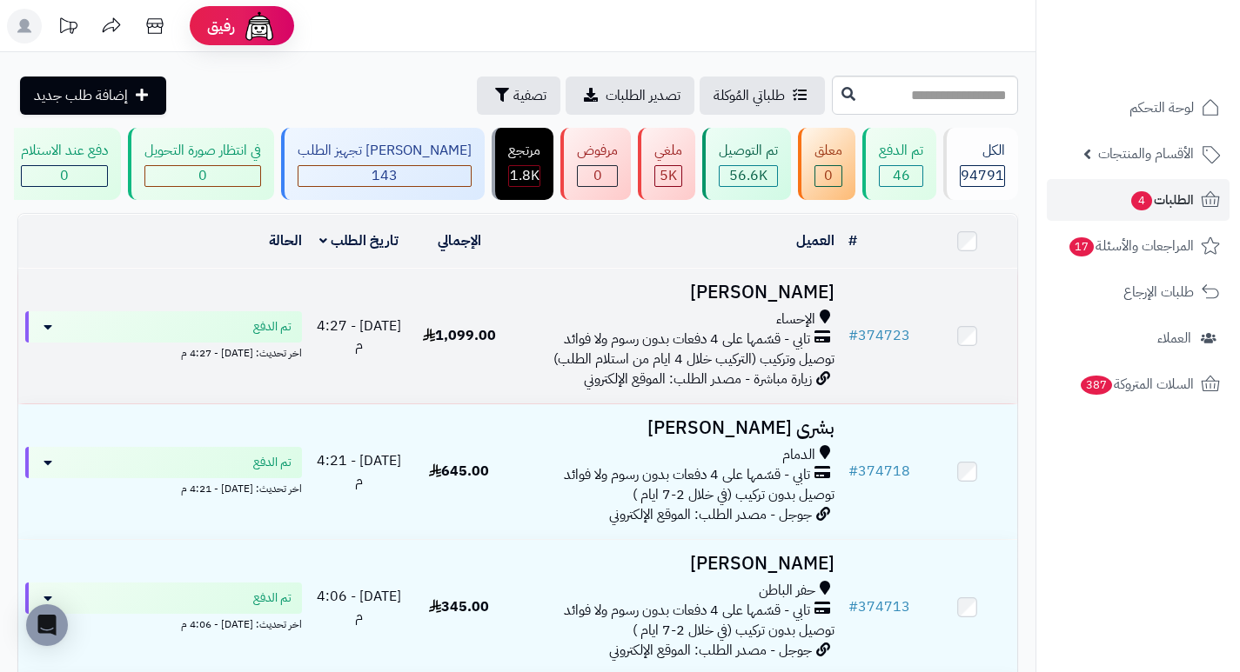
click at [826, 299] on h3 "[PERSON_NAME]" at bounding box center [675, 293] width 318 height 20
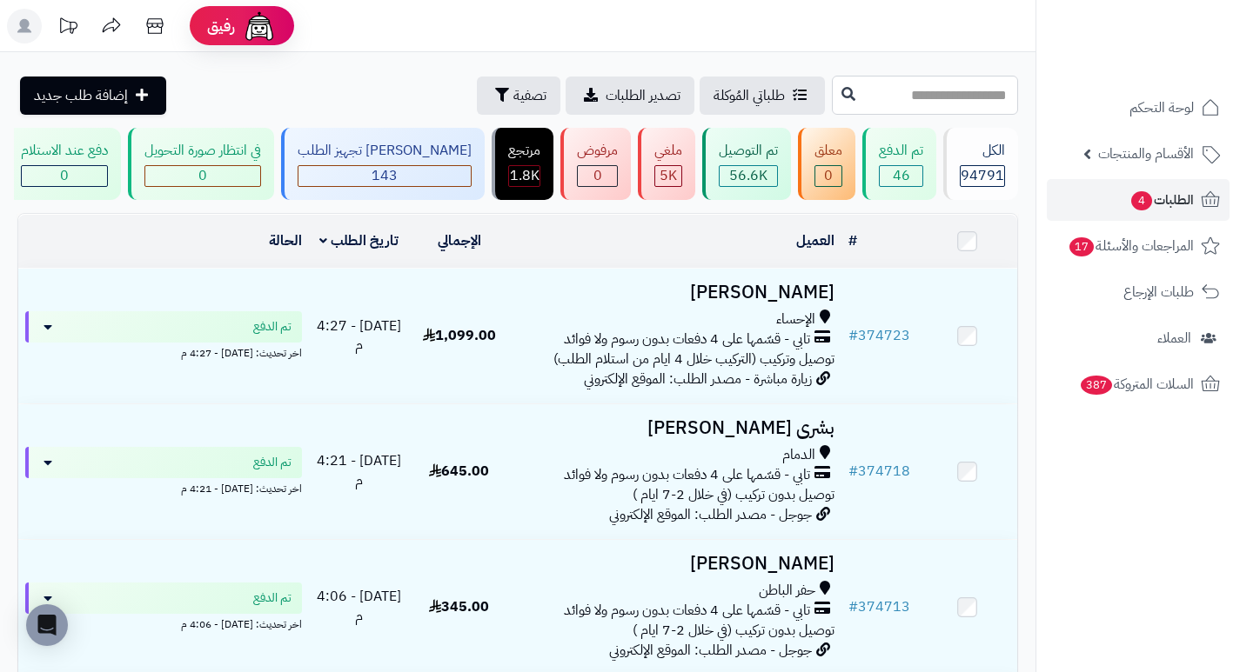
click at [991, 94] on input "text" at bounding box center [925, 95] width 186 height 39
type input "******"
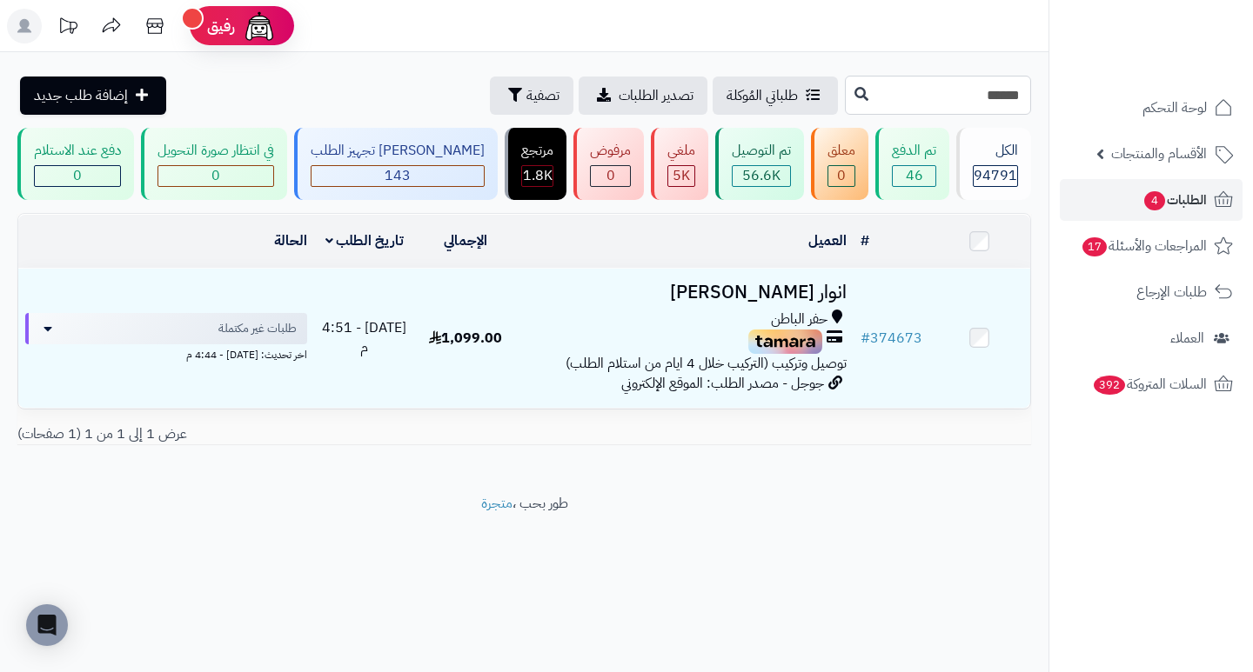
click at [951, 91] on input "******" at bounding box center [938, 95] width 186 height 39
click at [1167, 205] on span "الطلبات 4" at bounding box center [1174, 200] width 64 height 24
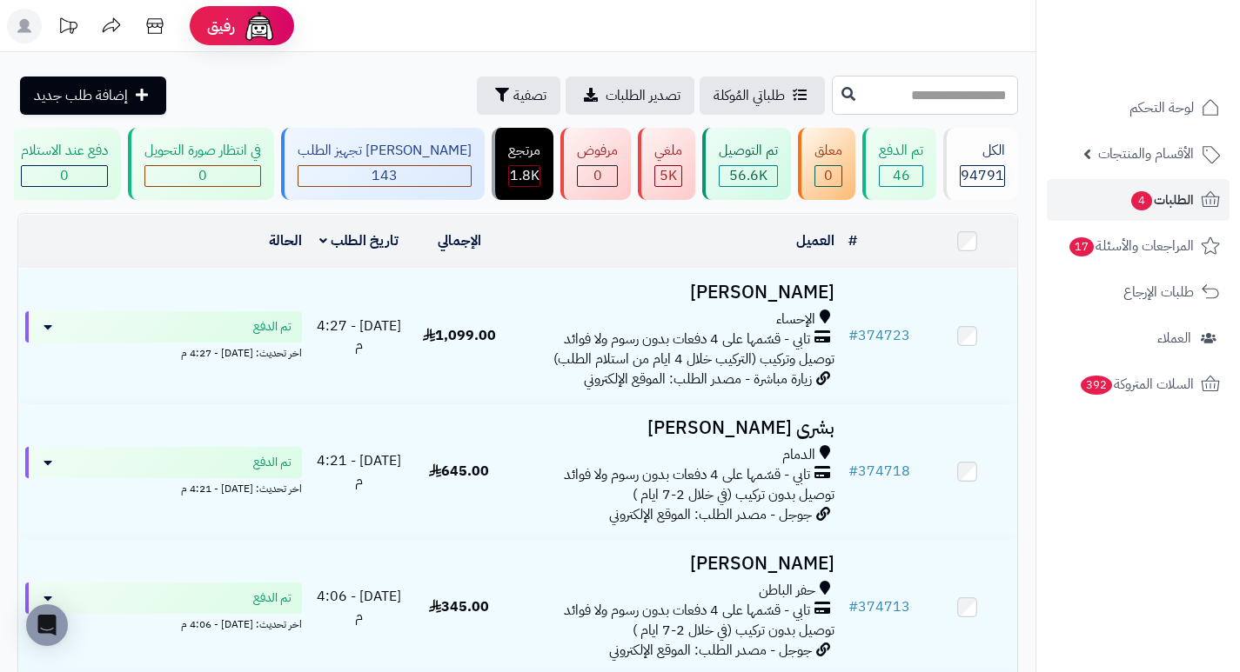
click at [980, 91] on input "text" at bounding box center [925, 95] width 186 height 39
type input "******"
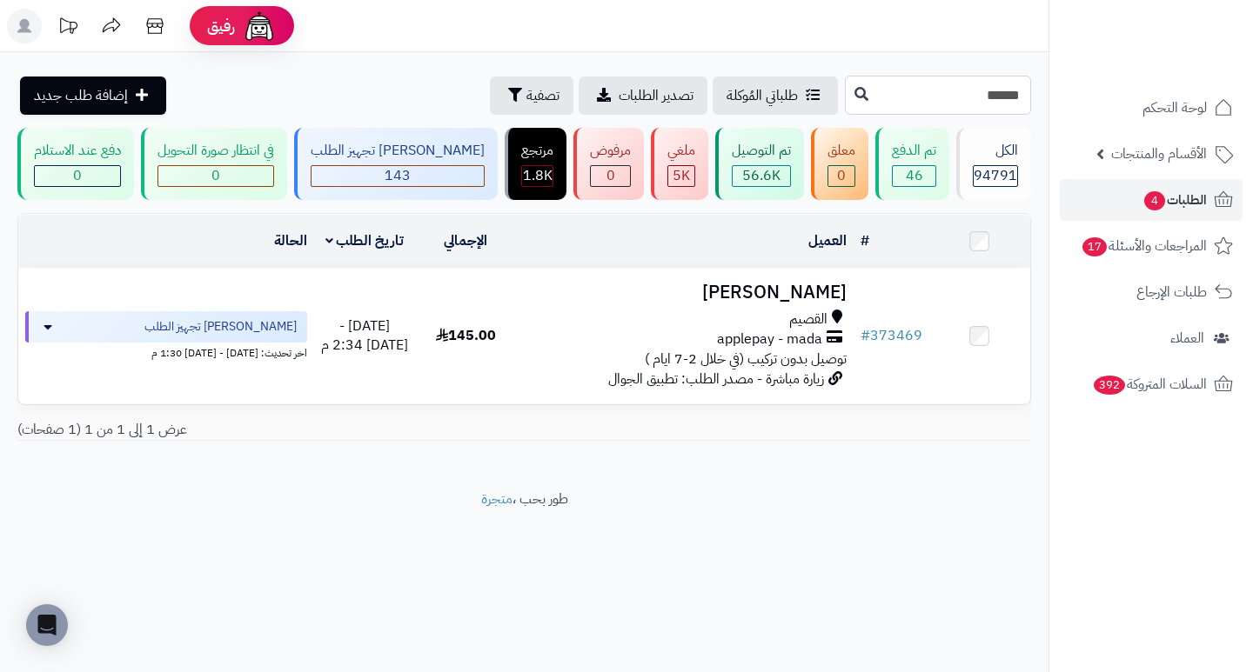
click at [943, 96] on input "******" at bounding box center [938, 95] width 186 height 39
click at [943, 98] on input "text" at bounding box center [938, 95] width 186 height 39
type input "******"
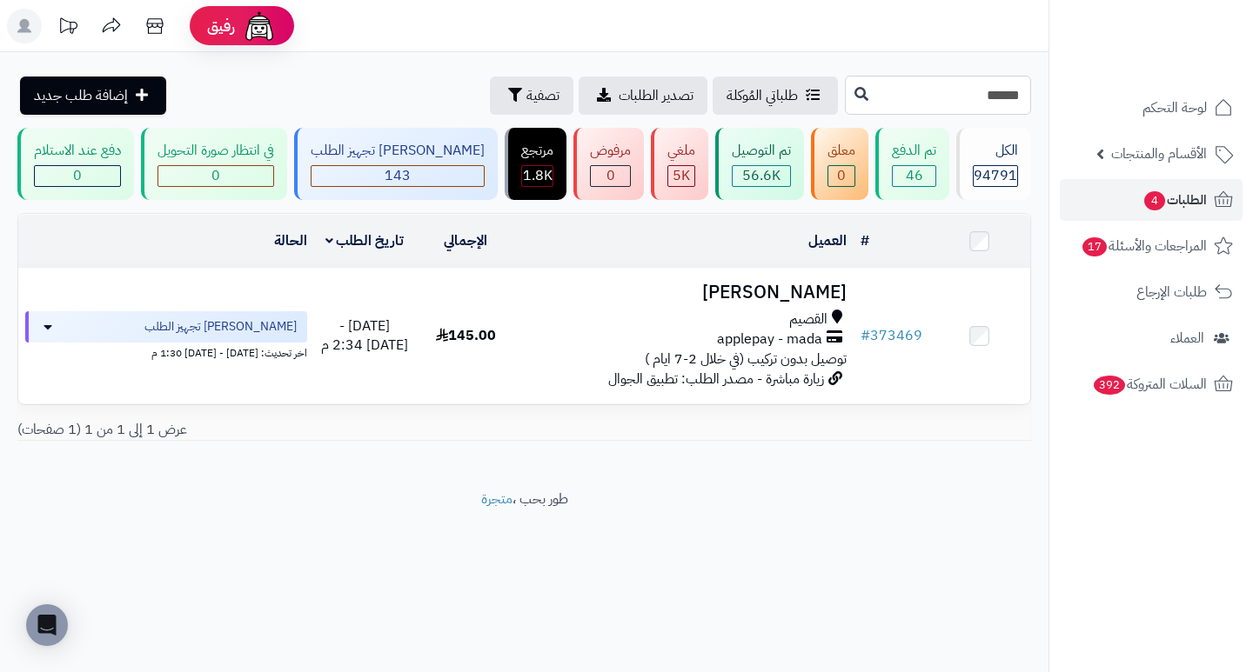
click at [933, 99] on input "******" at bounding box center [938, 95] width 186 height 39
click at [933, 99] on input "text" at bounding box center [938, 95] width 186 height 39
type input "******"
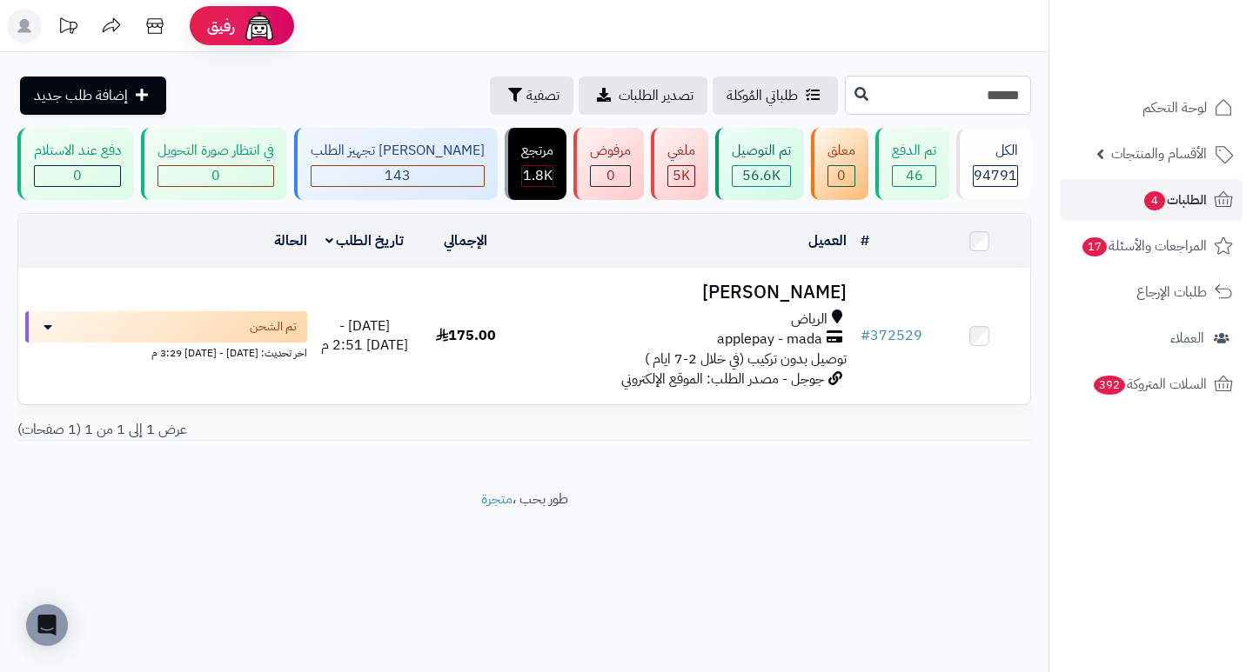
click at [931, 101] on input "******" at bounding box center [938, 95] width 186 height 39
click at [931, 103] on input "text" at bounding box center [938, 95] width 186 height 39
type input "******"
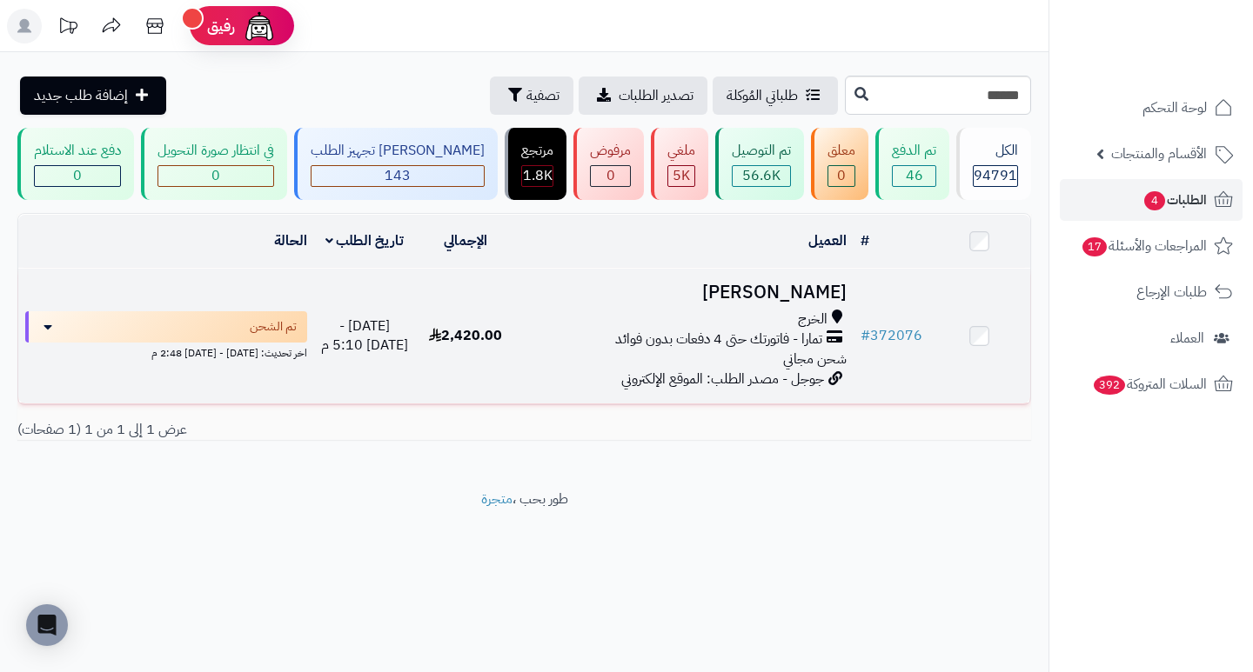
click at [824, 302] on h3 "[PERSON_NAME]" at bounding box center [684, 293] width 323 height 20
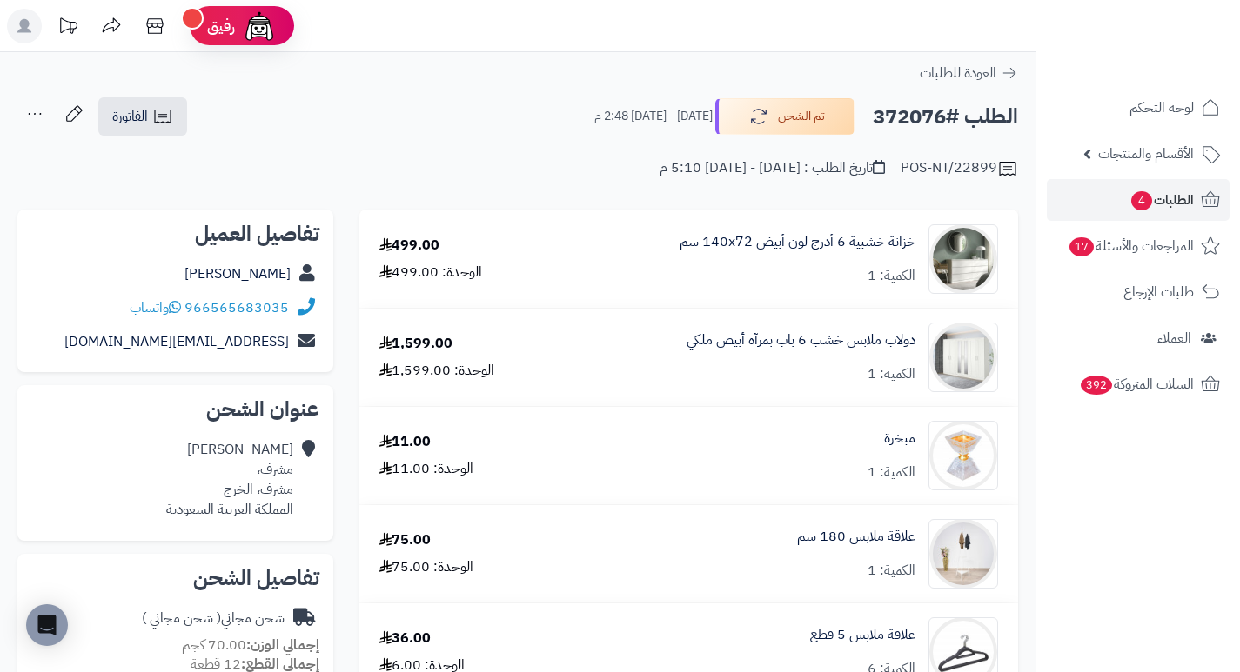
click at [908, 120] on h2 "الطلب #372076" at bounding box center [945, 117] width 145 height 36
click at [1154, 202] on span "الطلبات 4" at bounding box center [1161, 200] width 64 height 24
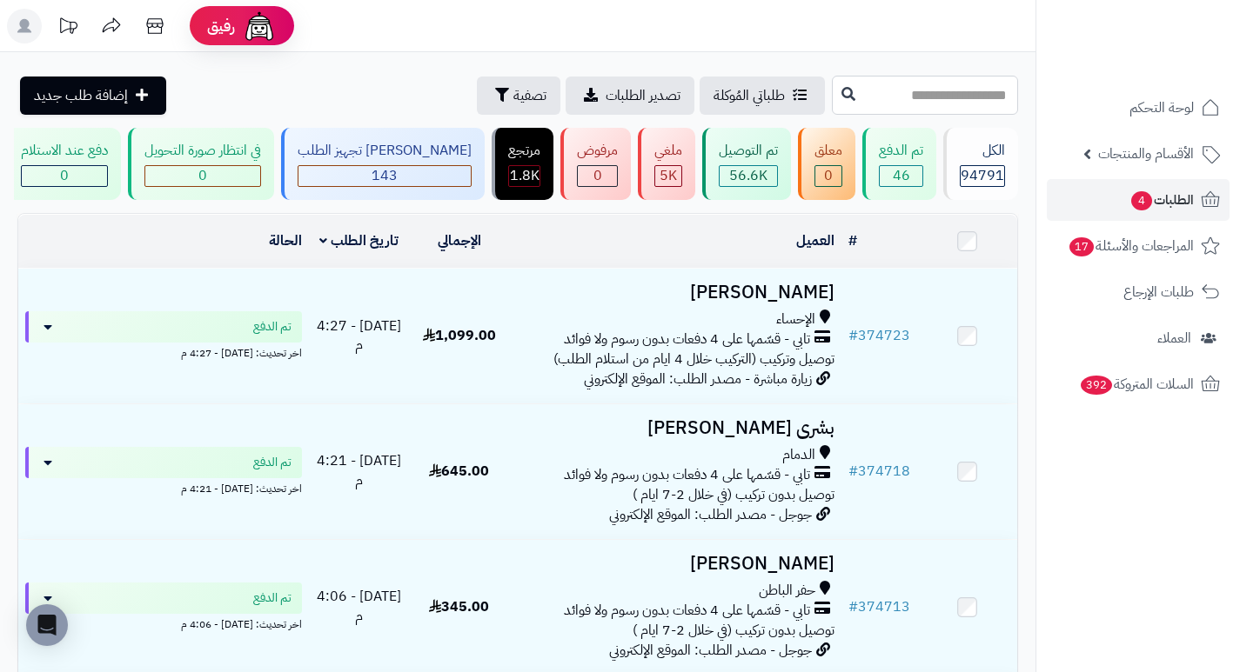
click at [948, 101] on input "text" at bounding box center [925, 95] width 186 height 39
type input "******"
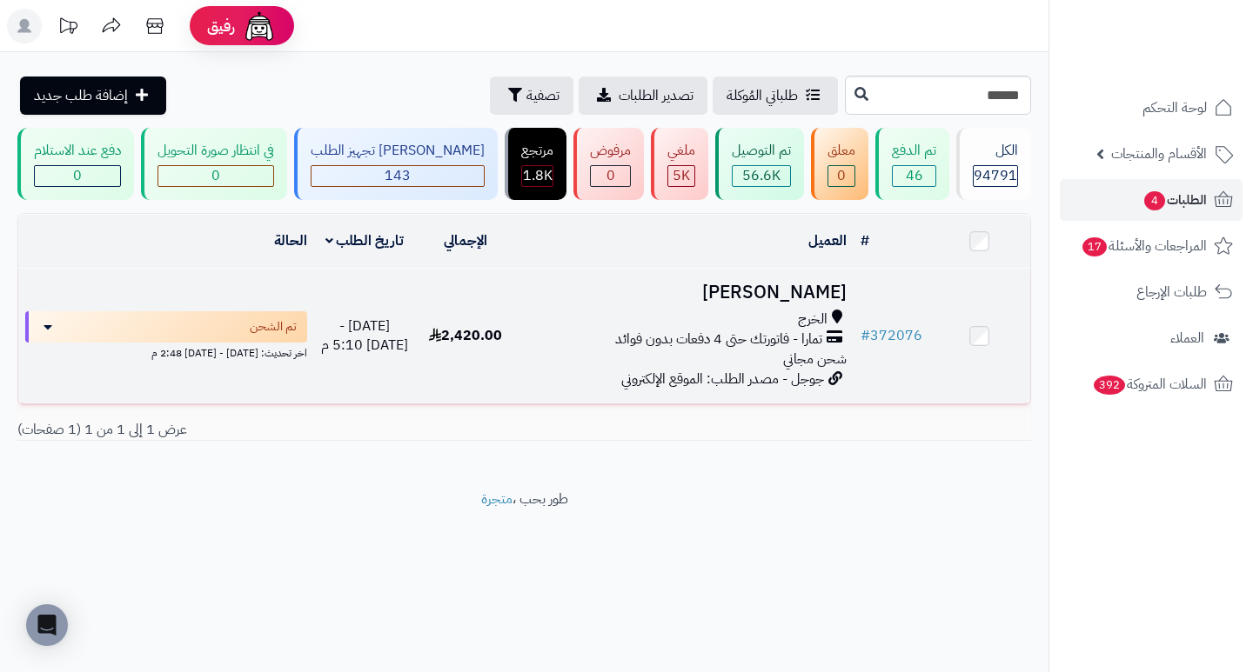
click at [830, 303] on h3 "[PERSON_NAME]" at bounding box center [684, 293] width 323 height 20
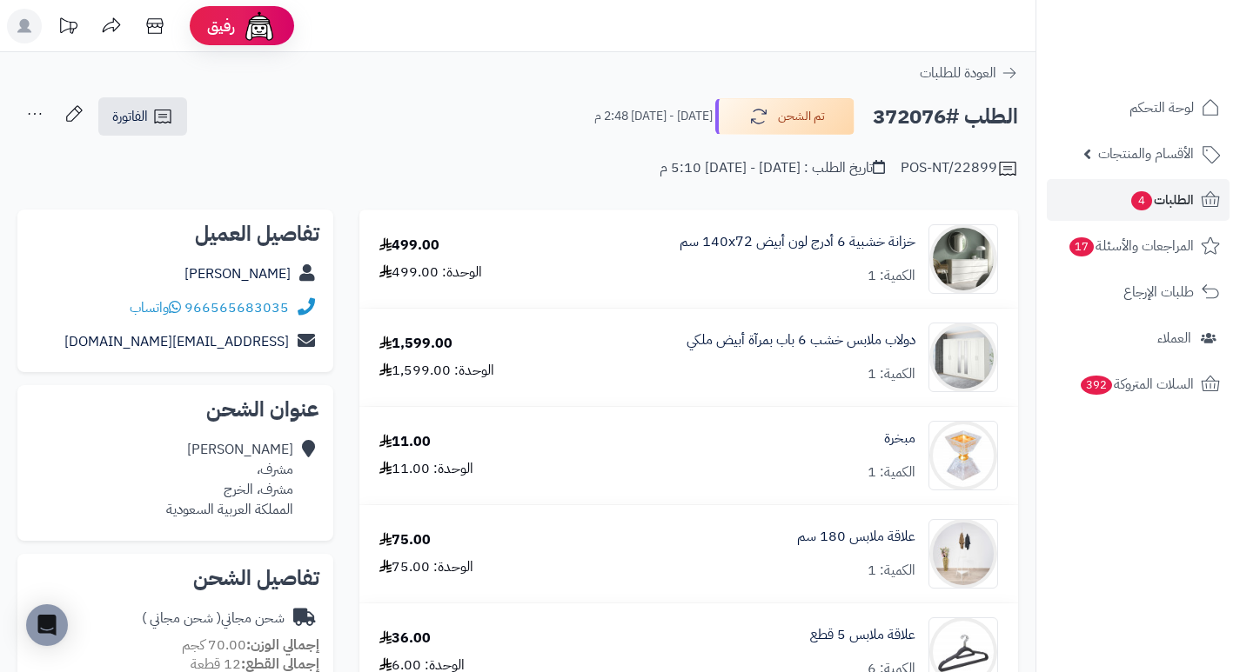
click at [900, 117] on h2 "الطلب #372076" at bounding box center [945, 117] width 145 height 36
copy h2 "372076"
